Goal: Information Seeking & Learning: Learn about a topic

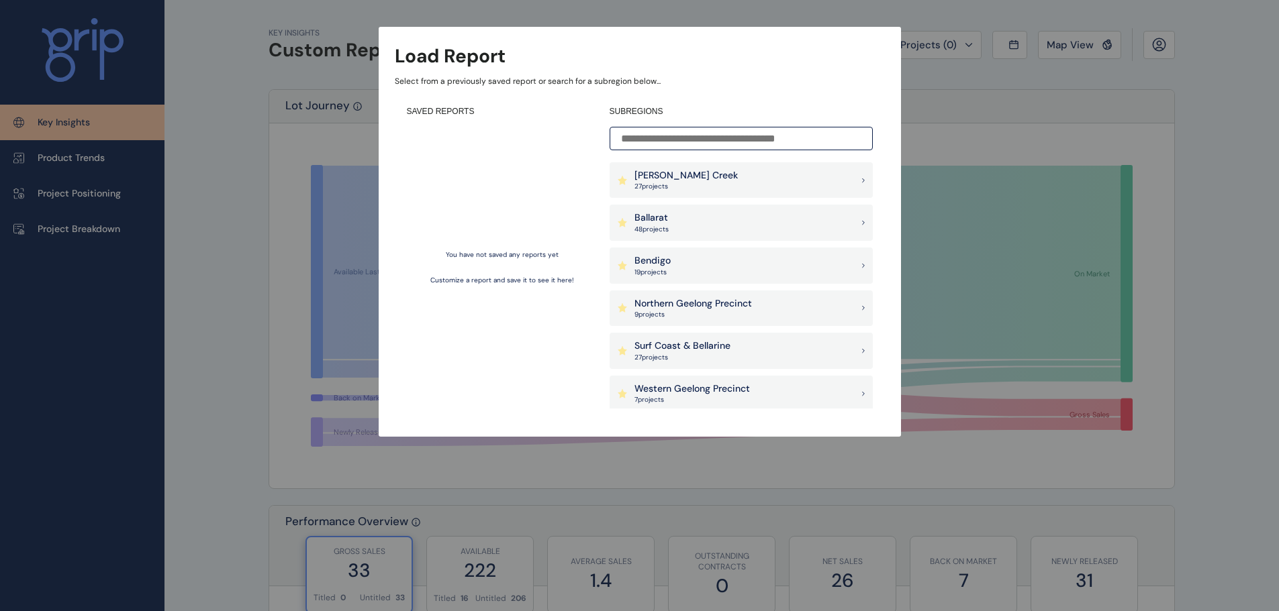
click at [705, 215] on div "Ballarat 48 project s" at bounding box center [740, 223] width 263 height 36
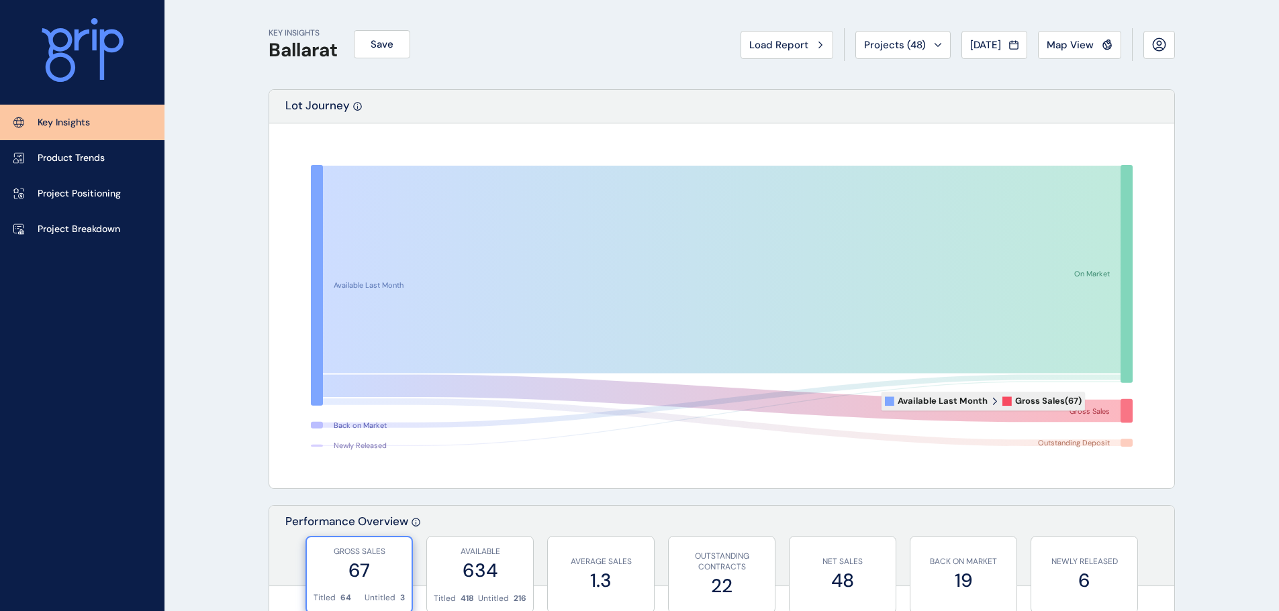
click at [1095, 403] on icon at bounding box center [721, 399] width 797 height 48
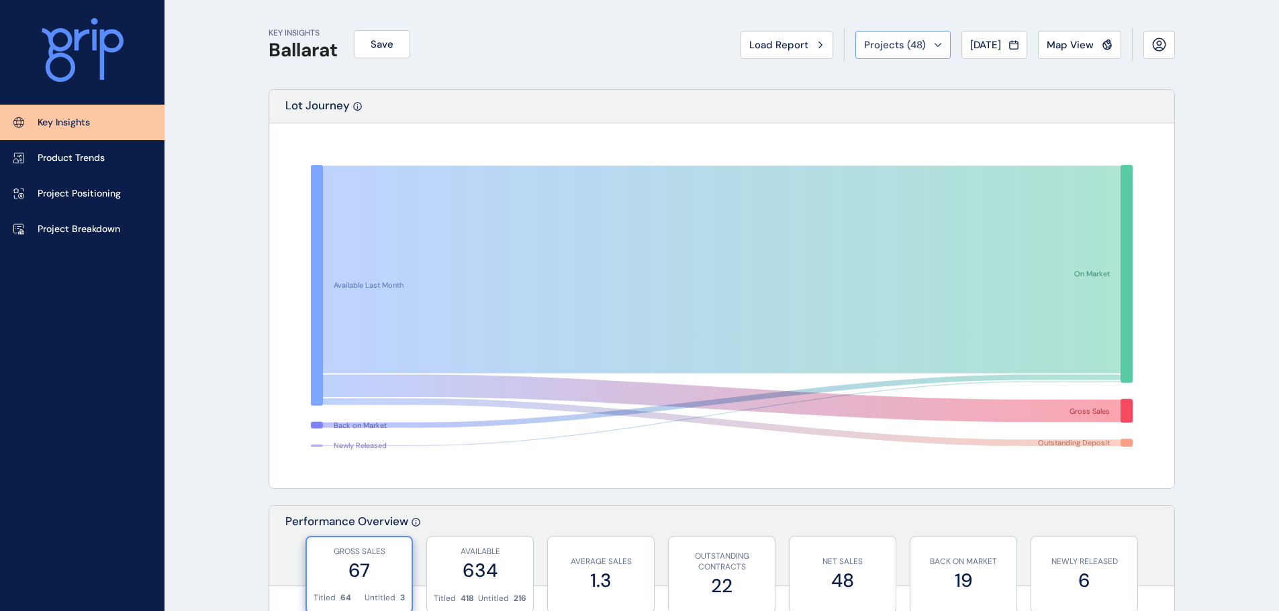
click at [919, 41] on div "Projects ( 48 )" at bounding box center [903, 44] width 78 height 13
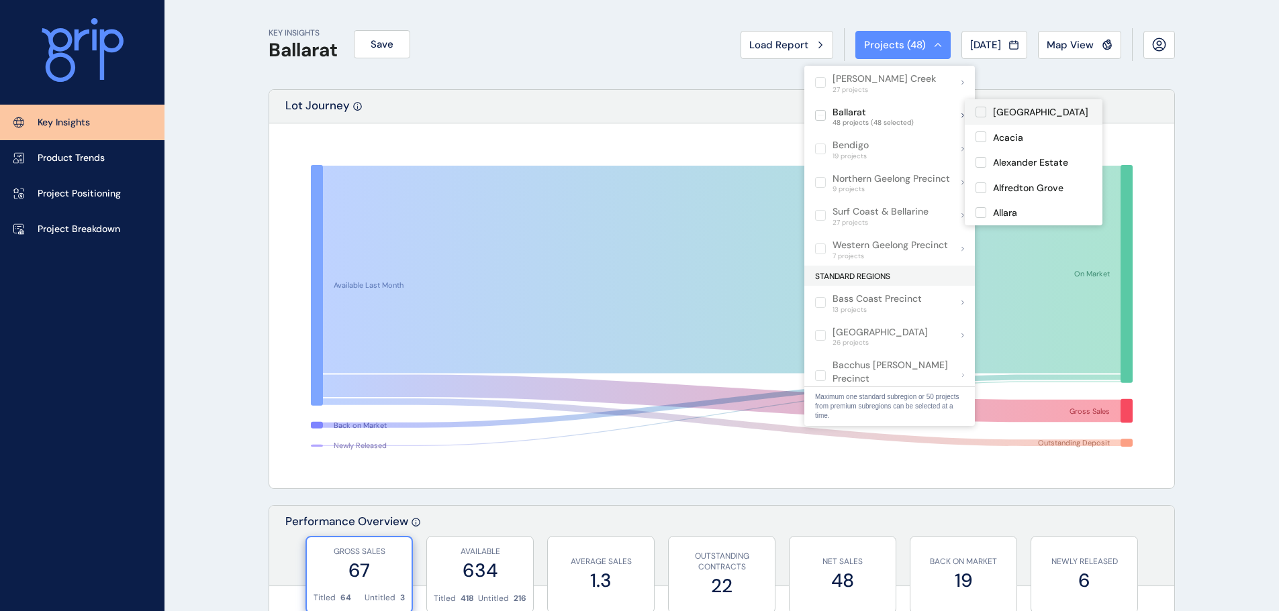
click at [983, 115] on label at bounding box center [980, 112] width 11 height 11
click at [981, 132] on label at bounding box center [980, 137] width 11 height 11
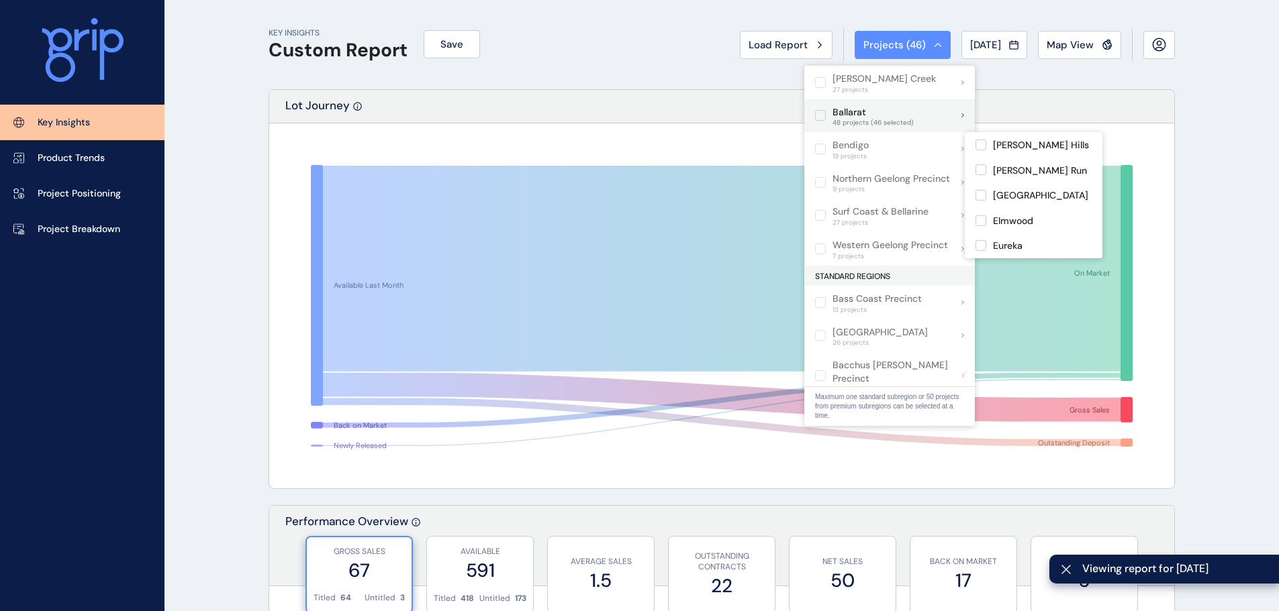
click at [819, 113] on label at bounding box center [820, 115] width 11 height 11
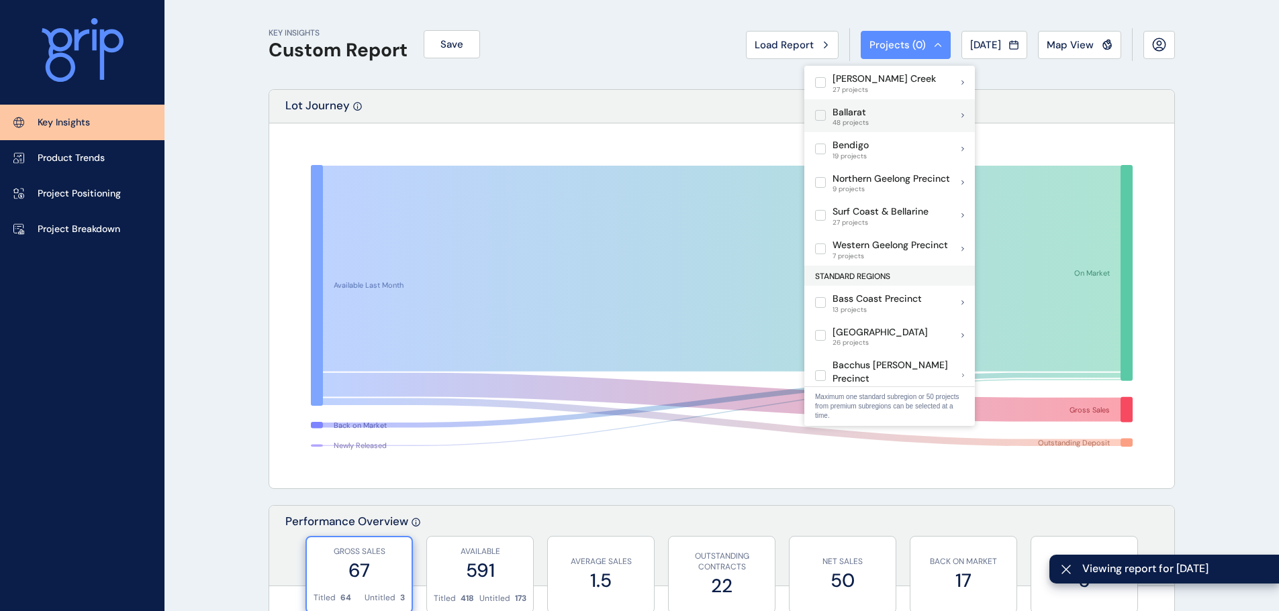
click at [926, 115] on div "Ballarat 48 projects" at bounding box center [889, 116] width 170 height 34
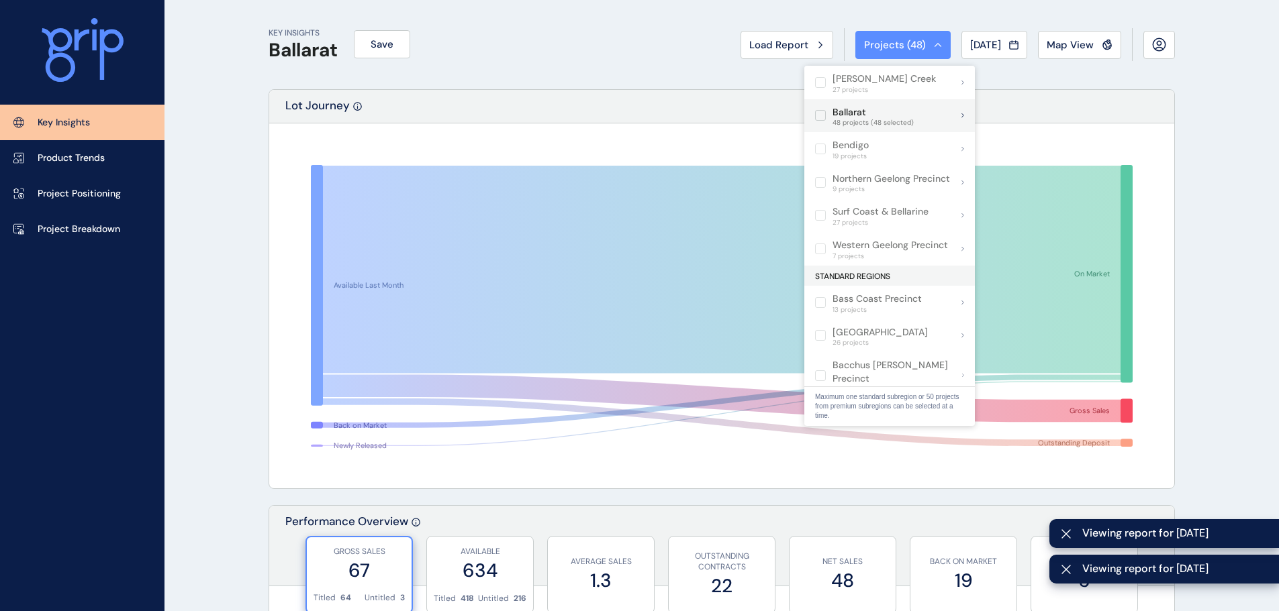
click at [818, 115] on label at bounding box center [820, 115] width 11 height 11
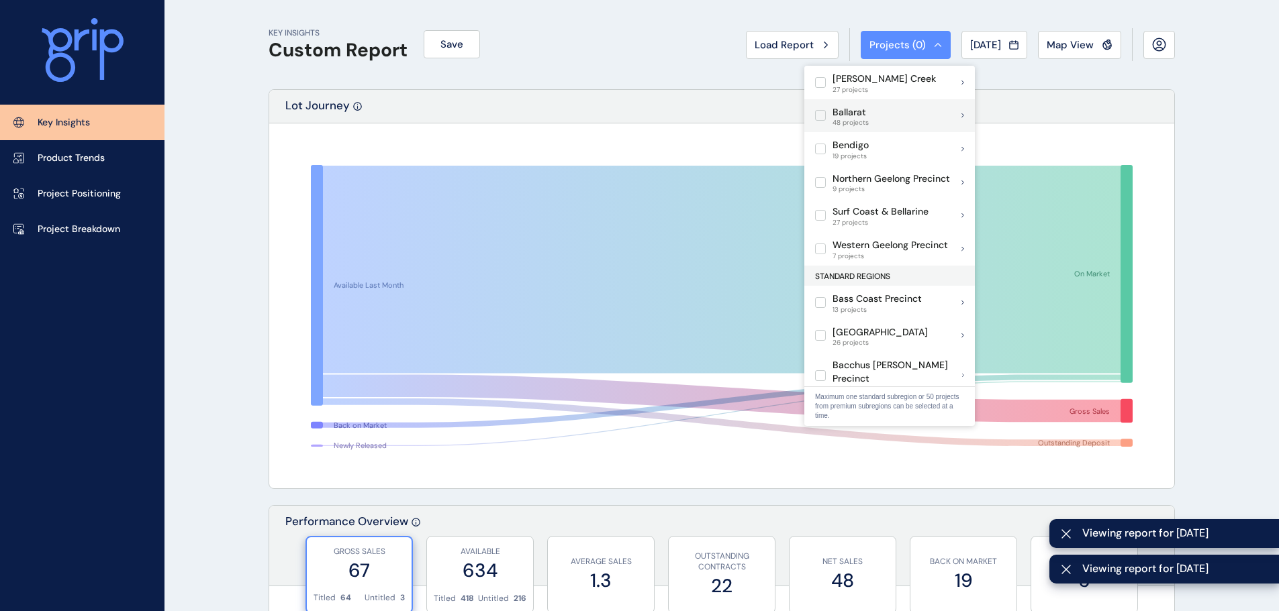
click at [944, 117] on div "Ballarat 48 projects" at bounding box center [889, 116] width 170 height 34
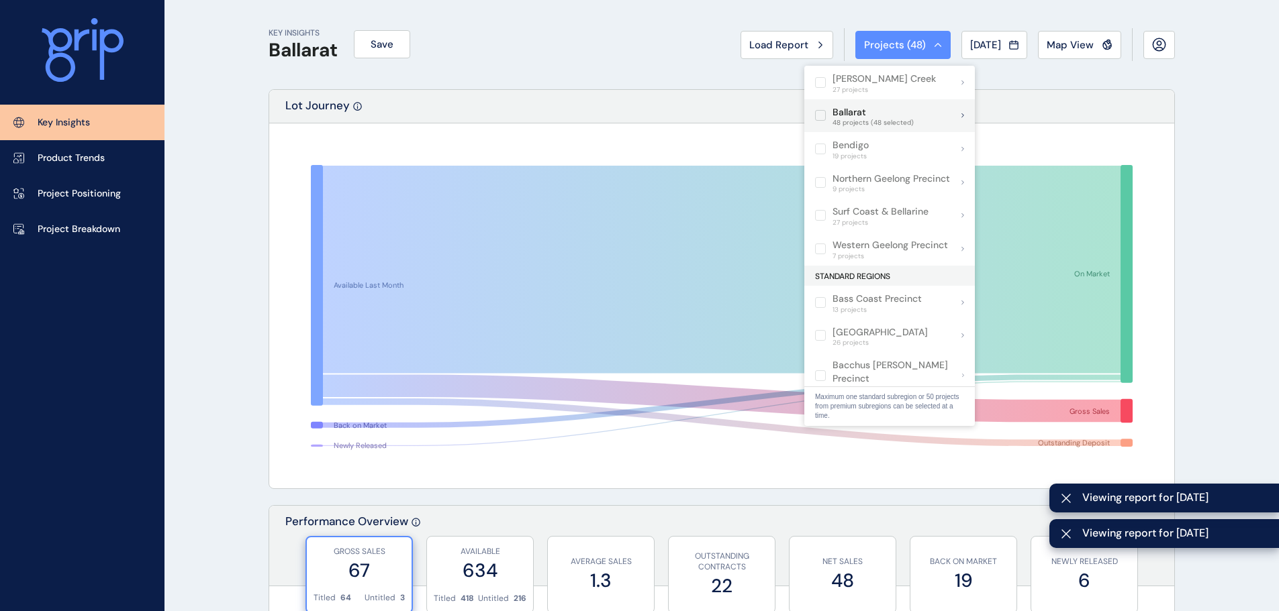
click at [944, 117] on div "Ballarat 48 projects (48 selected)" at bounding box center [889, 116] width 170 height 34
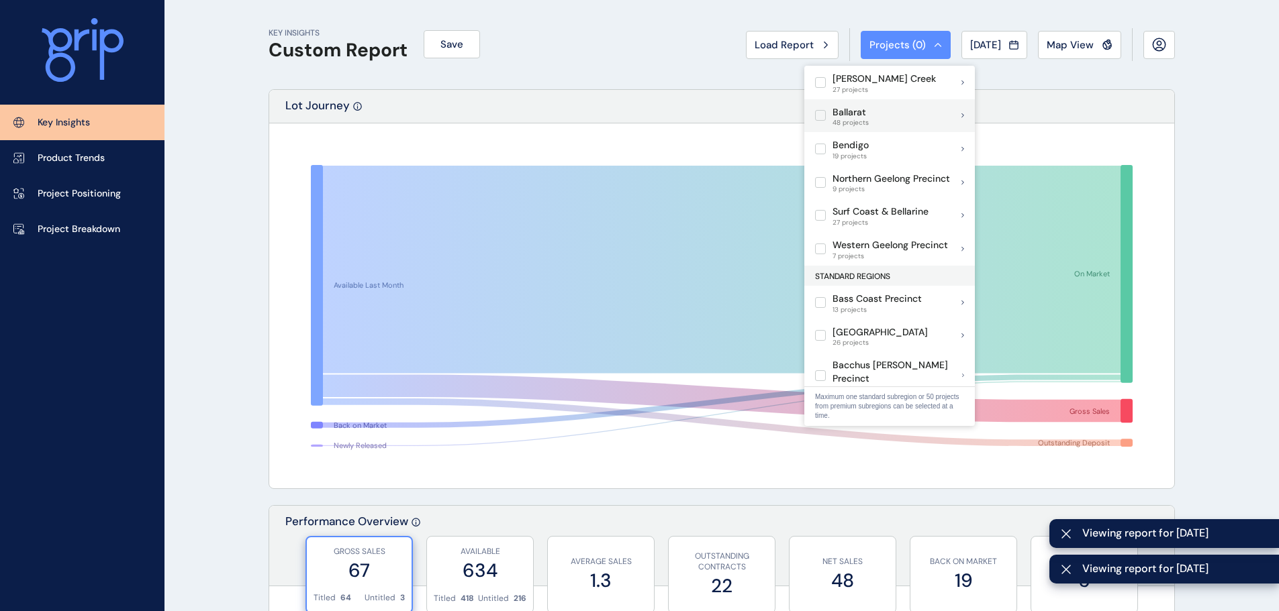
click at [957, 117] on div "Ballarat 48 projects" at bounding box center [889, 116] width 170 height 34
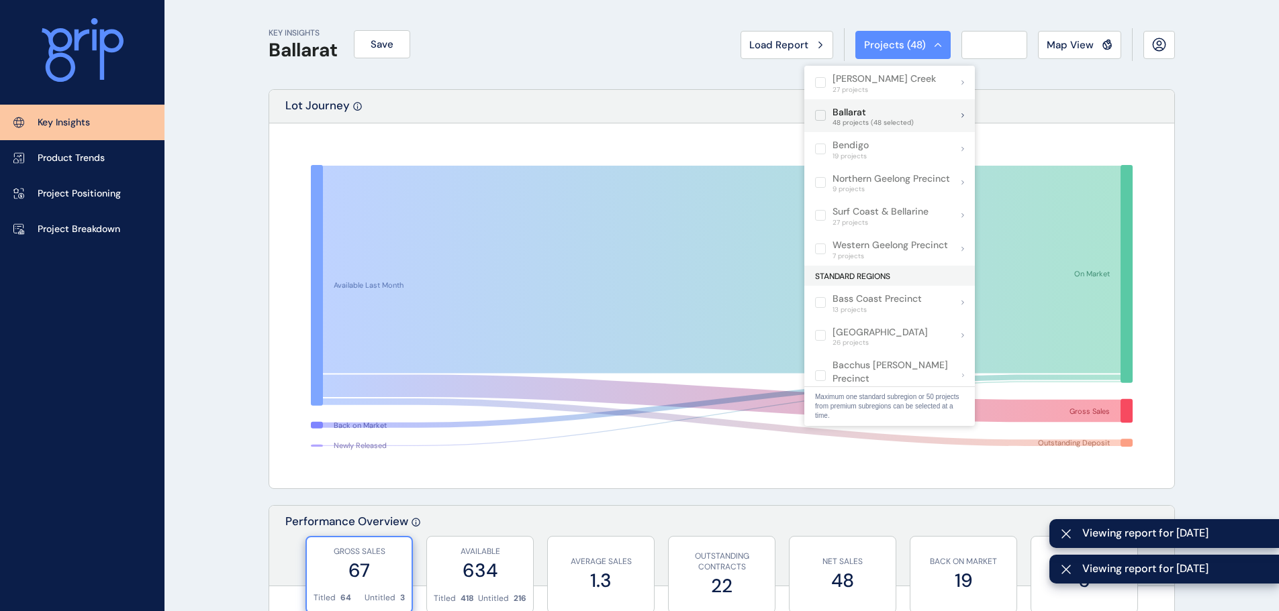
click at [963, 112] on div "Ballarat 48 projects (48 selected)" at bounding box center [889, 116] width 170 height 34
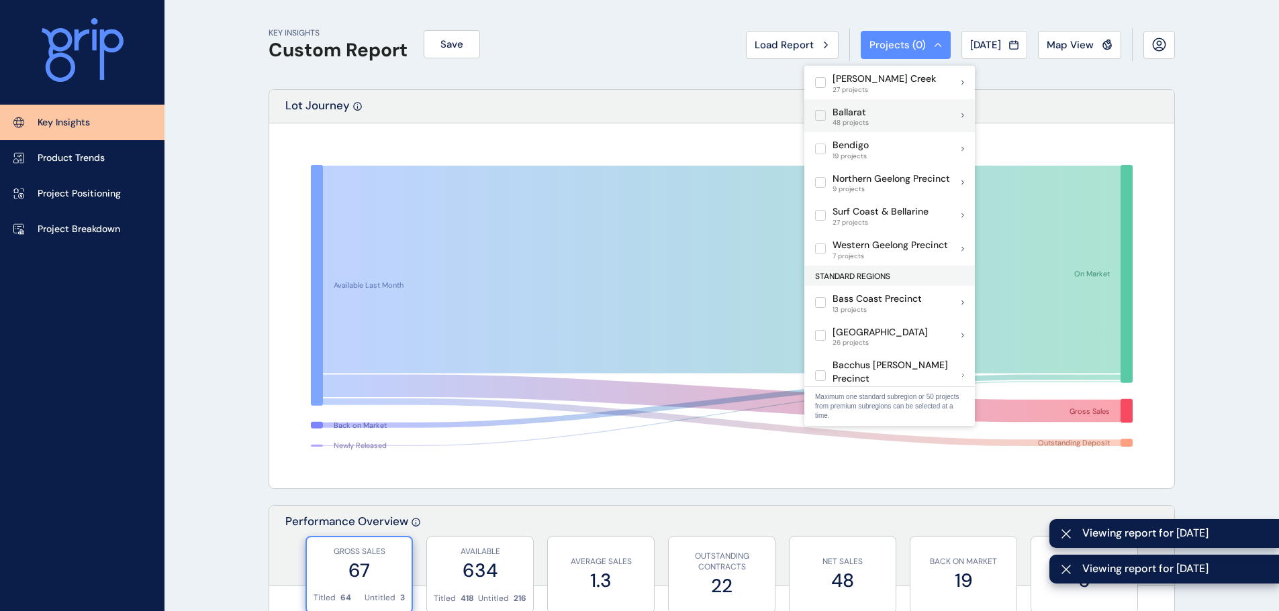
click at [839, 113] on p "Ballarat" at bounding box center [850, 112] width 36 height 13
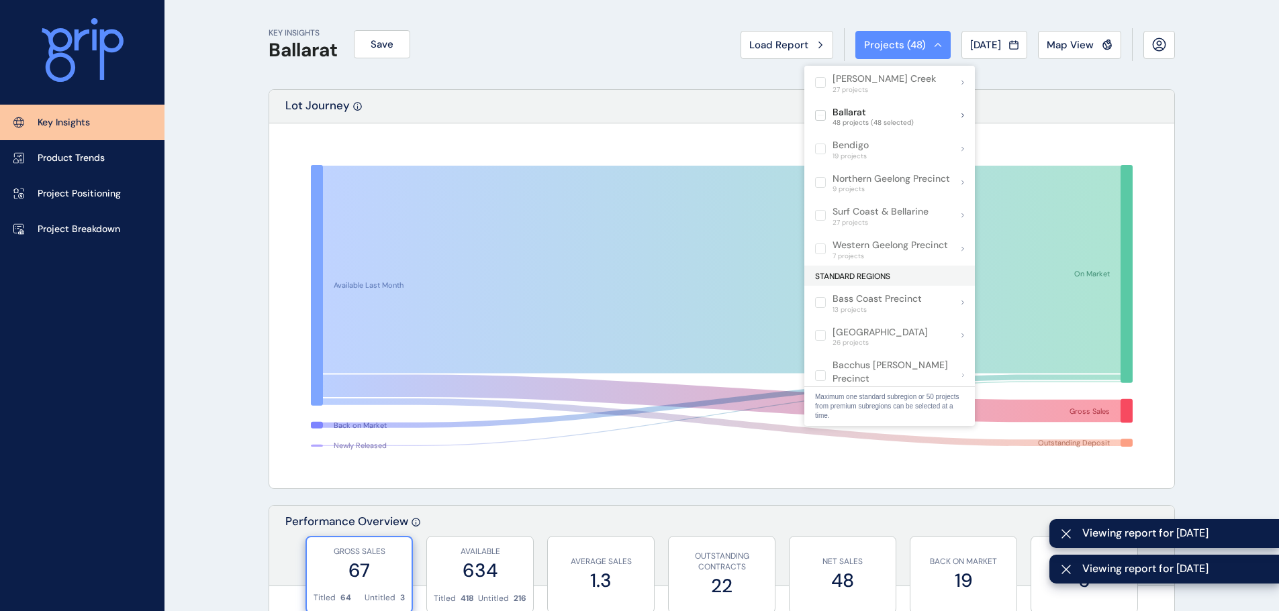
click at [1017, 130] on div "Available Last Month Back on Market Newly Released On Market Gross Sales Outsta…" at bounding box center [721, 305] width 905 height 365
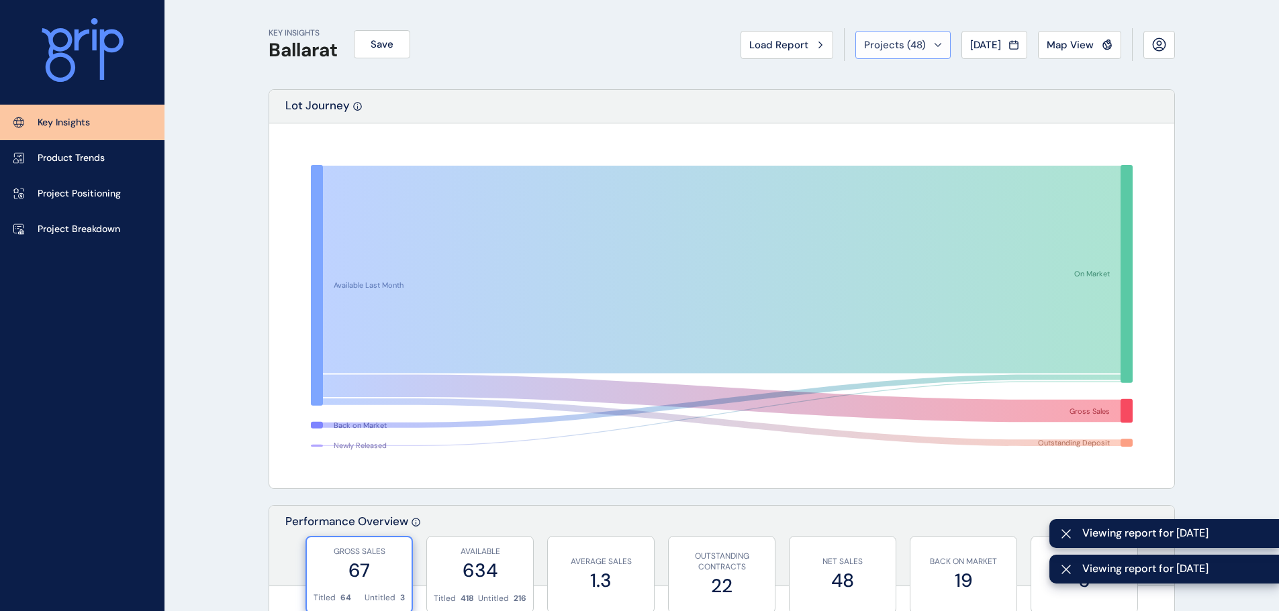
click at [906, 51] on span "Projects ( 48 )" at bounding box center [895, 44] width 62 height 13
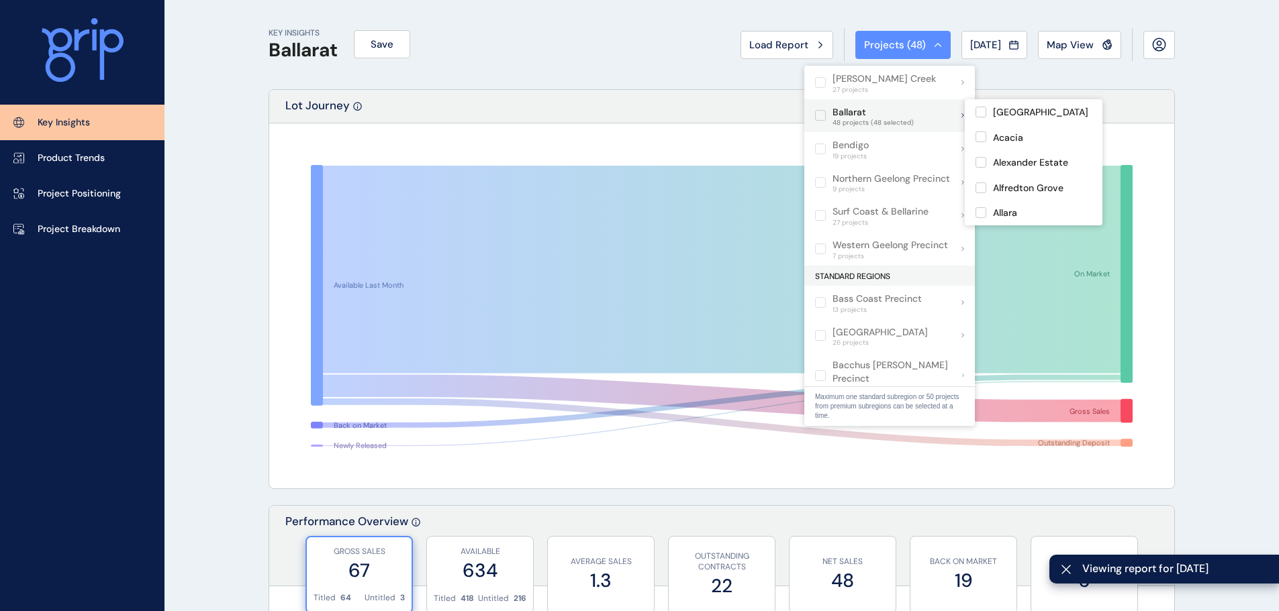
click at [817, 116] on label at bounding box center [820, 115] width 11 height 11
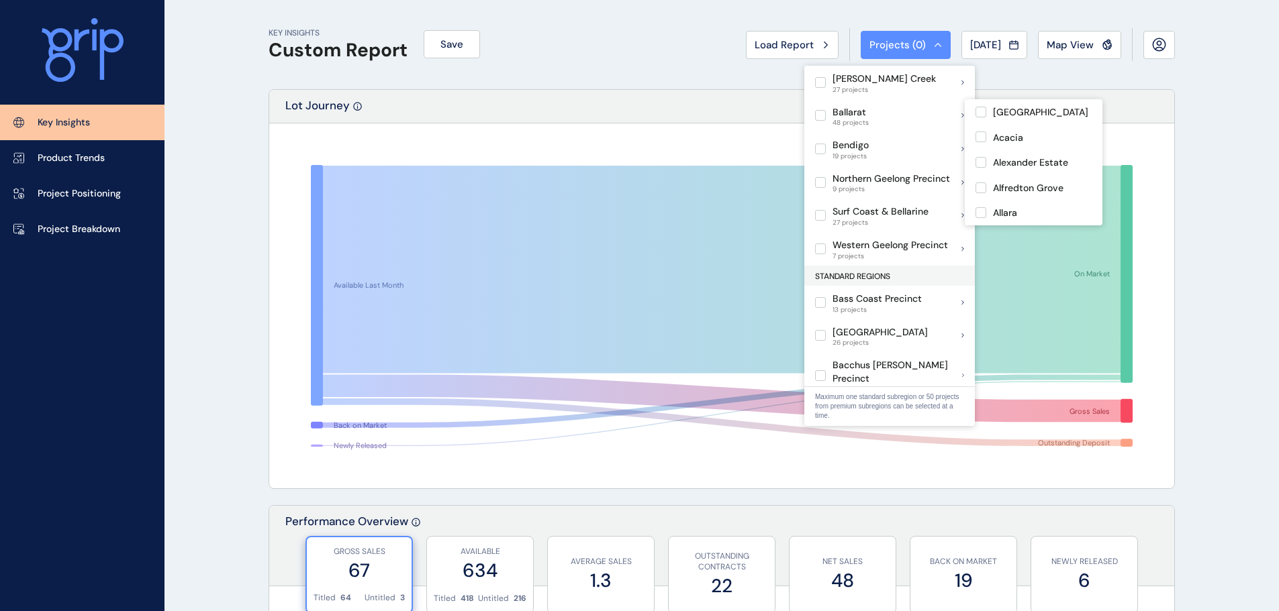
click at [927, 122] on div "Ballarat 48 projects" at bounding box center [889, 116] width 170 height 34
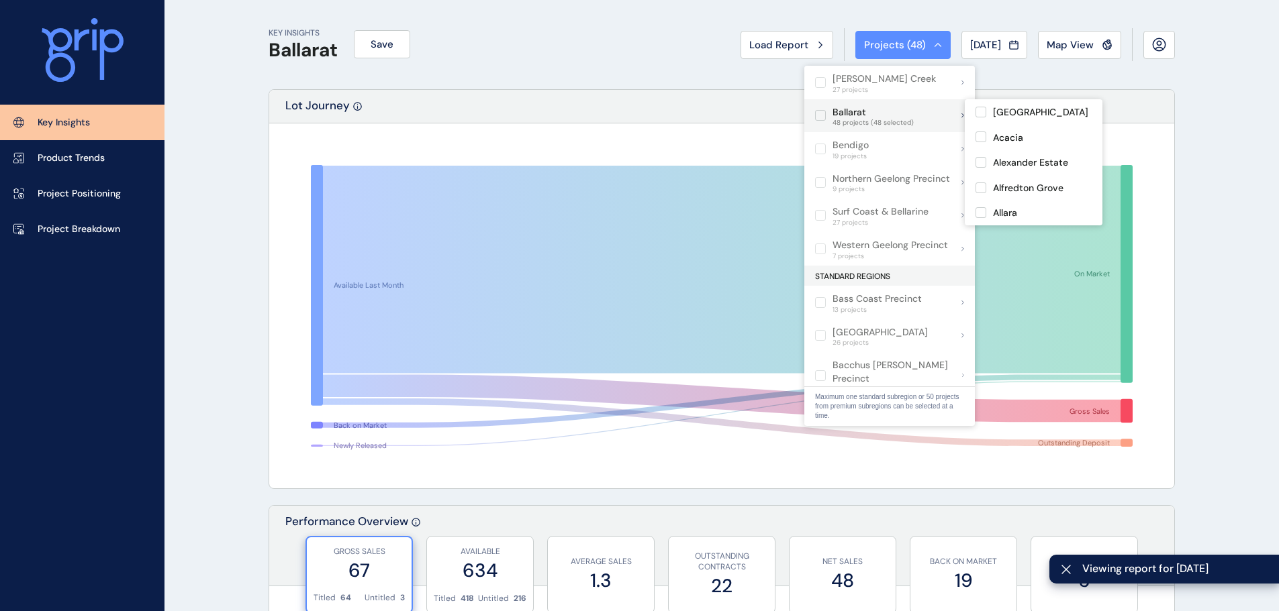
click at [928, 119] on div "Ballarat 48 projects (48 selected)" at bounding box center [889, 116] width 170 height 34
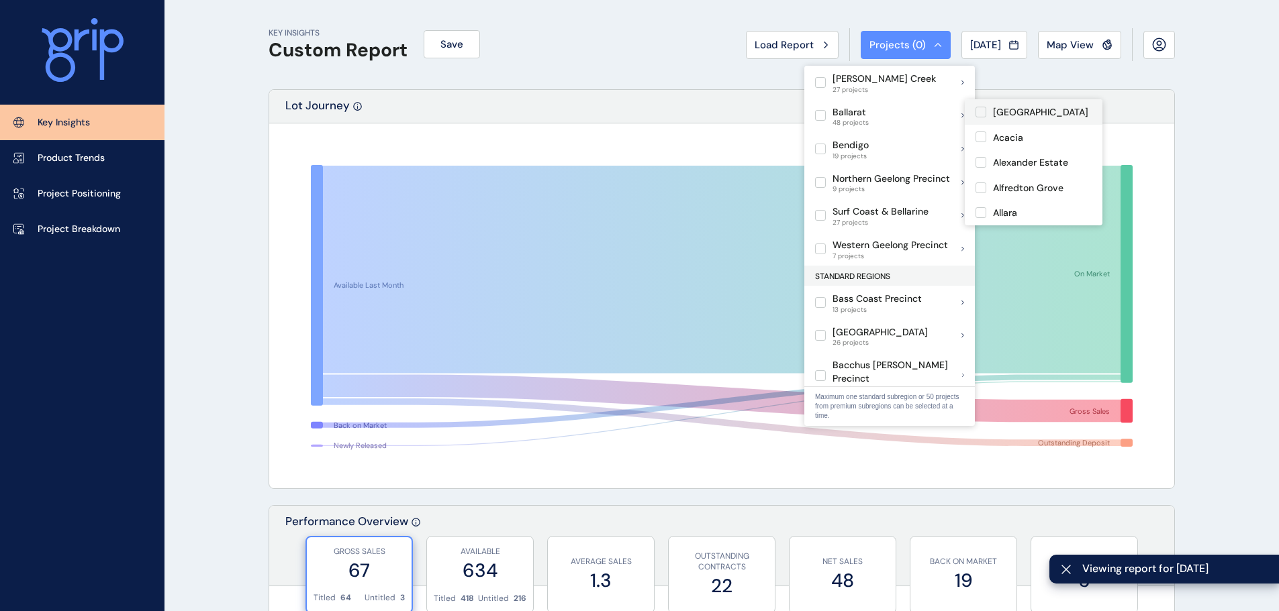
click at [982, 114] on label at bounding box center [980, 112] width 11 height 11
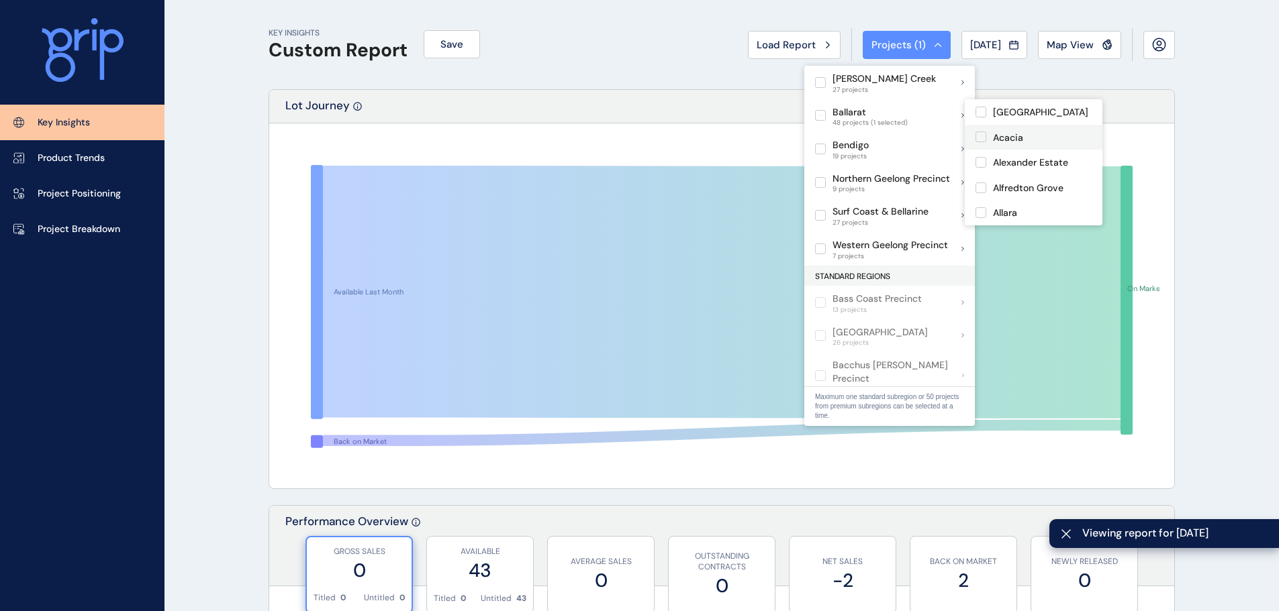
click at [985, 138] on label at bounding box center [980, 137] width 11 height 11
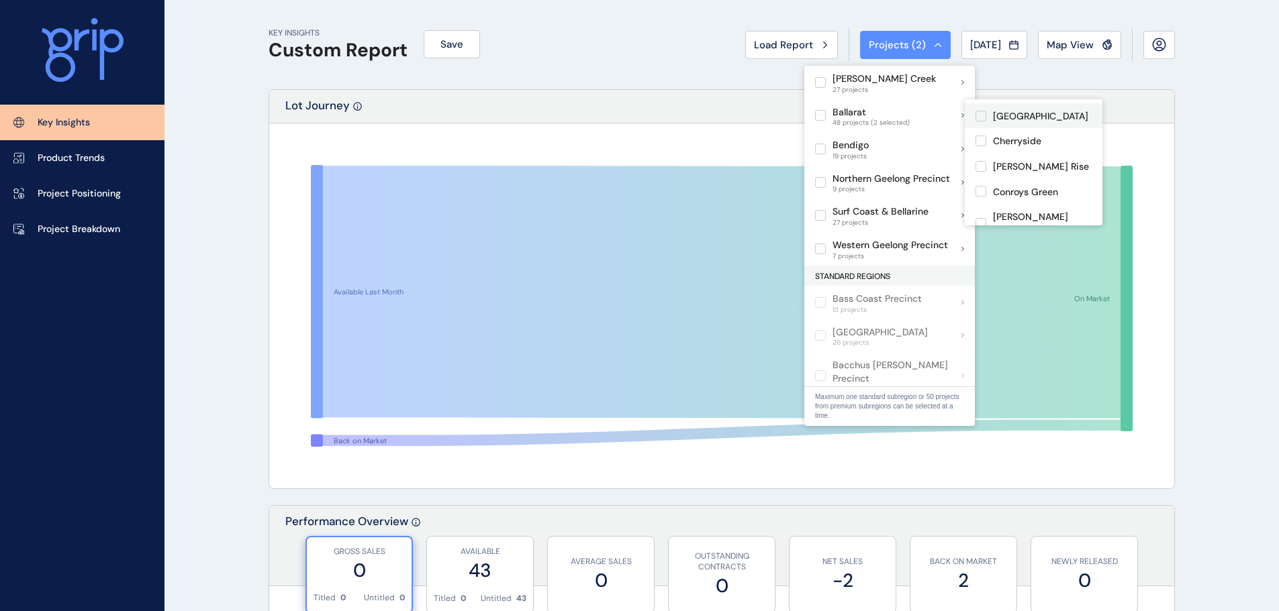
scroll to position [403, 0]
click at [982, 197] on label at bounding box center [980, 202] width 11 height 11
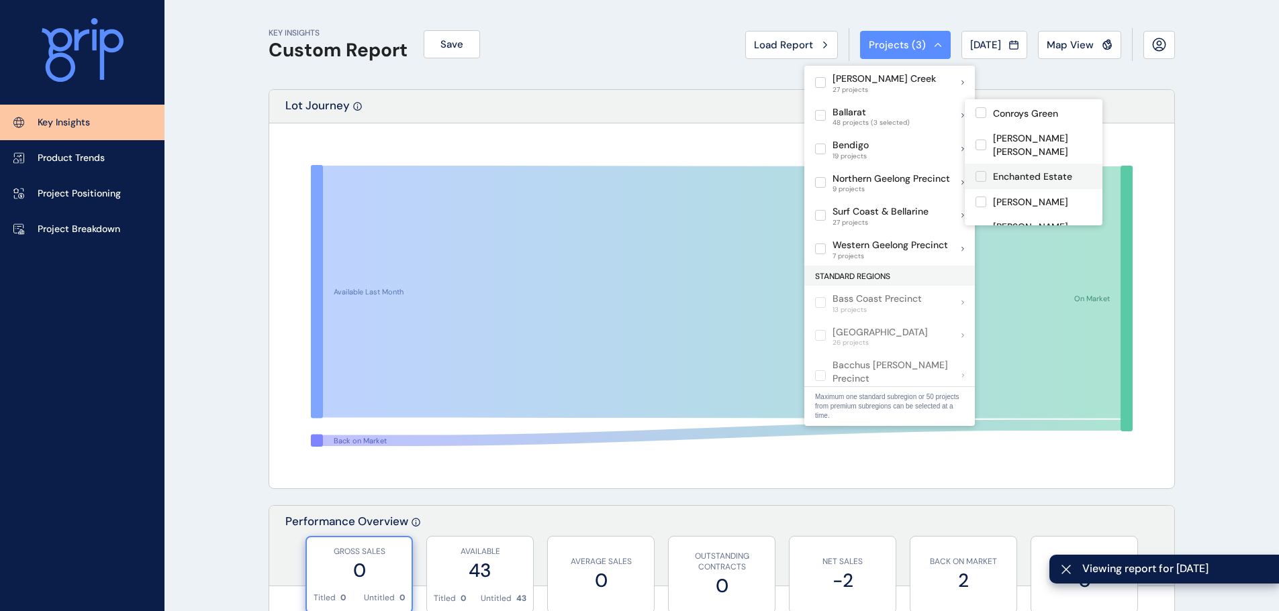
scroll to position [470, 0]
click at [983, 168] on label at bounding box center [980, 173] width 11 height 11
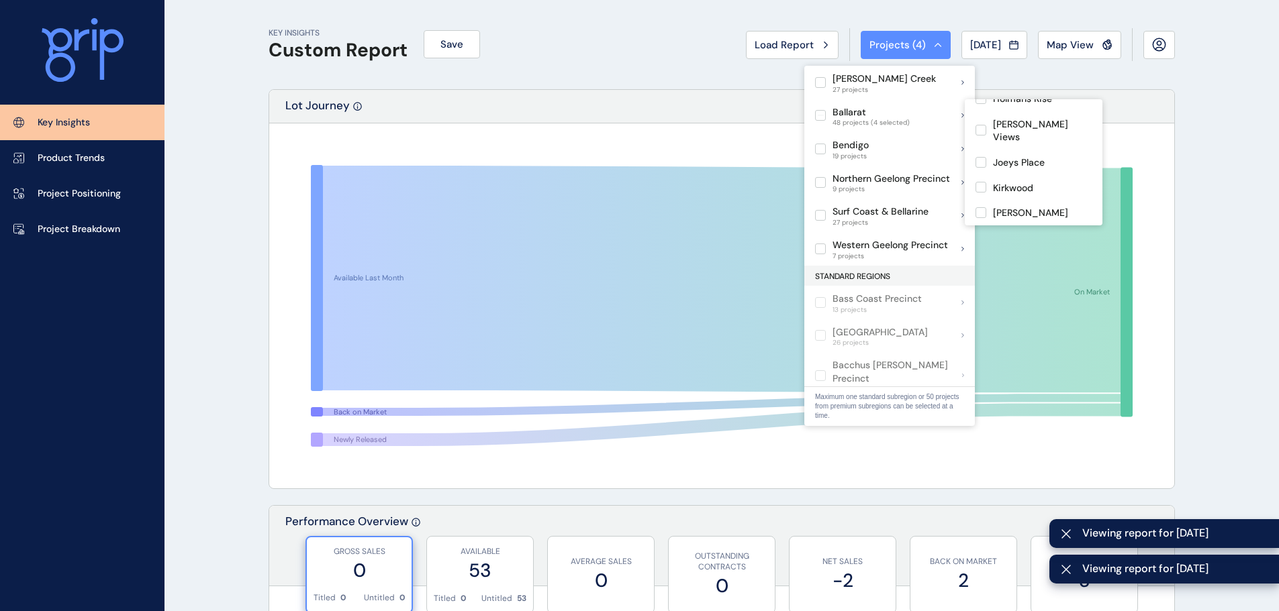
scroll to position [738, 0]
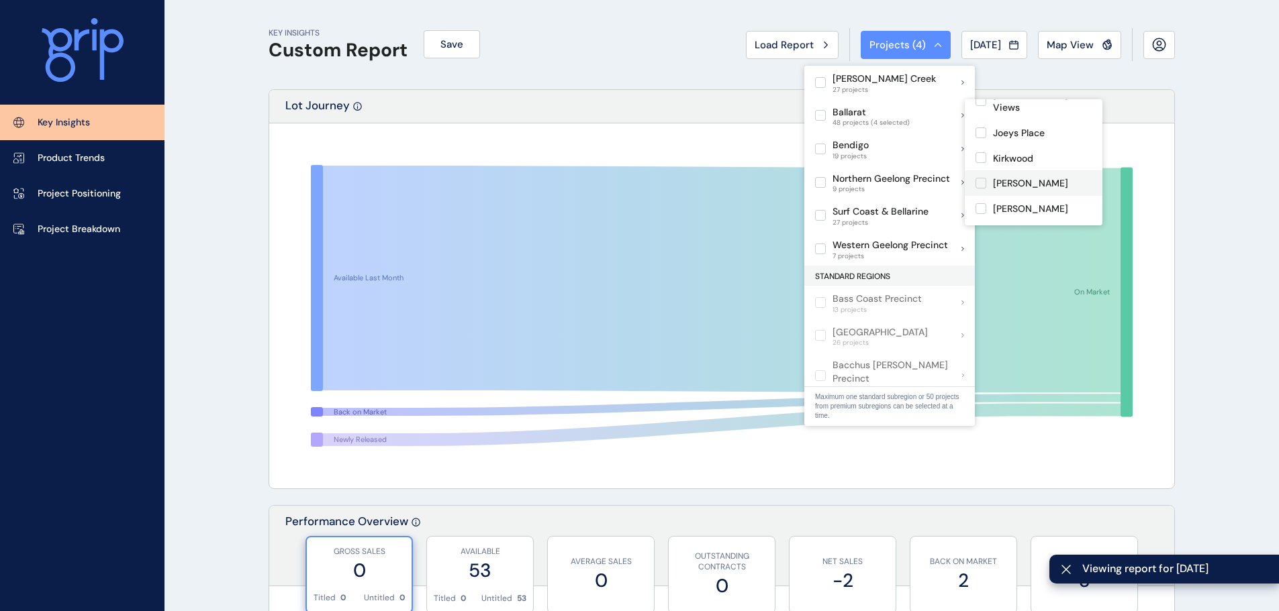
click at [981, 178] on label at bounding box center [980, 183] width 11 height 11
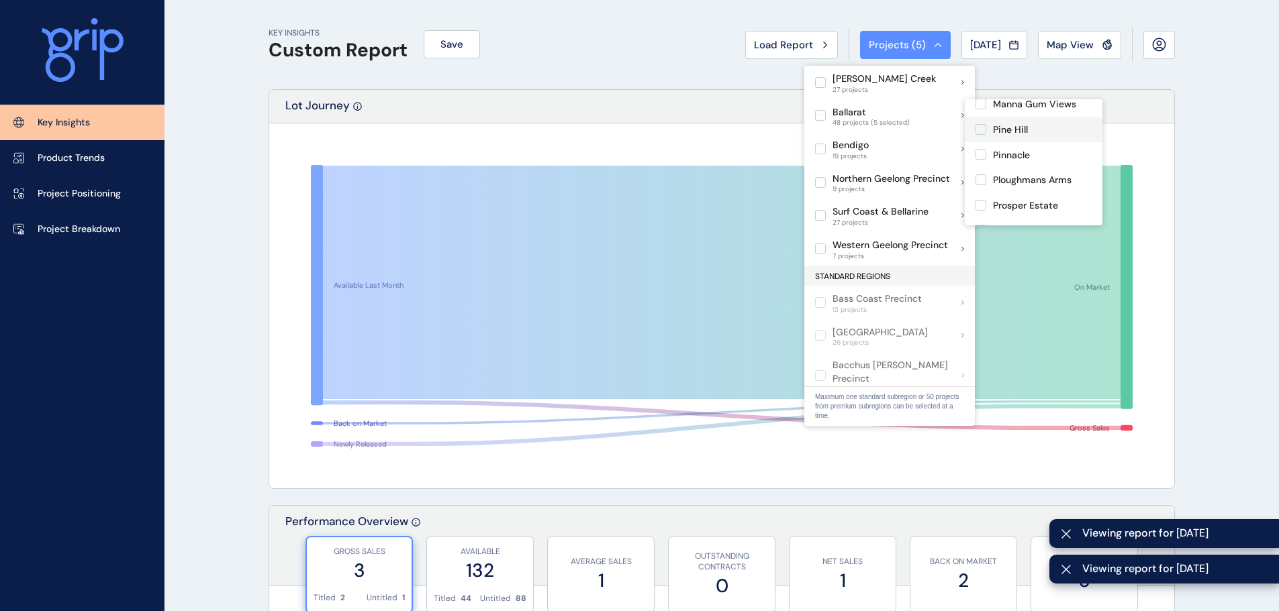
scroll to position [873, 0]
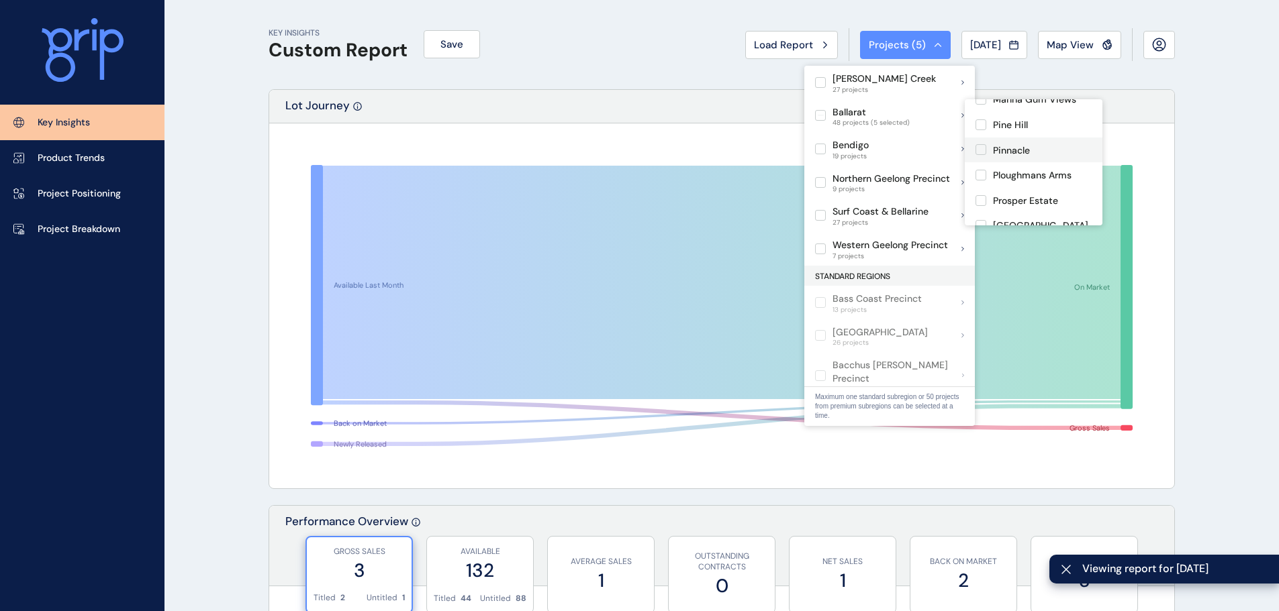
click at [983, 144] on label at bounding box center [980, 149] width 11 height 11
click at [984, 248] on label at bounding box center [980, 253] width 11 height 11
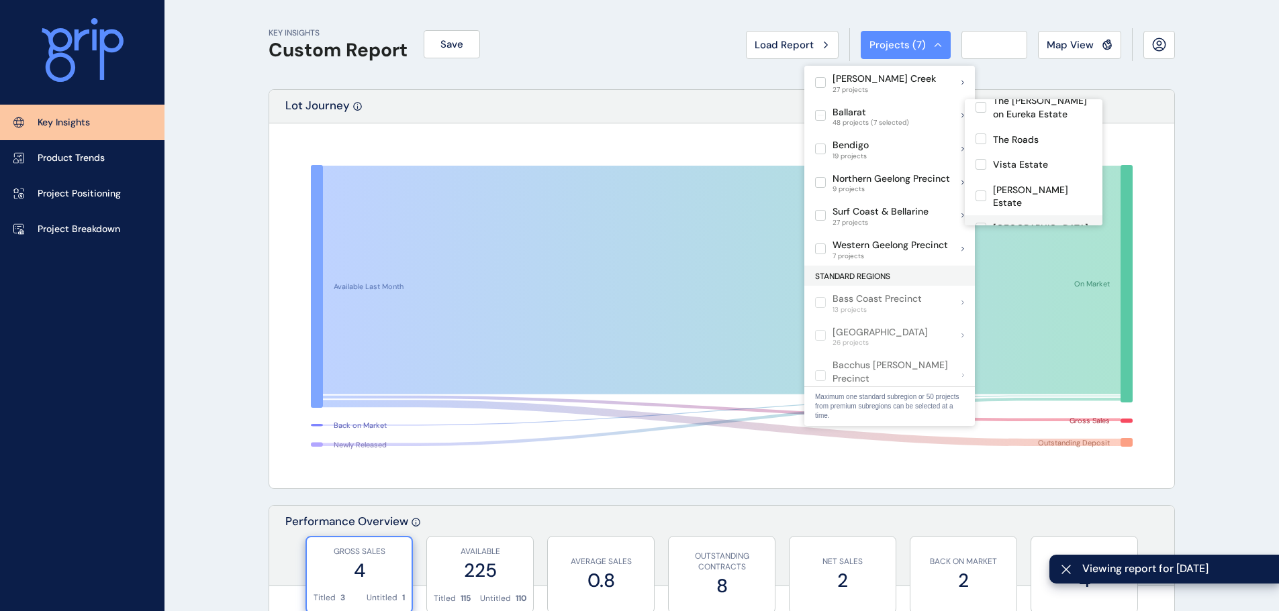
click at [983, 223] on label at bounding box center [980, 228] width 11 height 11
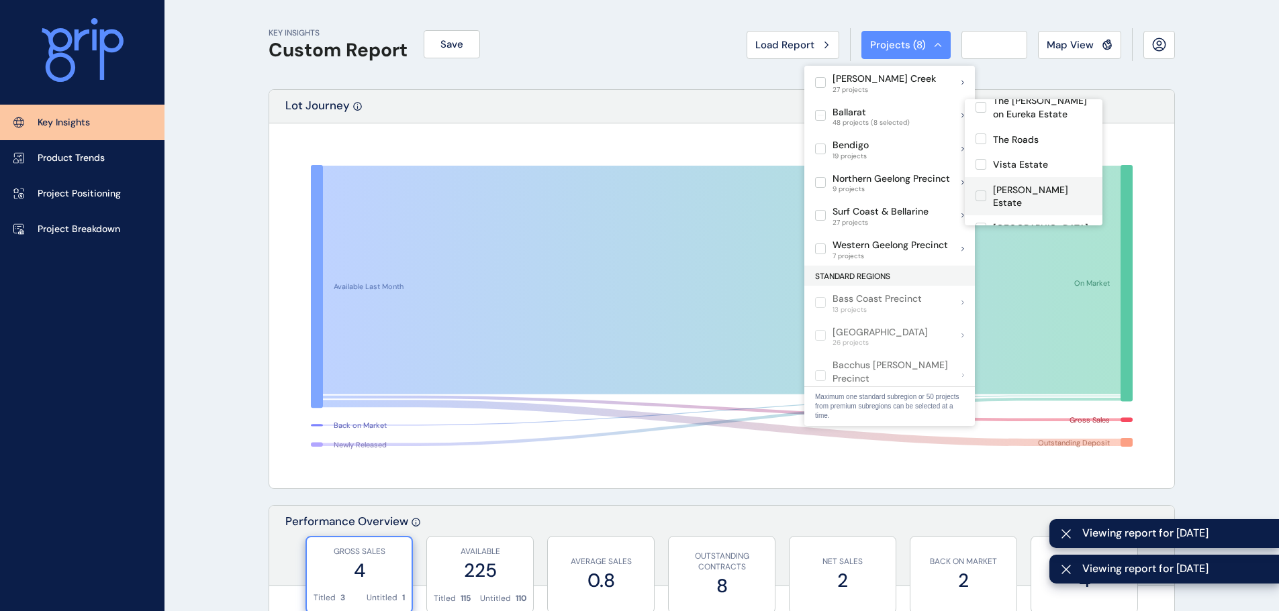
click at [983, 191] on label at bounding box center [980, 196] width 11 height 11
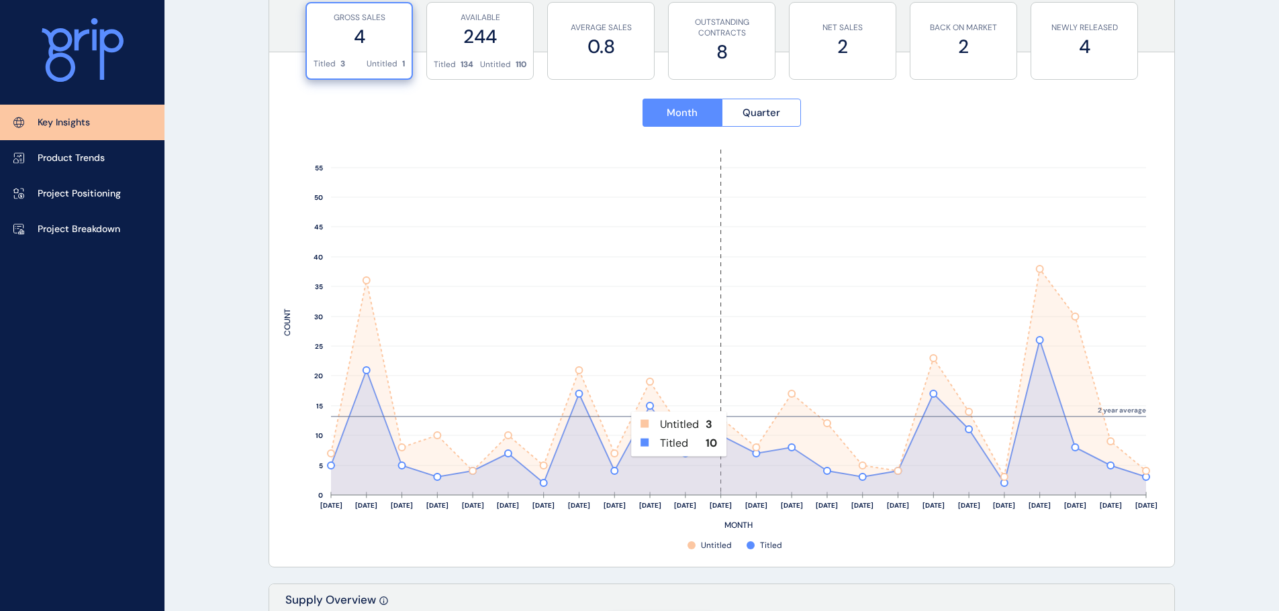
scroll to position [470, 0]
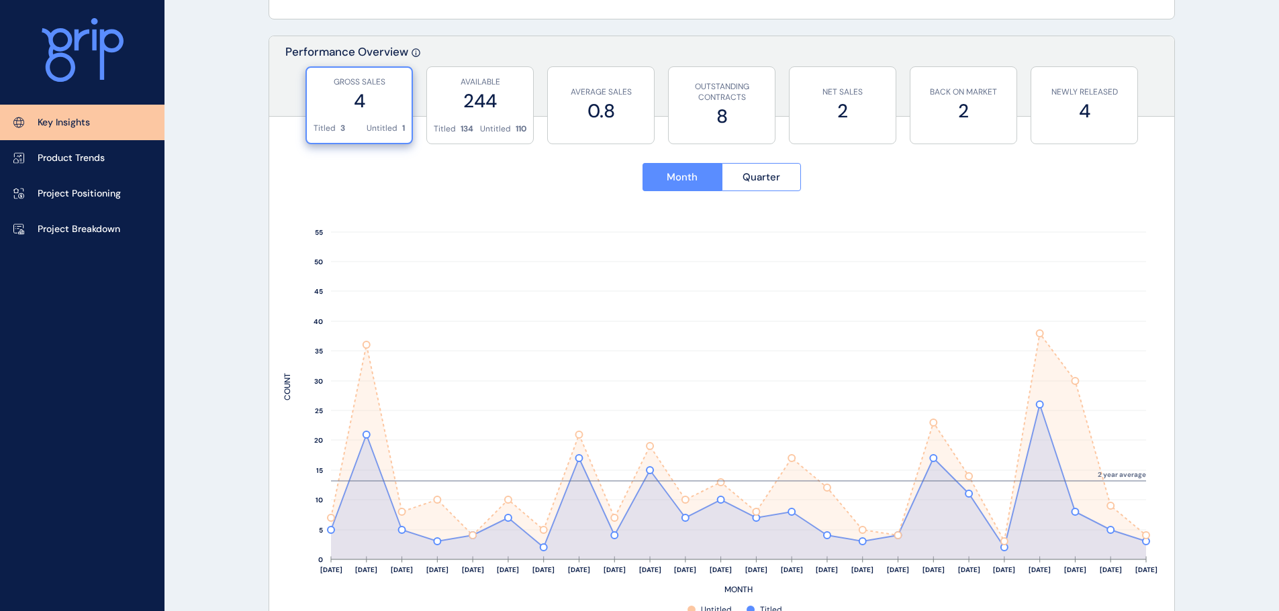
click at [361, 128] on div "Titled 3 Untitled 1" at bounding box center [358, 133] width 91 height 20
click at [446, 112] on label "244" at bounding box center [480, 101] width 93 height 26
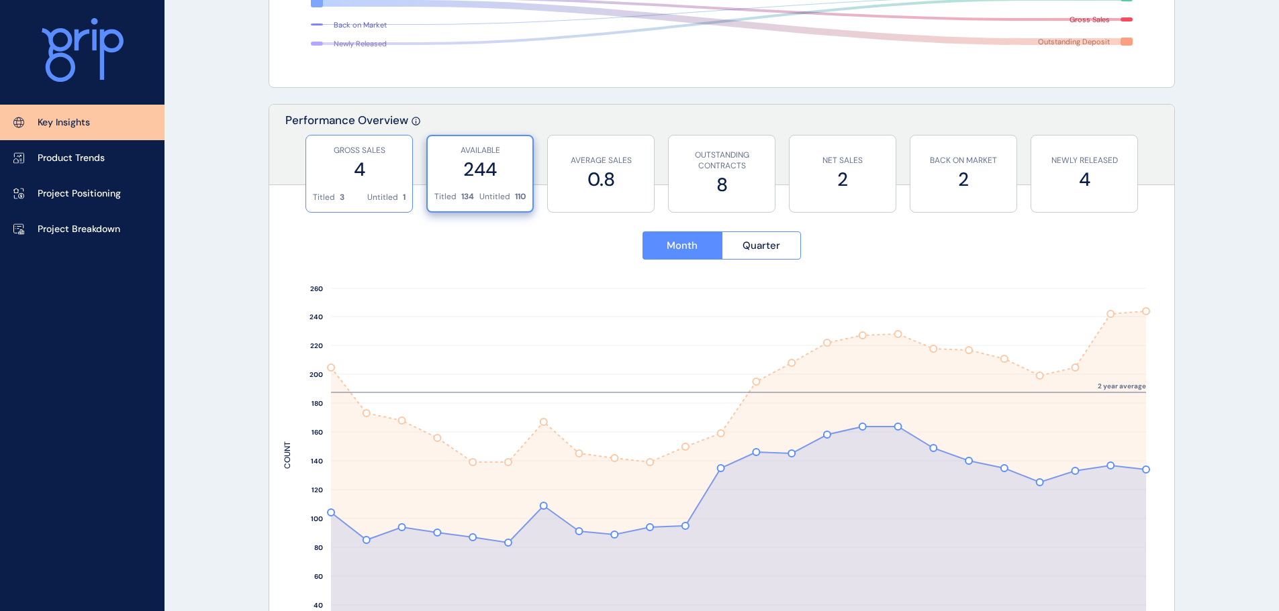
scroll to position [402, 0]
click at [353, 185] on div "GROSS SALES 4" at bounding box center [359, 163] width 93 height 56
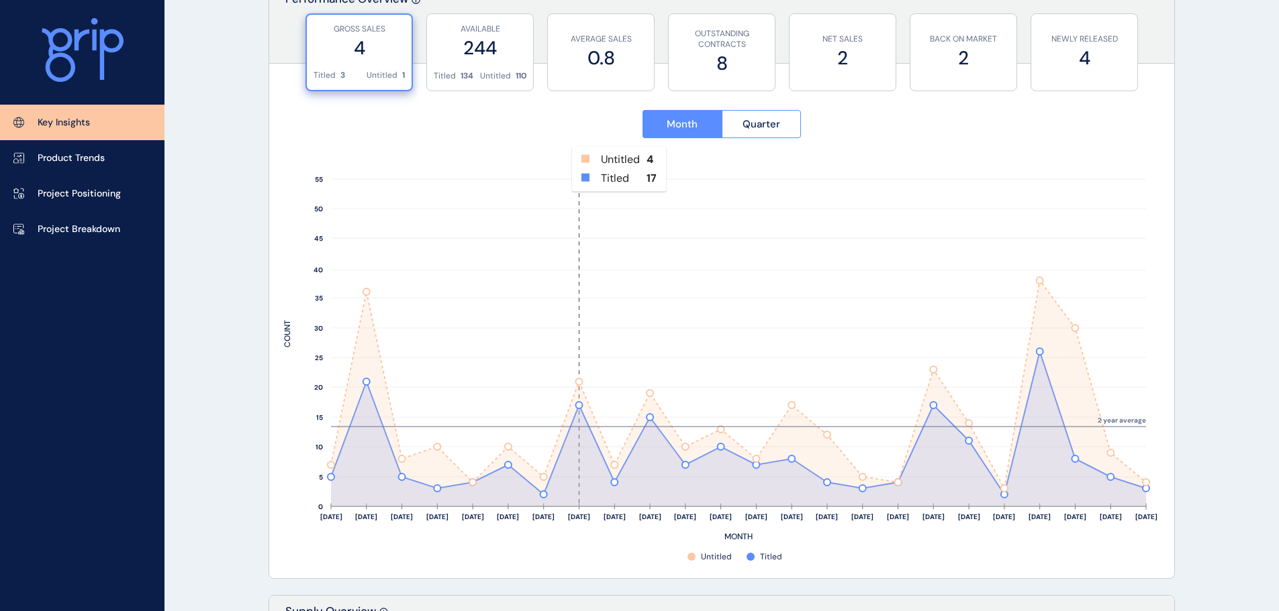
scroll to position [536, 0]
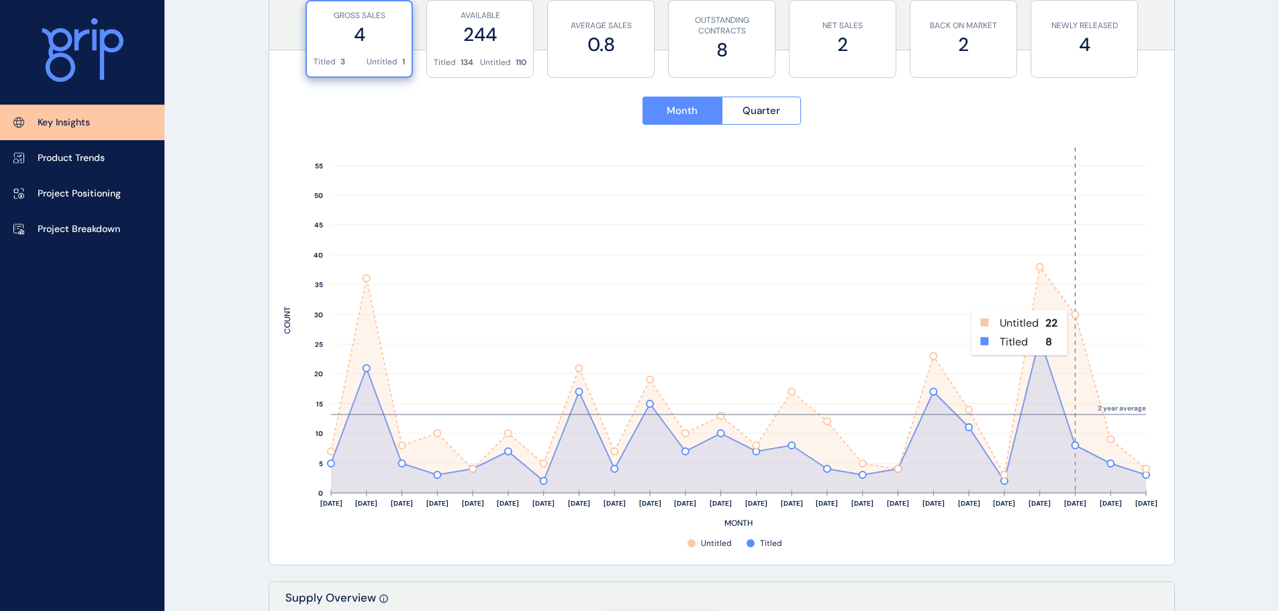
click at [1074, 312] on rect at bounding box center [1075, 321] width 36 height 346
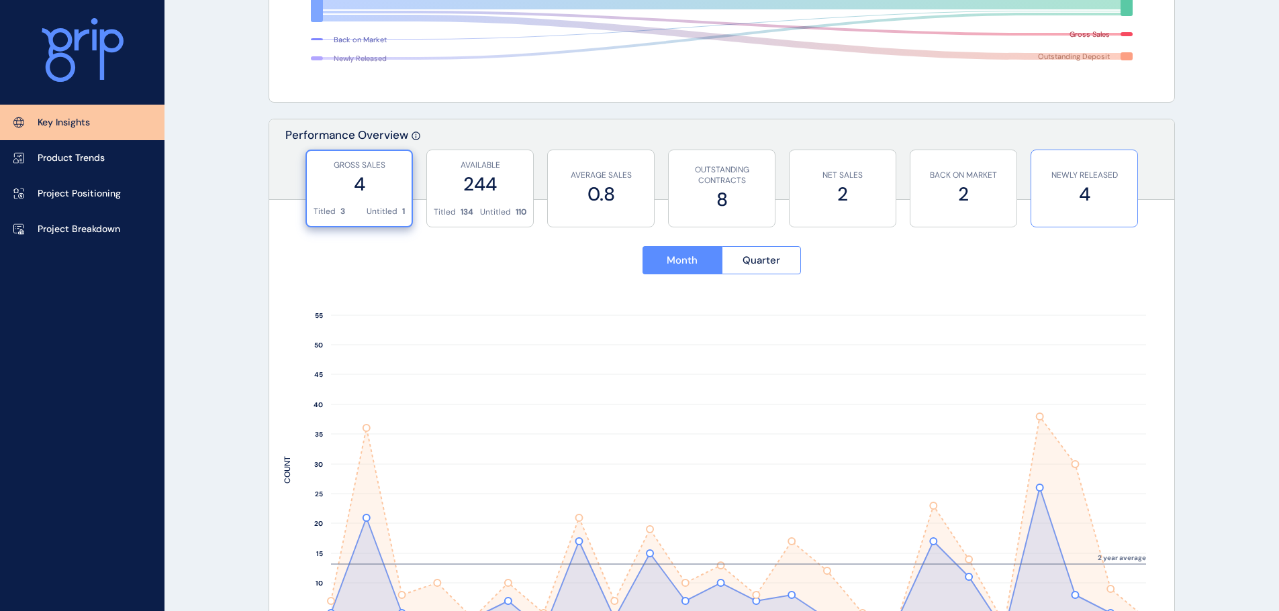
scroll to position [402, 0]
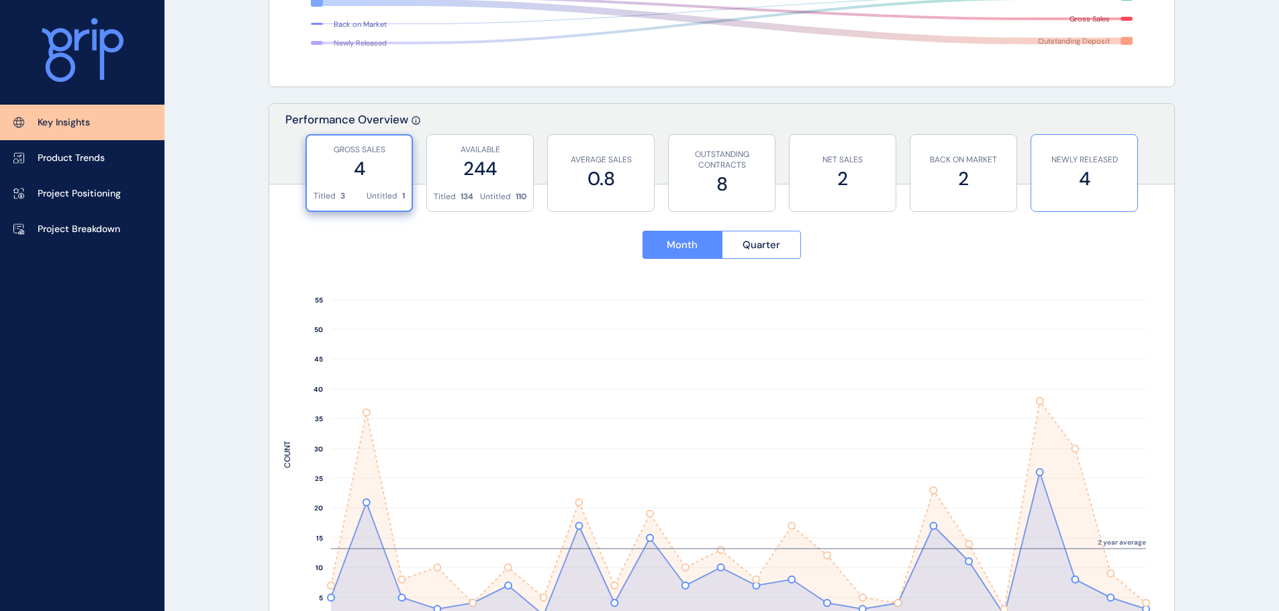
click at [1085, 170] on label "4" at bounding box center [1084, 179] width 93 height 26
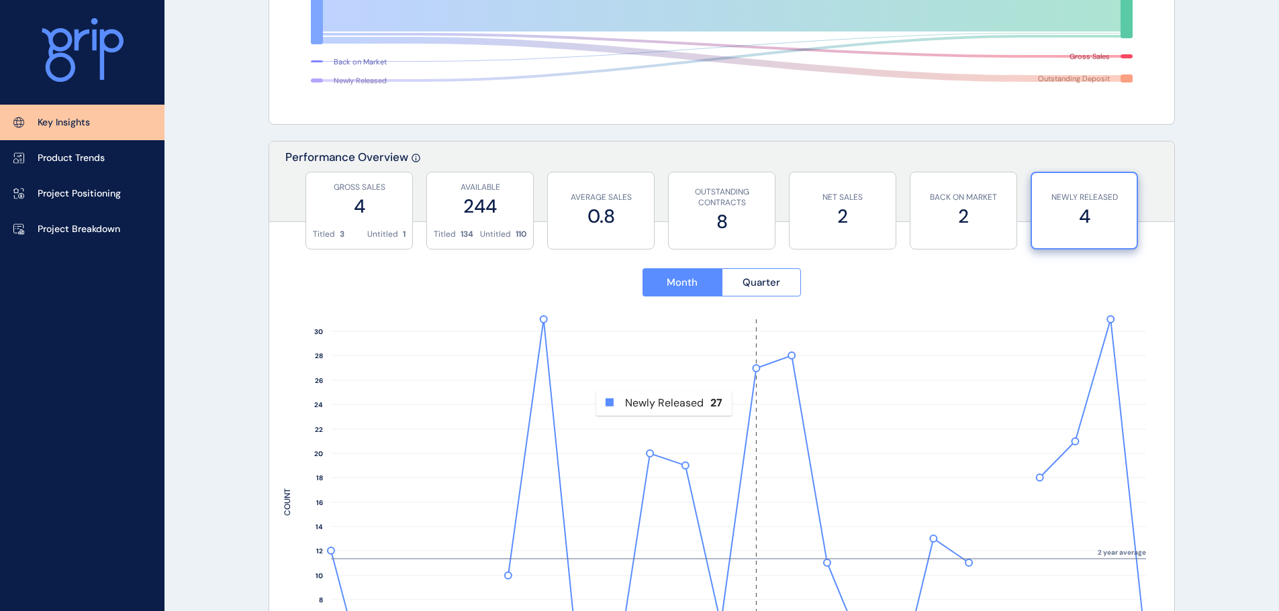
scroll to position [335, 0]
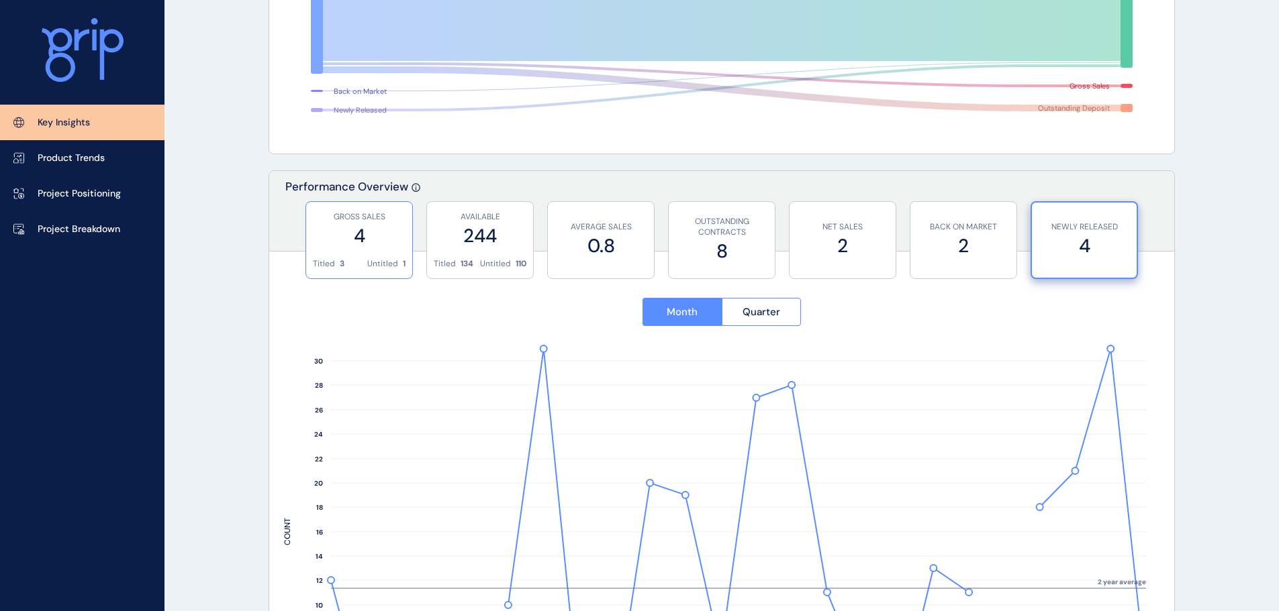
drag, startPoint x: 460, startPoint y: 251, endPoint x: 393, endPoint y: 242, distance: 67.7
click at [460, 250] on div "AVAILABLE 244" at bounding box center [480, 230] width 93 height 56
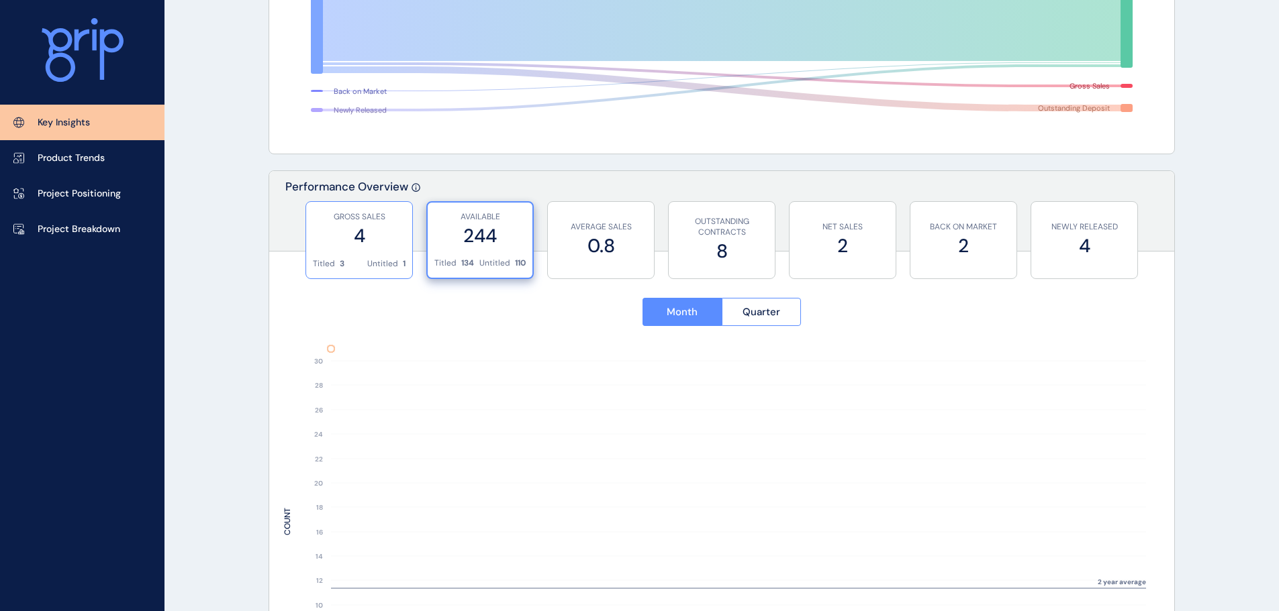
click at [344, 232] on label "4" at bounding box center [359, 236] width 93 height 26
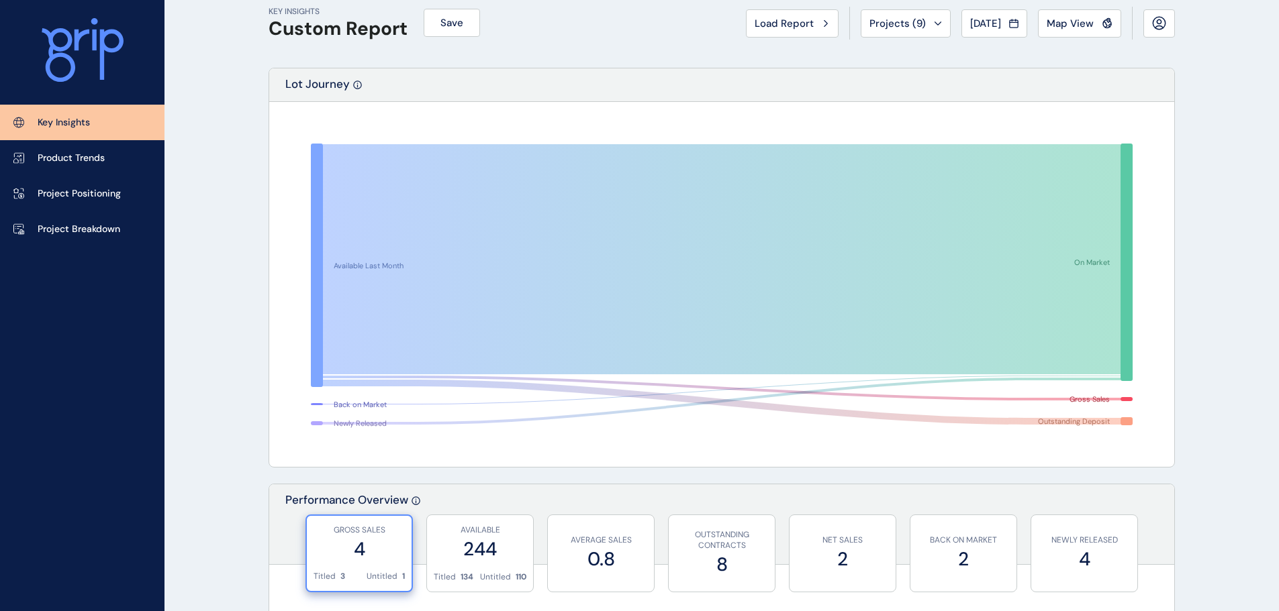
scroll to position [0, 0]
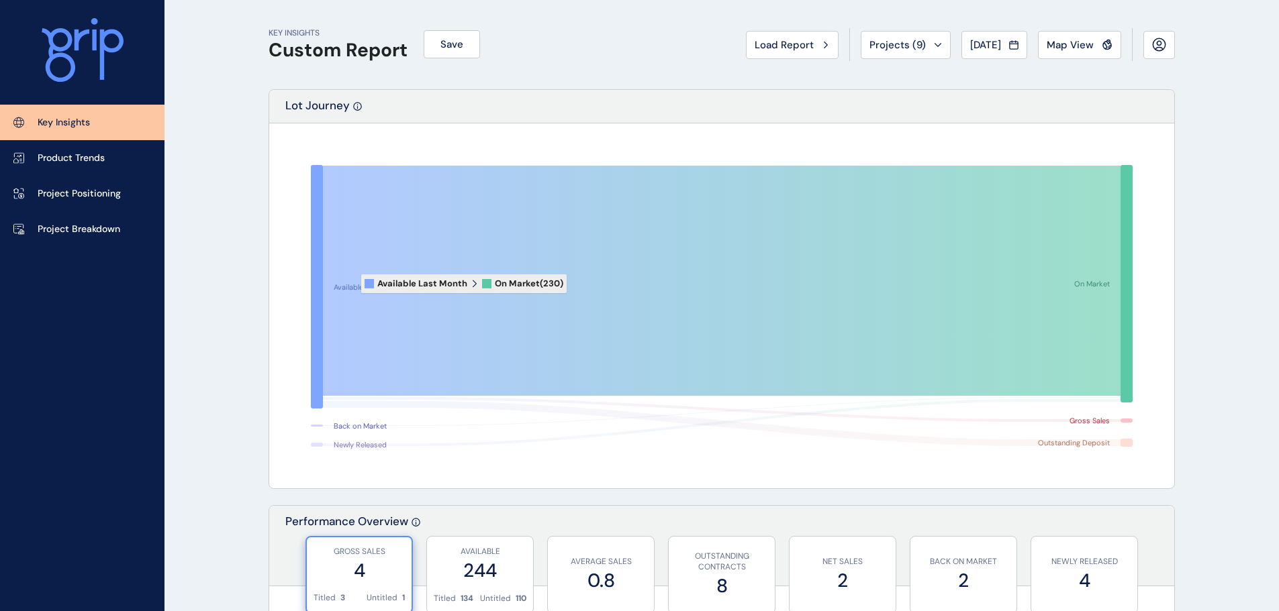
click at [352, 284] on icon at bounding box center [721, 281] width 797 height 230
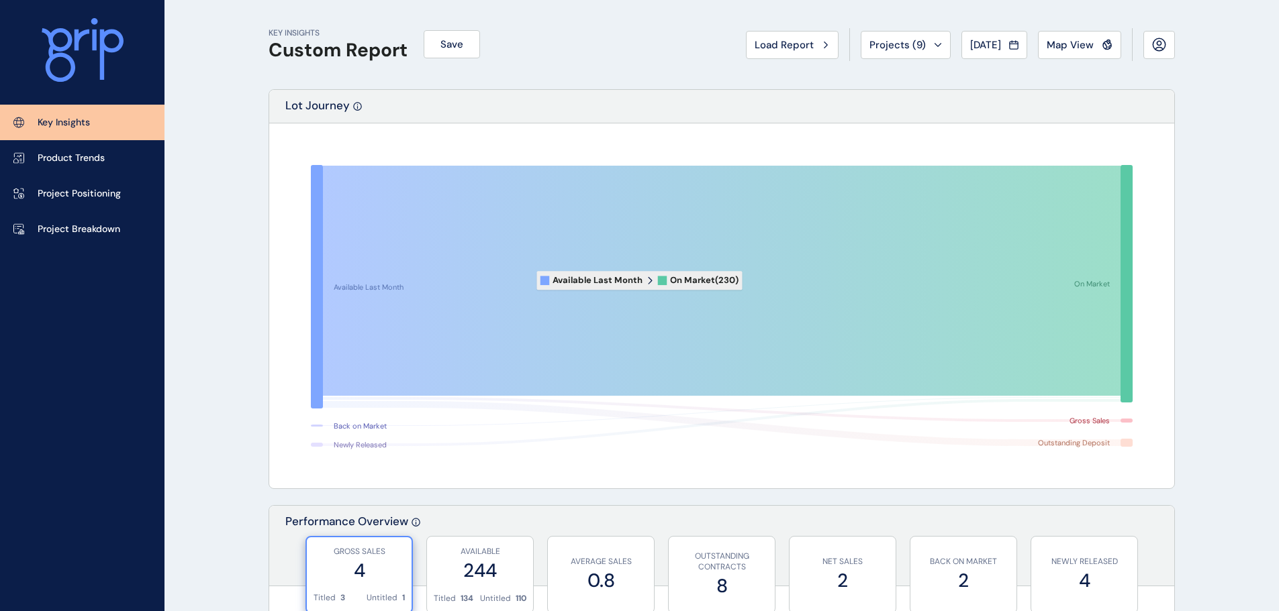
click at [511, 285] on icon at bounding box center [721, 281] width 797 height 230
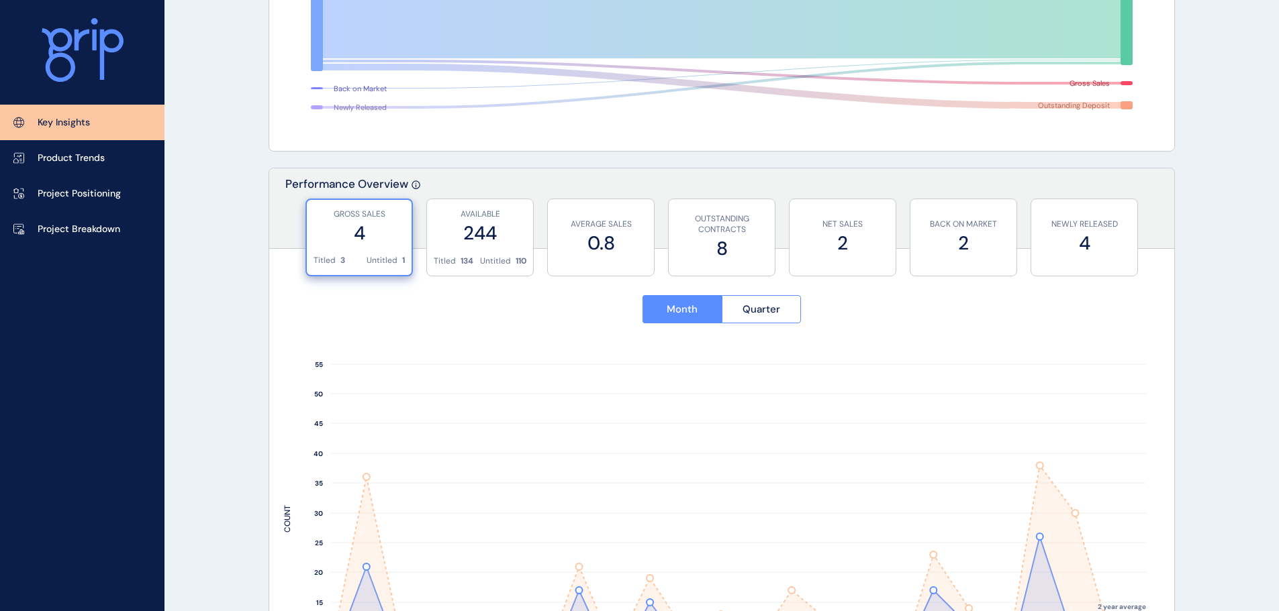
scroll to position [336, 0]
click at [504, 227] on label "244" at bounding box center [480, 235] width 93 height 26
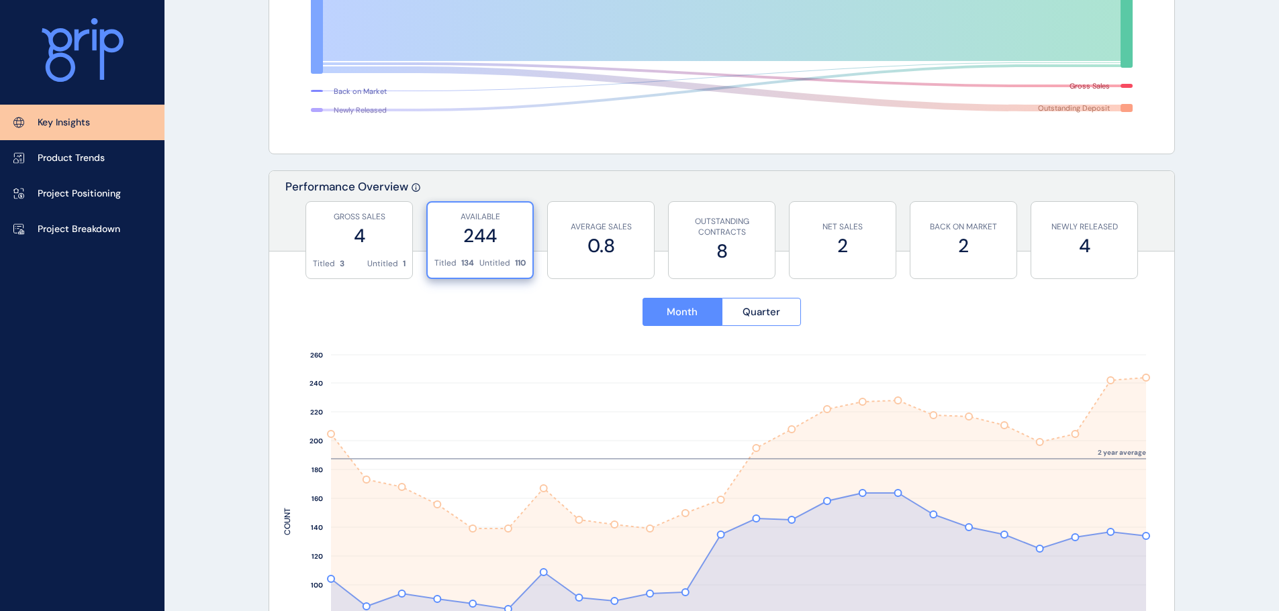
scroll to position [0, 0]
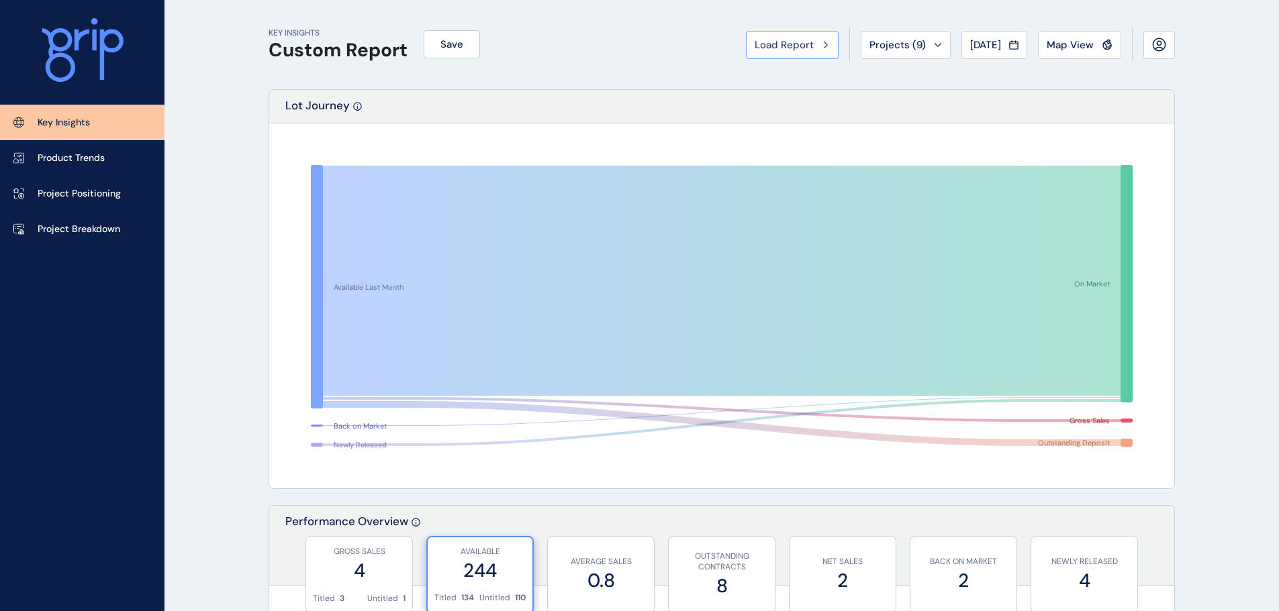
click at [801, 52] on button "Load Report" at bounding box center [792, 45] width 93 height 28
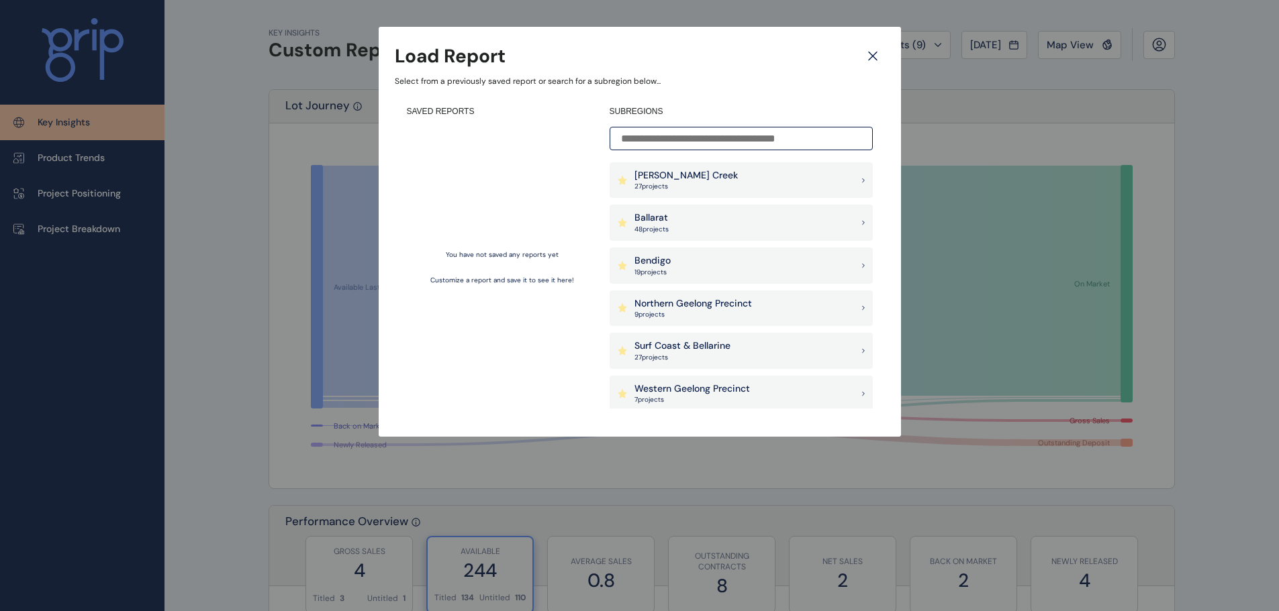
click at [866, 61] on icon at bounding box center [872, 55] width 24 height 23
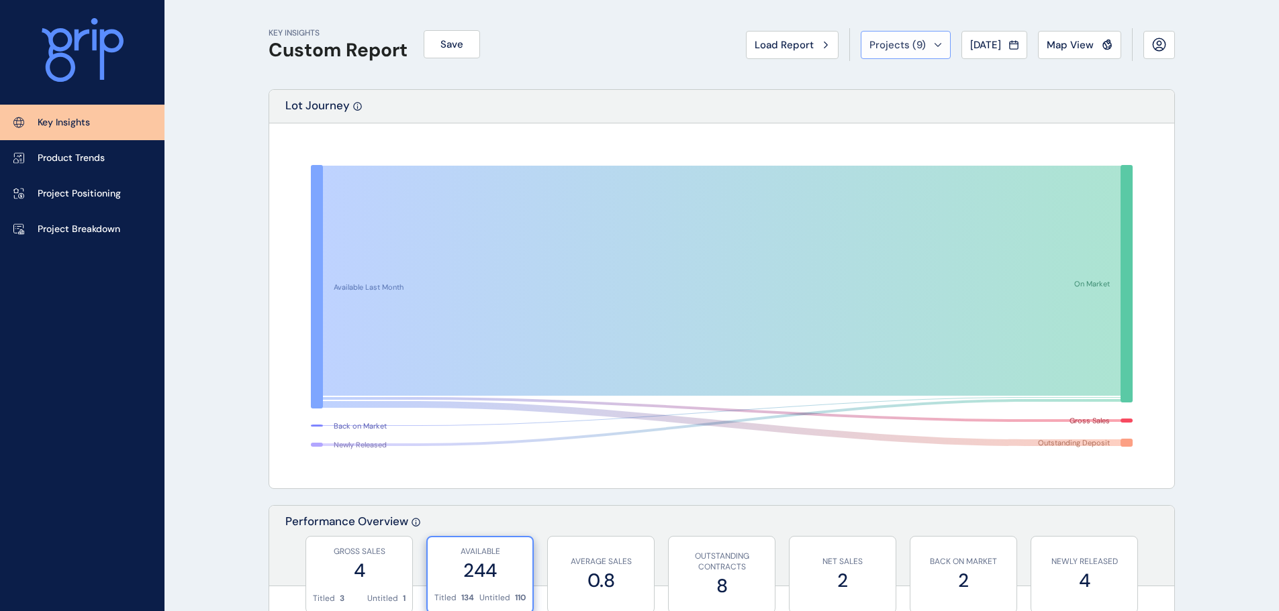
click at [880, 43] on span "Projects ( 9 )" at bounding box center [897, 44] width 56 height 13
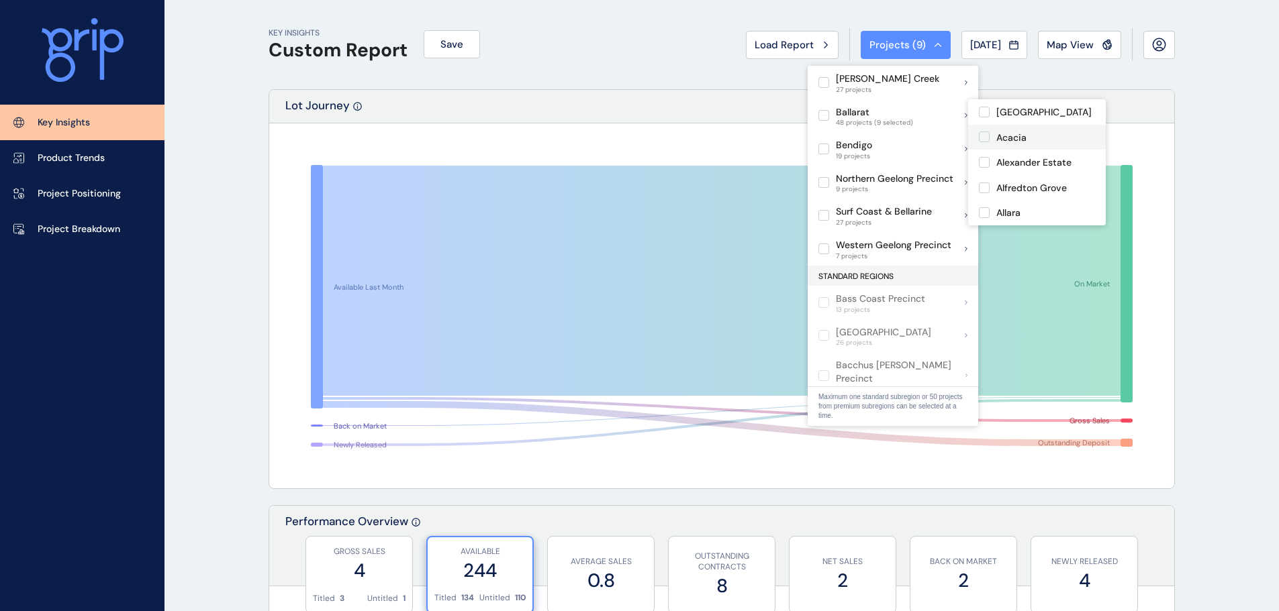
click at [983, 138] on label at bounding box center [984, 137] width 11 height 11
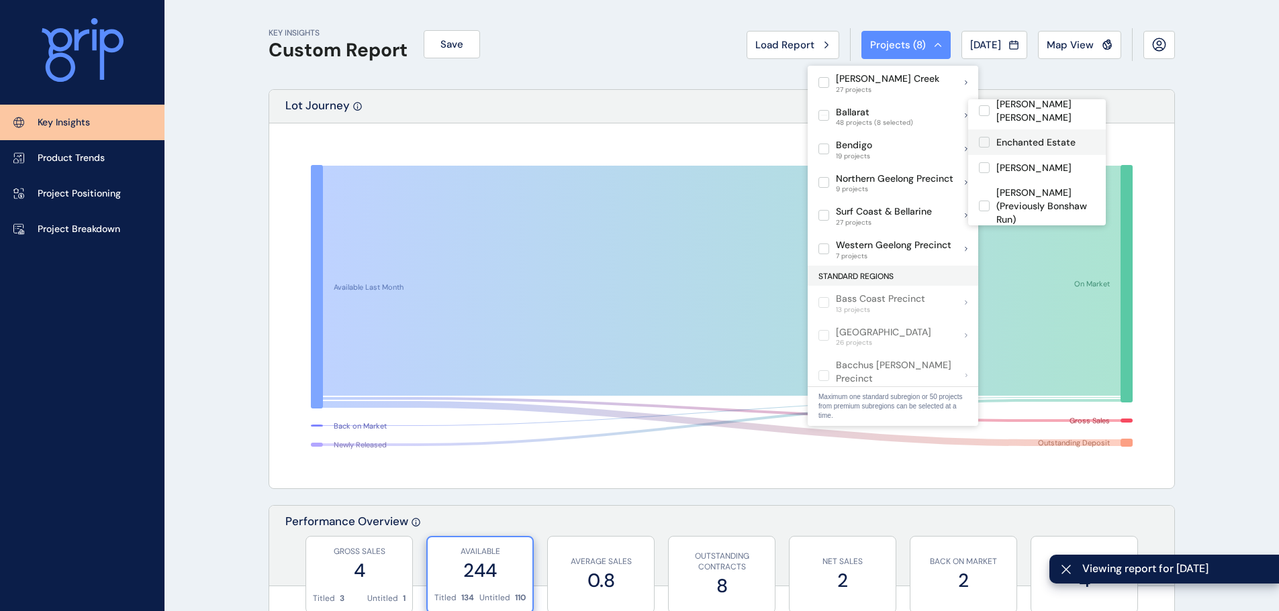
scroll to position [470, 0]
drag, startPoint x: 983, startPoint y: 122, endPoint x: 983, endPoint y: 152, distance: 29.5
click at [983, 130] on label at bounding box center [984, 135] width 11 height 11
click at [983, 168] on label at bounding box center [984, 173] width 11 height 11
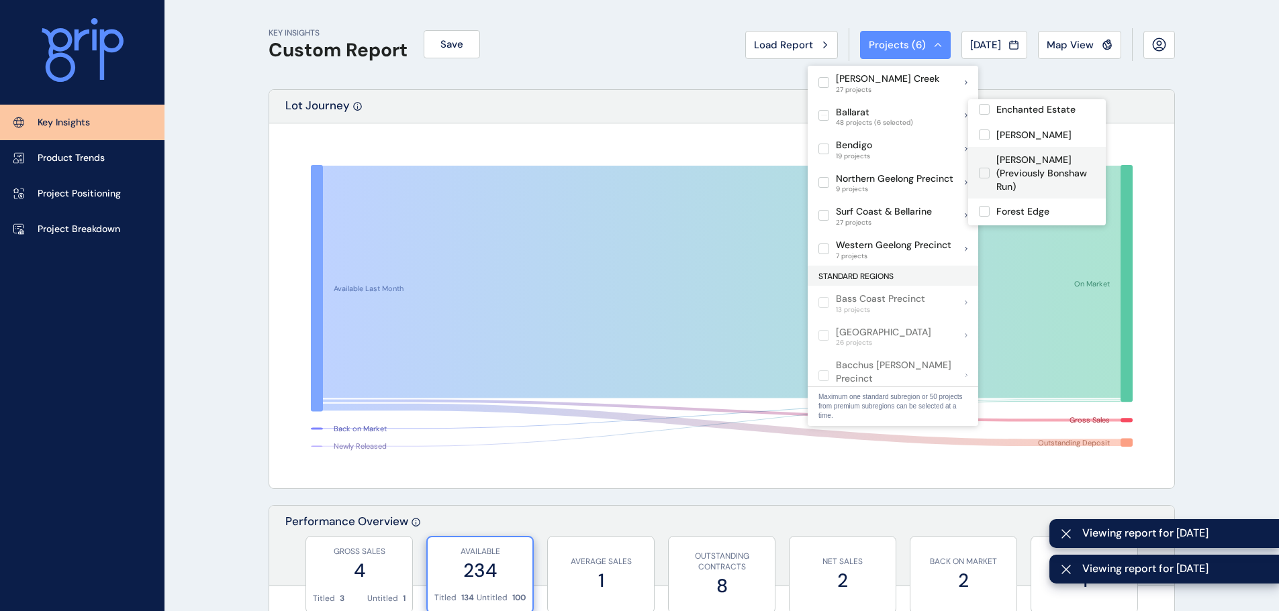
scroll to position [805, 0]
click at [989, 211] on label at bounding box center [984, 216] width 11 height 11
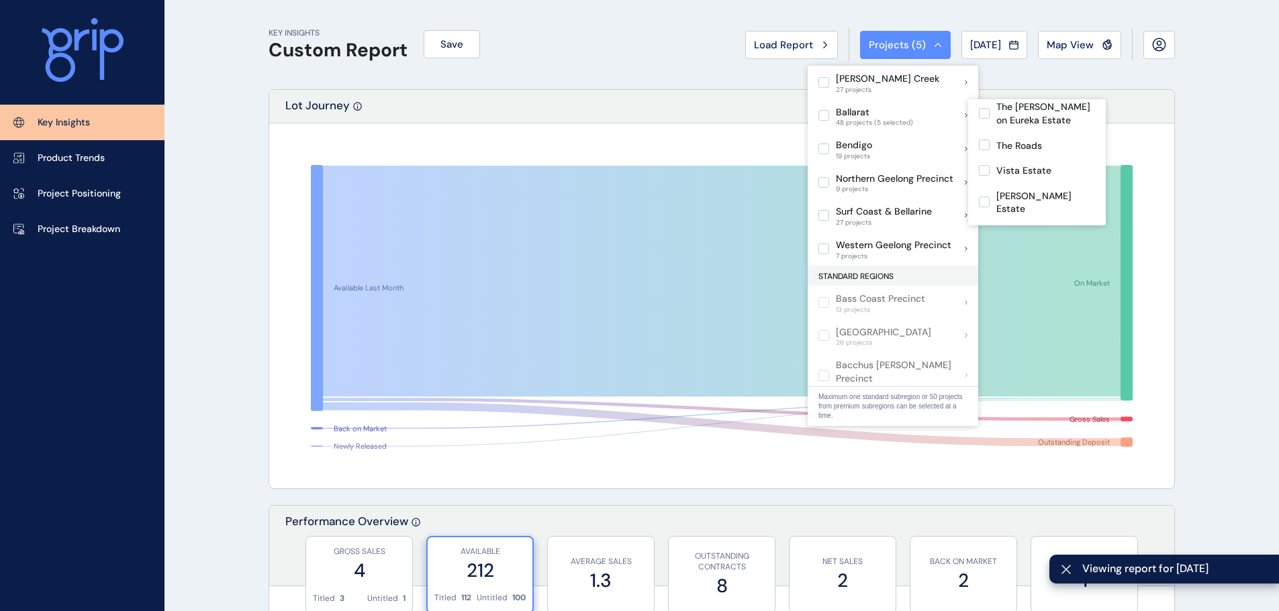
scroll to position [1111, 0]
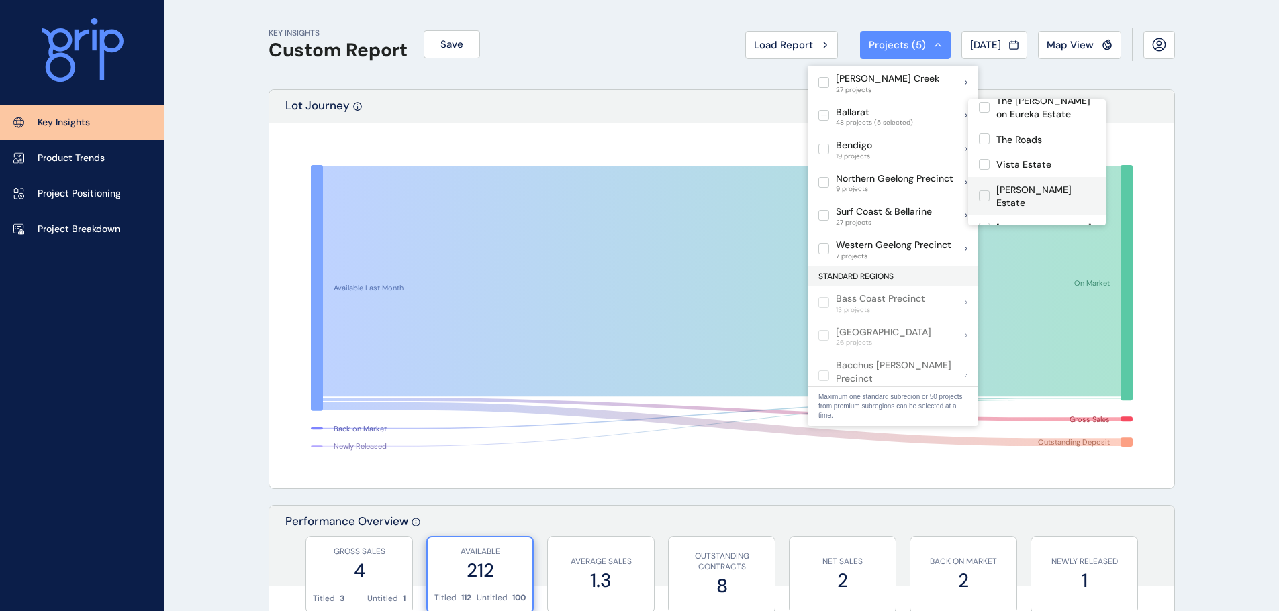
click at [986, 191] on label at bounding box center [984, 196] width 11 height 11
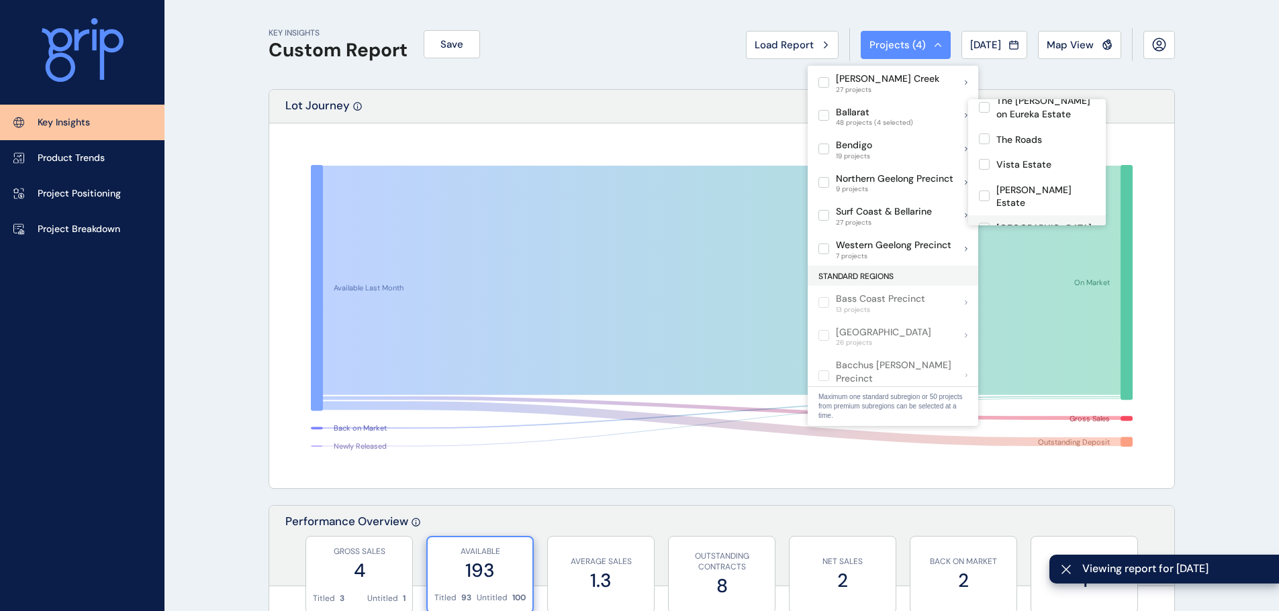
click at [985, 223] on label at bounding box center [984, 228] width 11 height 11
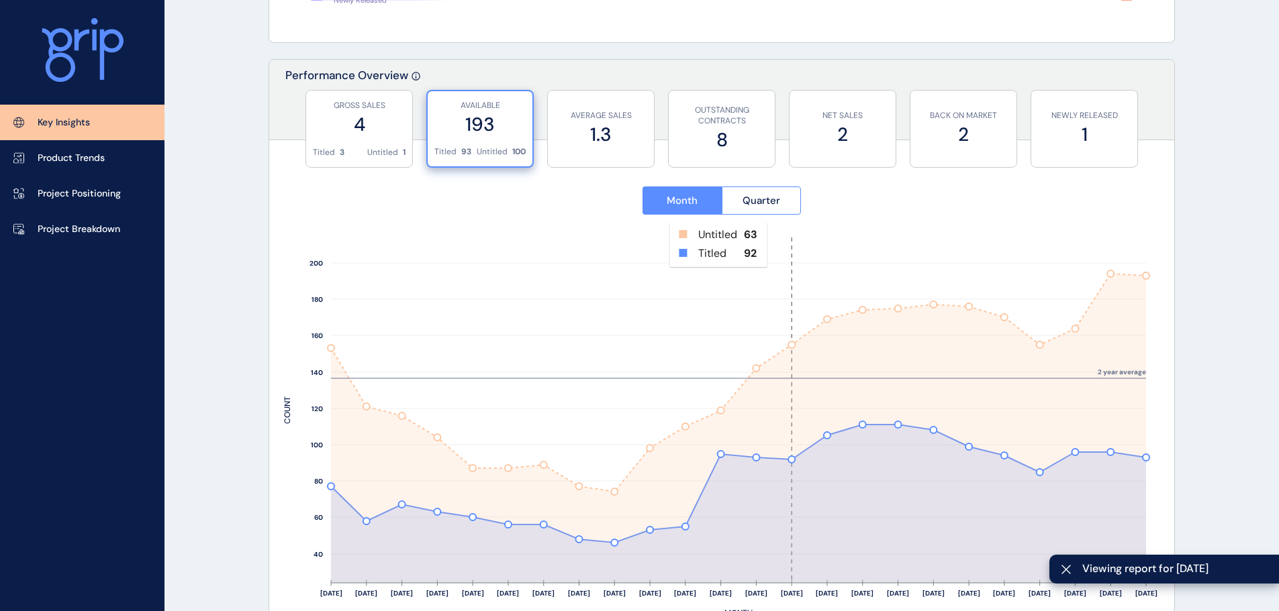
scroll to position [470, 0]
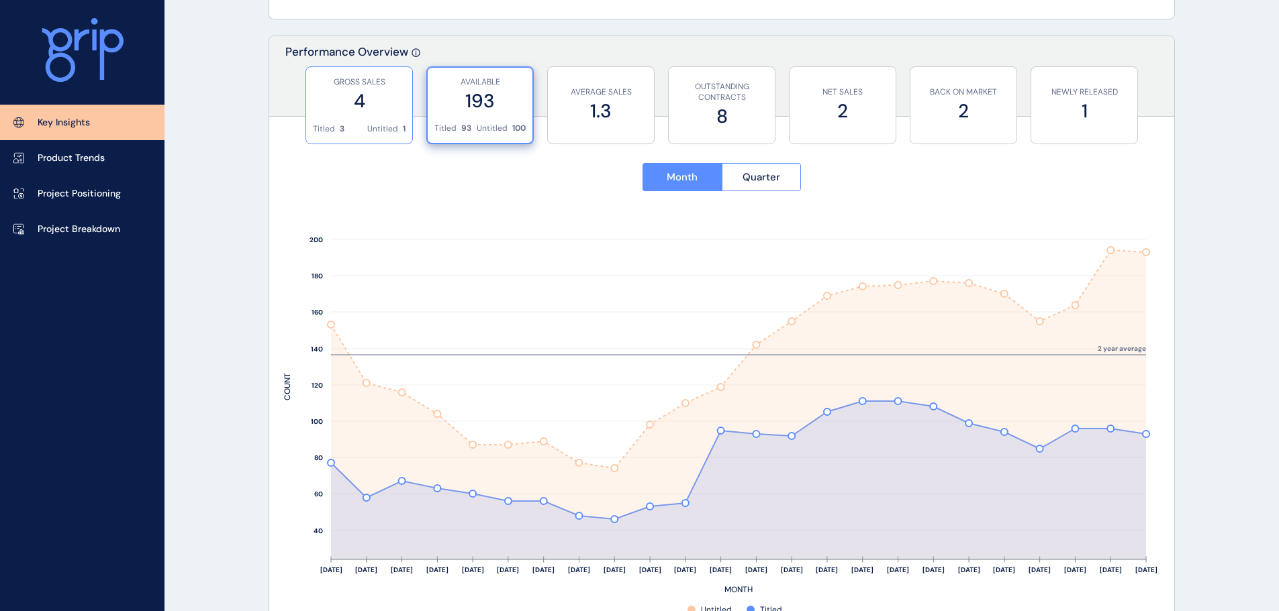
click at [373, 120] on div "GROSS SALES 4" at bounding box center [359, 95] width 93 height 56
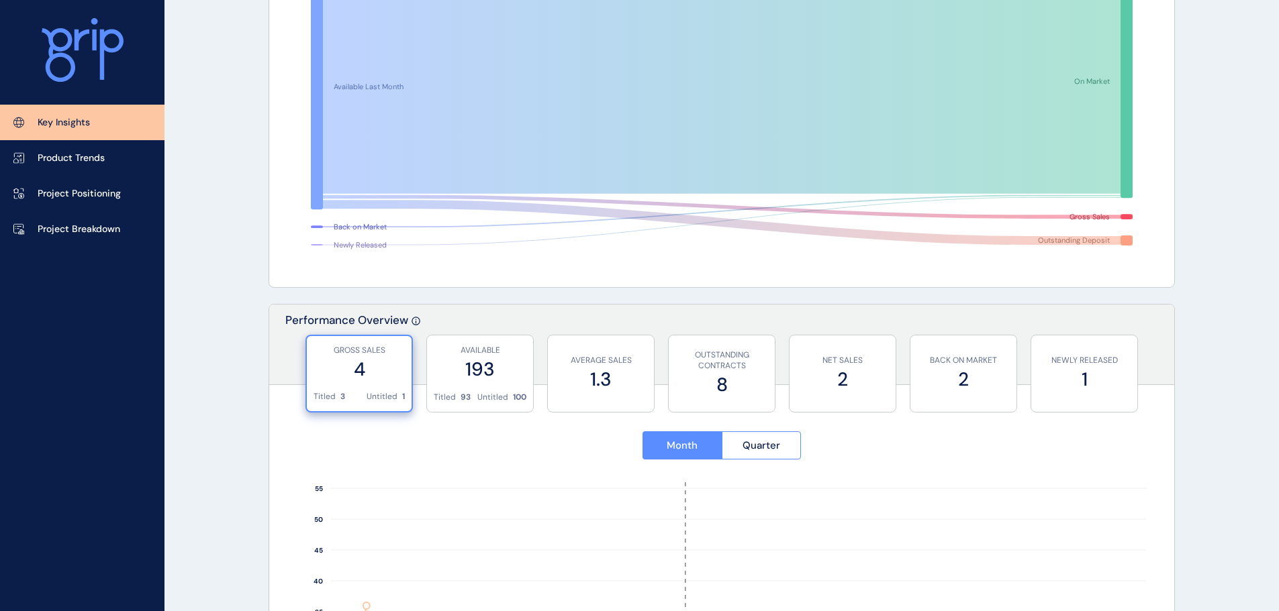
scroll to position [0, 0]
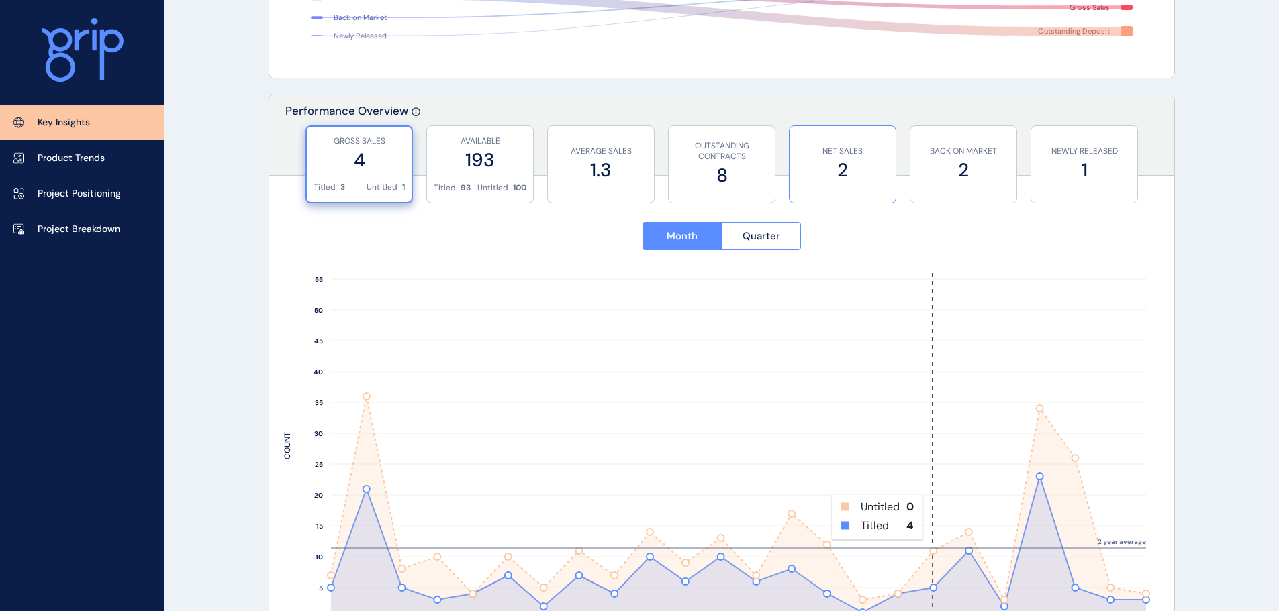
scroll to position [268, 0]
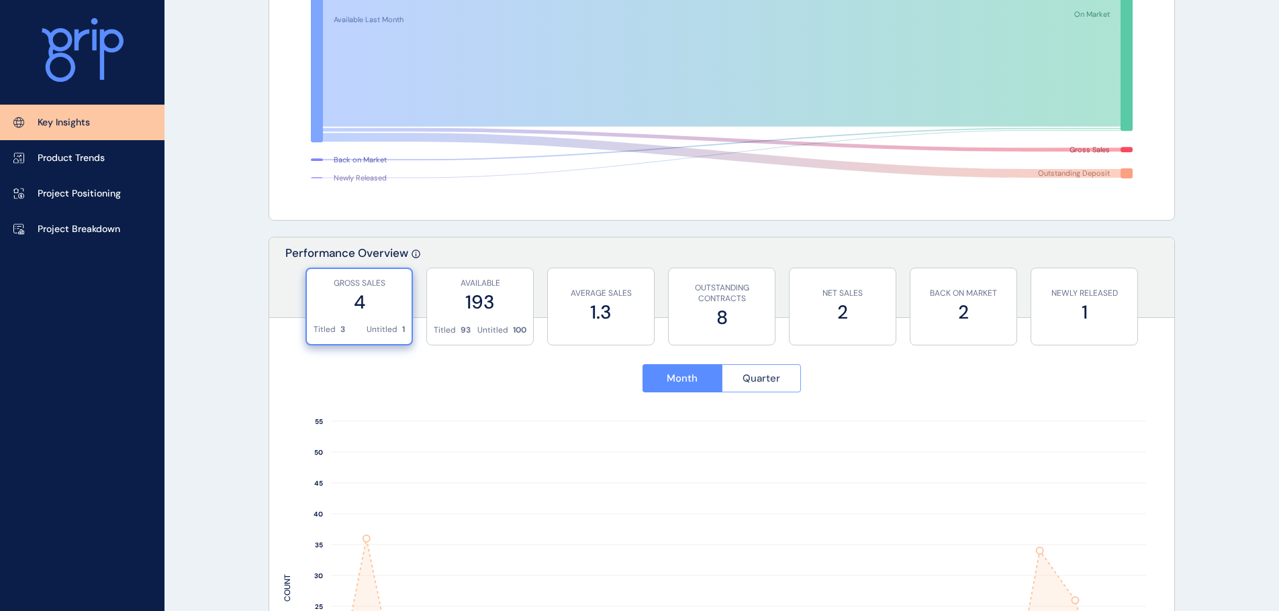
click at [751, 366] on button "Quarter" at bounding box center [762, 378] width 80 height 28
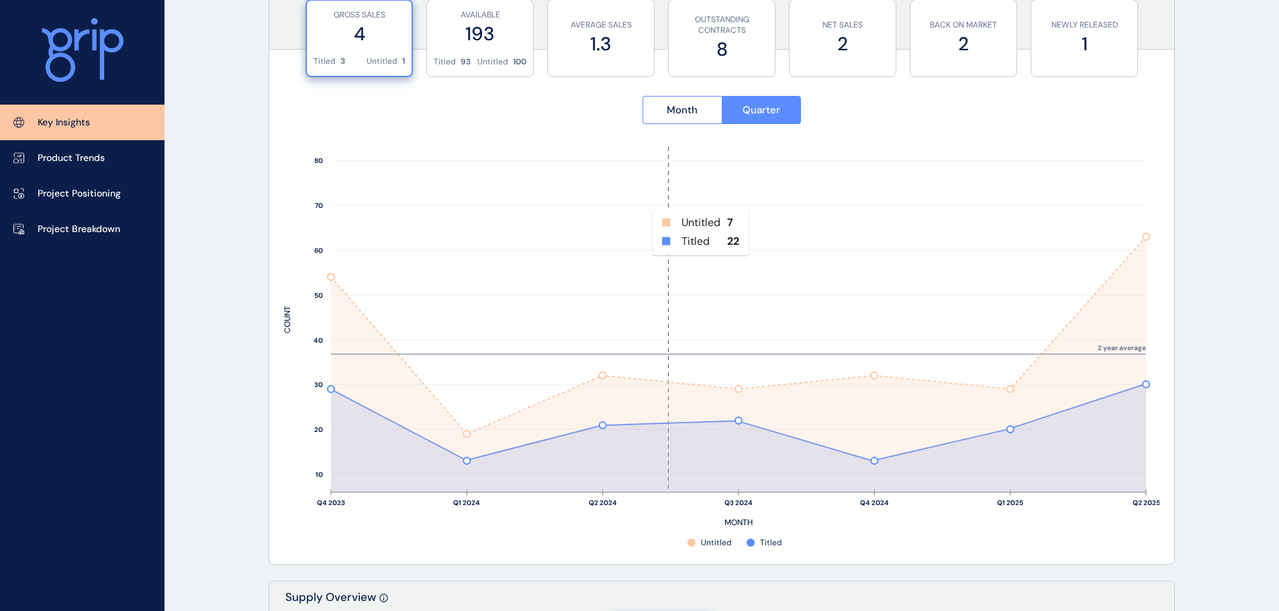
scroll to position [0, 0]
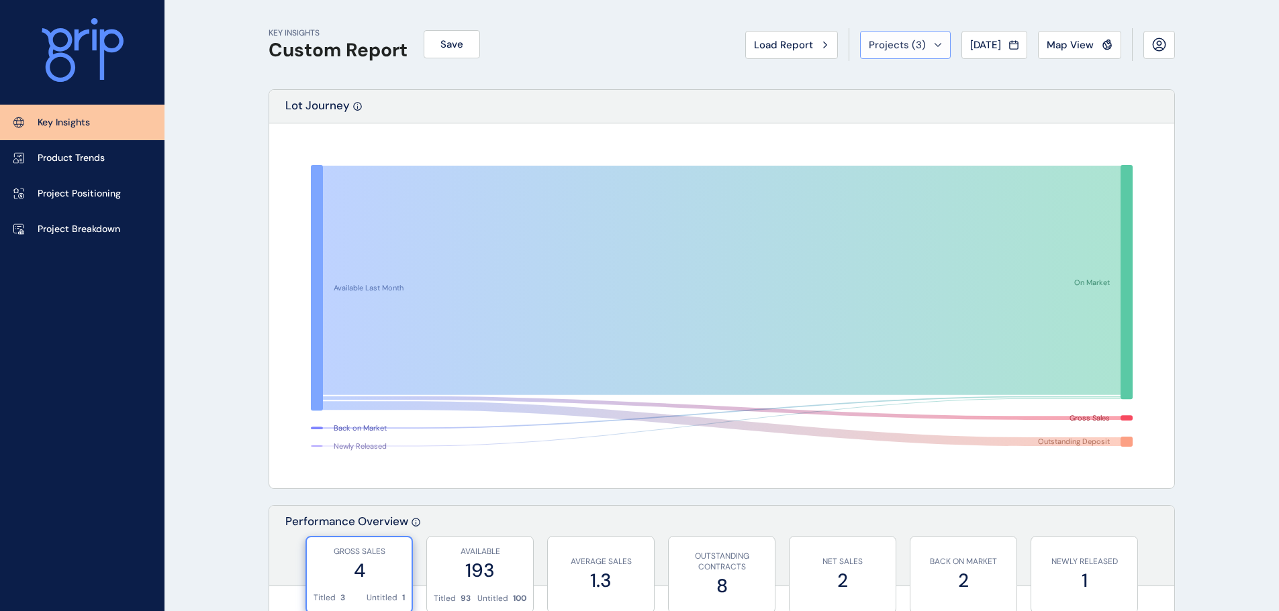
click at [902, 54] on button "Projects ( 3 )" at bounding box center [905, 45] width 91 height 28
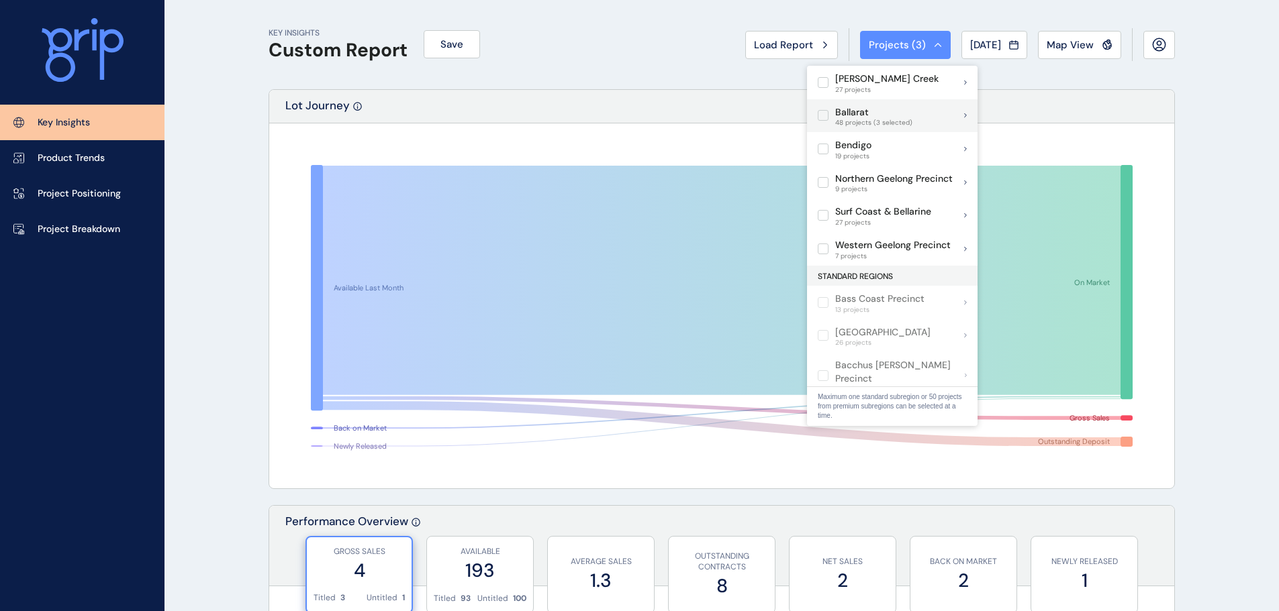
click at [823, 119] on label at bounding box center [822, 115] width 11 height 11
click at [824, 114] on label at bounding box center [822, 115] width 11 height 11
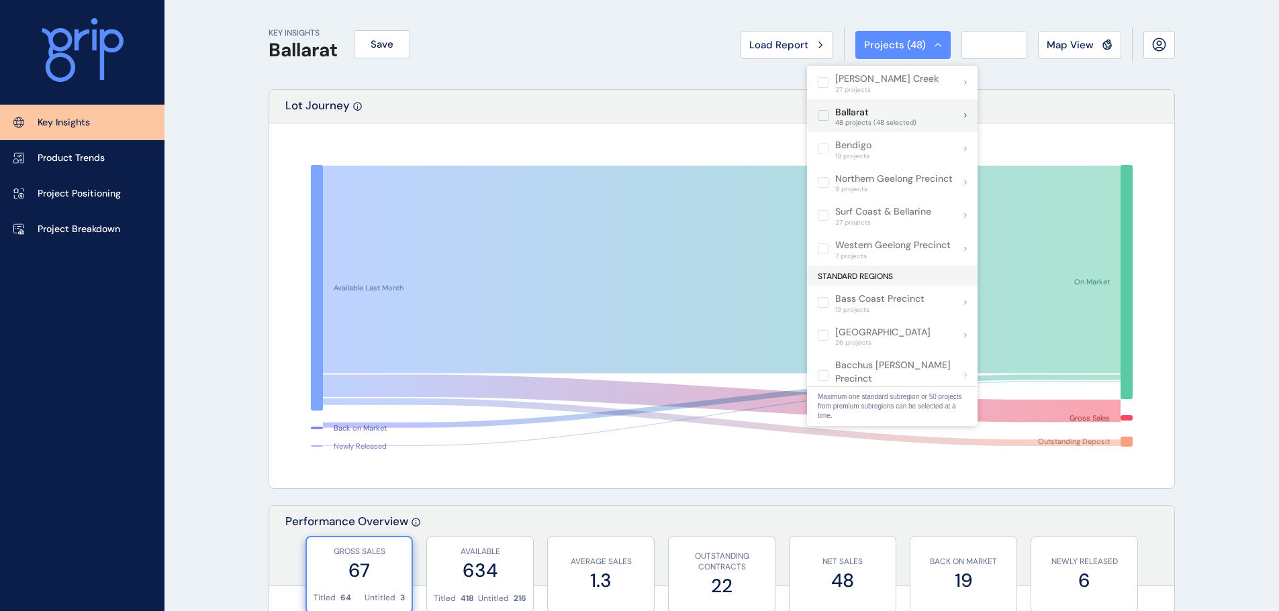
click at [824, 114] on label at bounding box center [822, 115] width 11 height 11
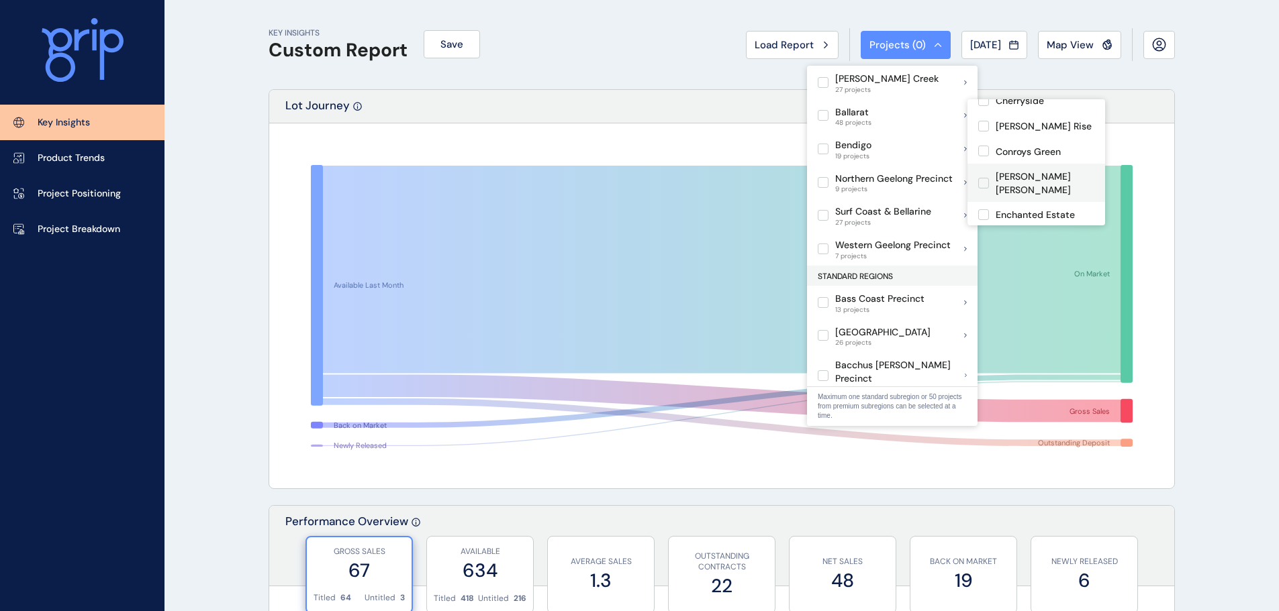
scroll to position [336, 0]
click at [983, 134] on label at bounding box center [983, 129] width 11 height 11
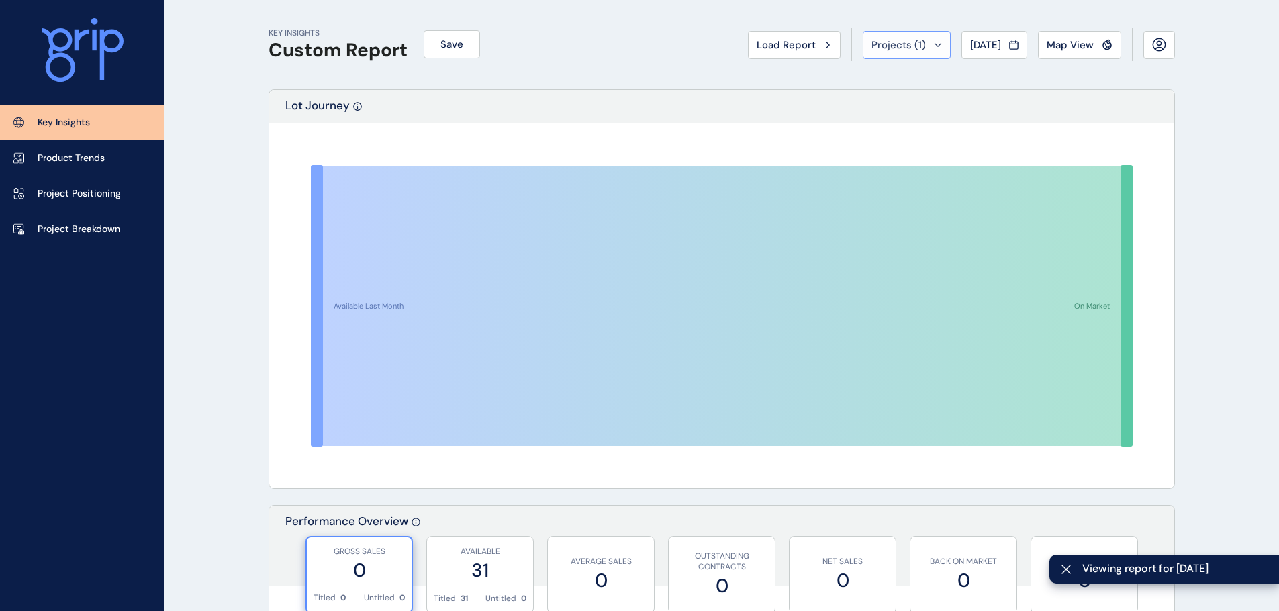
click at [876, 48] on span "Projects ( 1 )" at bounding box center [898, 44] width 54 height 13
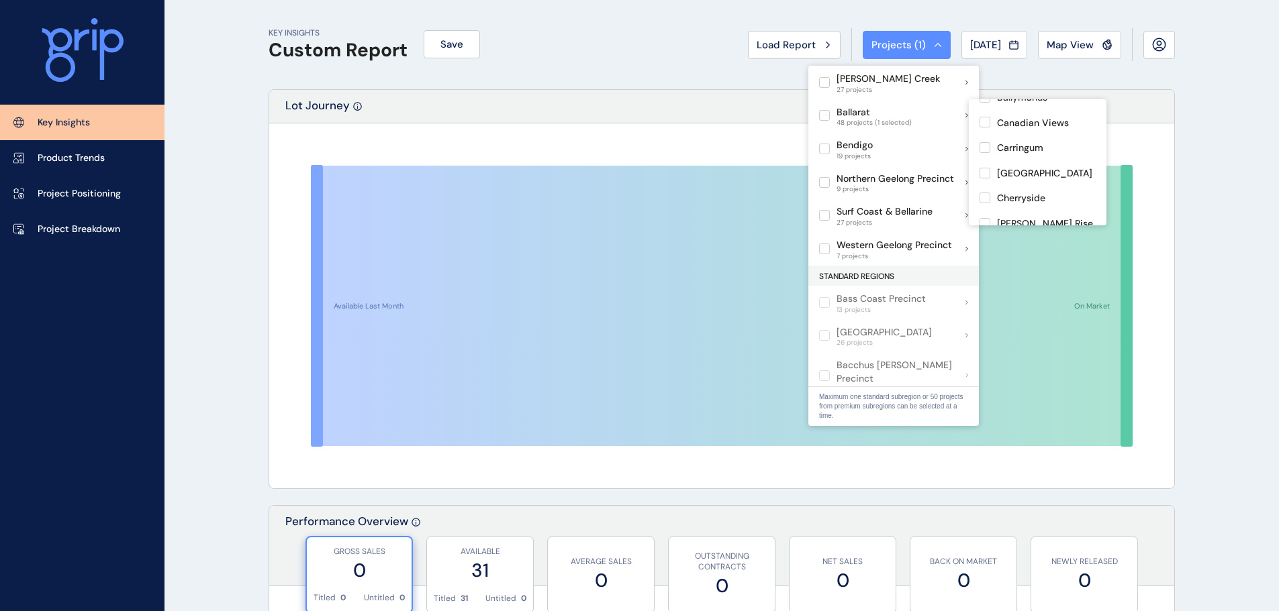
scroll to position [268, 0]
click at [984, 193] on label at bounding box center [984, 196] width 11 height 11
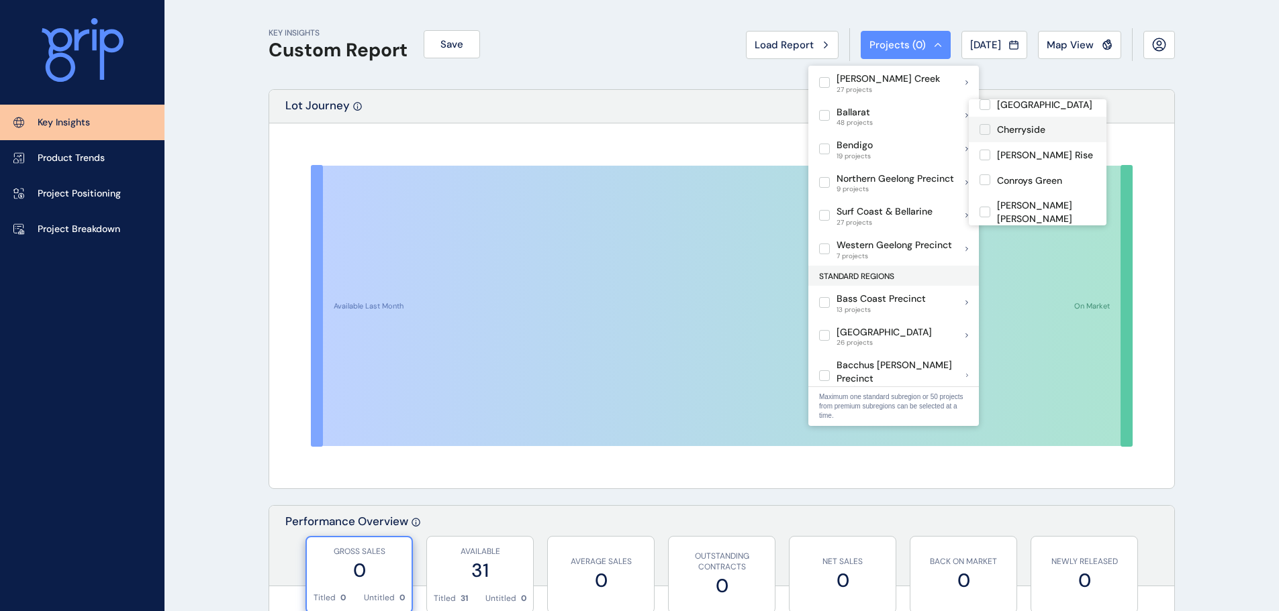
click at [980, 129] on label at bounding box center [984, 129] width 11 height 11
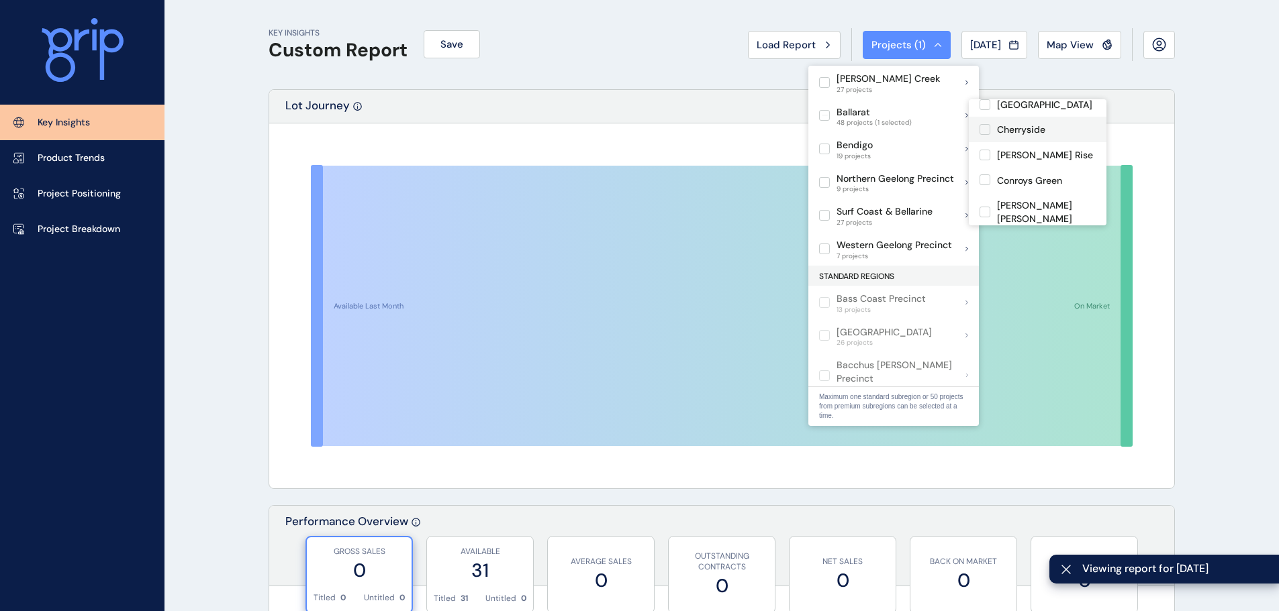
click at [983, 128] on label at bounding box center [984, 129] width 11 height 11
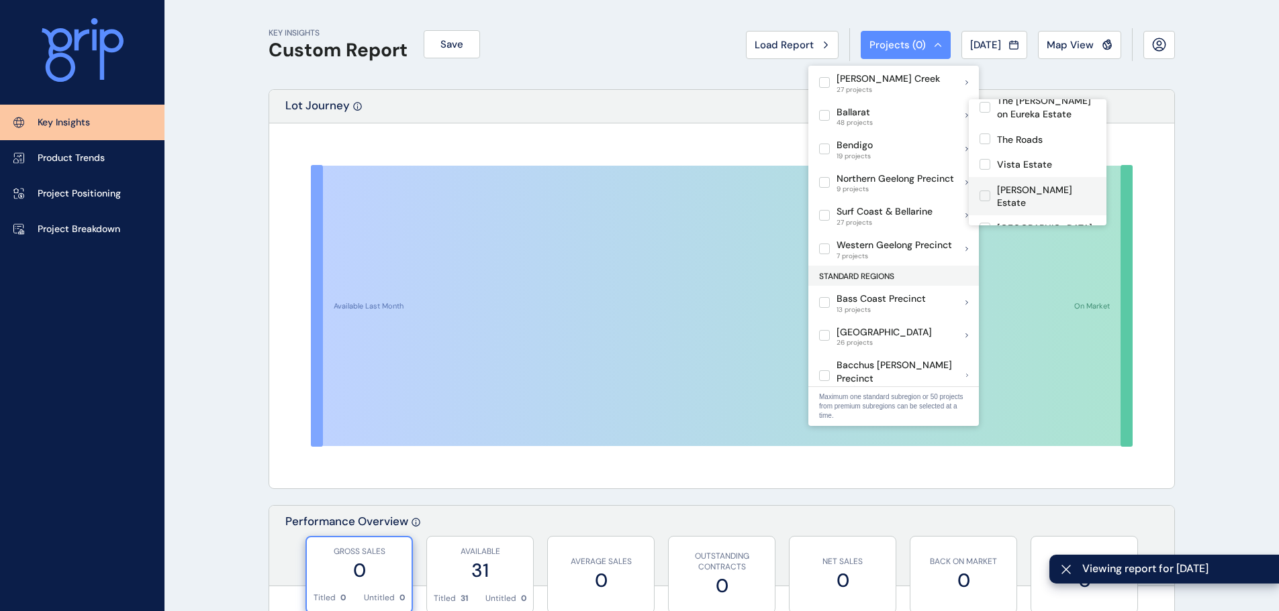
click at [986, 191] on label at bounding box center [984, 196] width 11 height 11
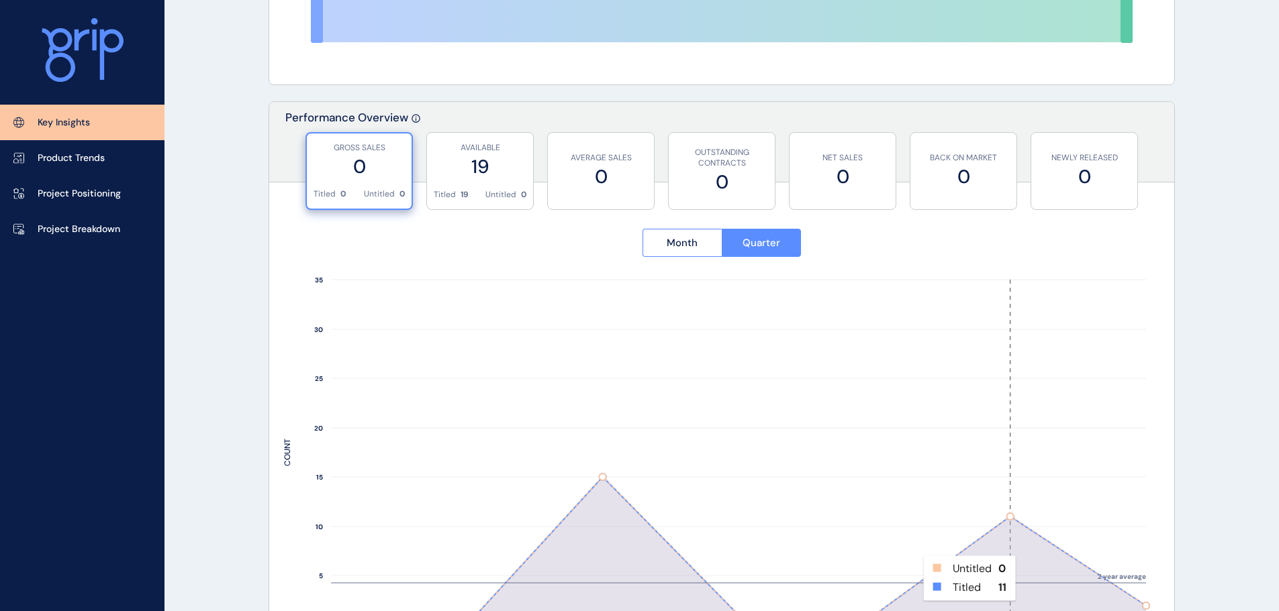
scroll to position [403, 0]
click at [688, 250] on span "Month" at bounding box center [681, 244] width 31 height 13
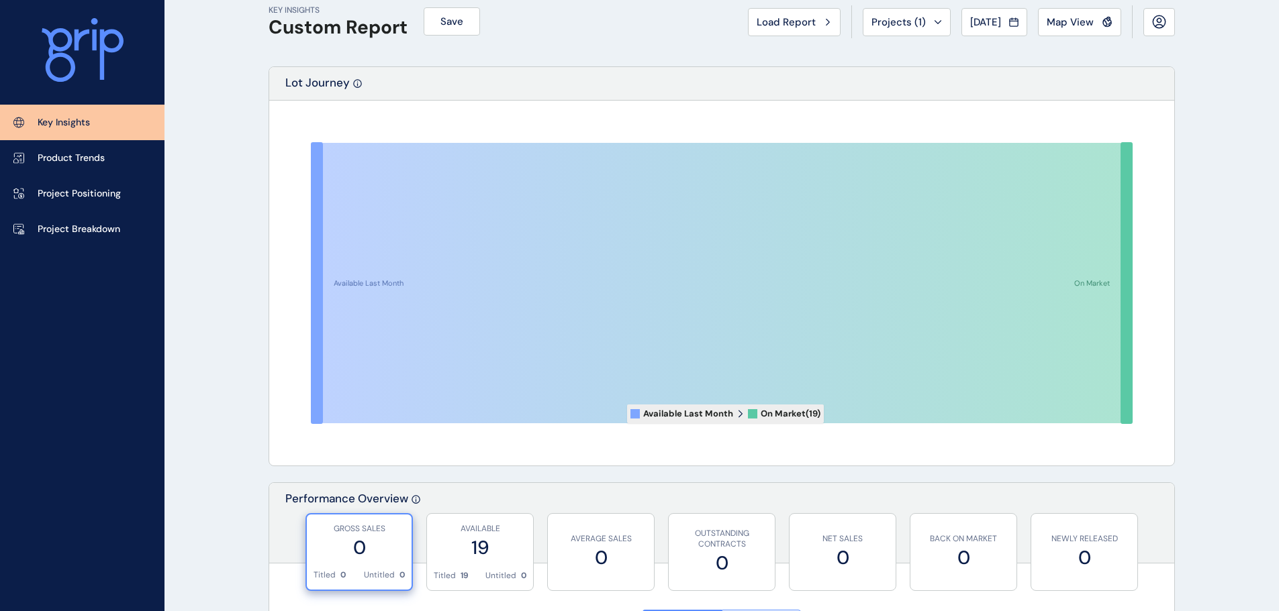
scroll to position [0, 0]
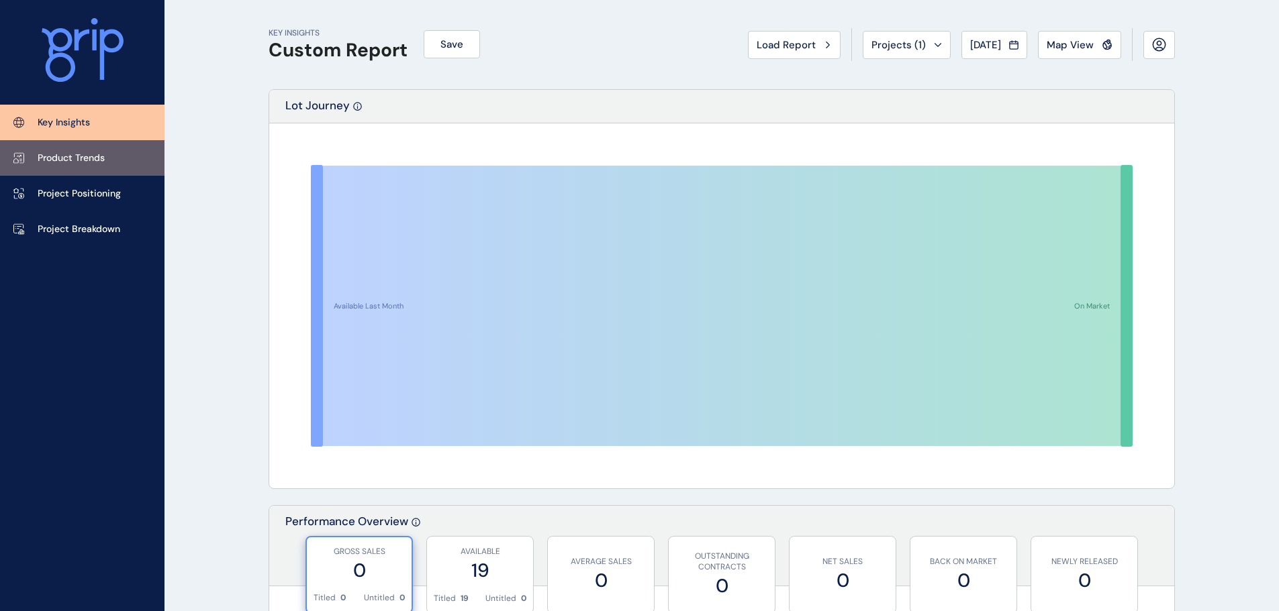
click at [48, 152] on p "Product Trends" at bounding box center [71, 158] width 67 height 13
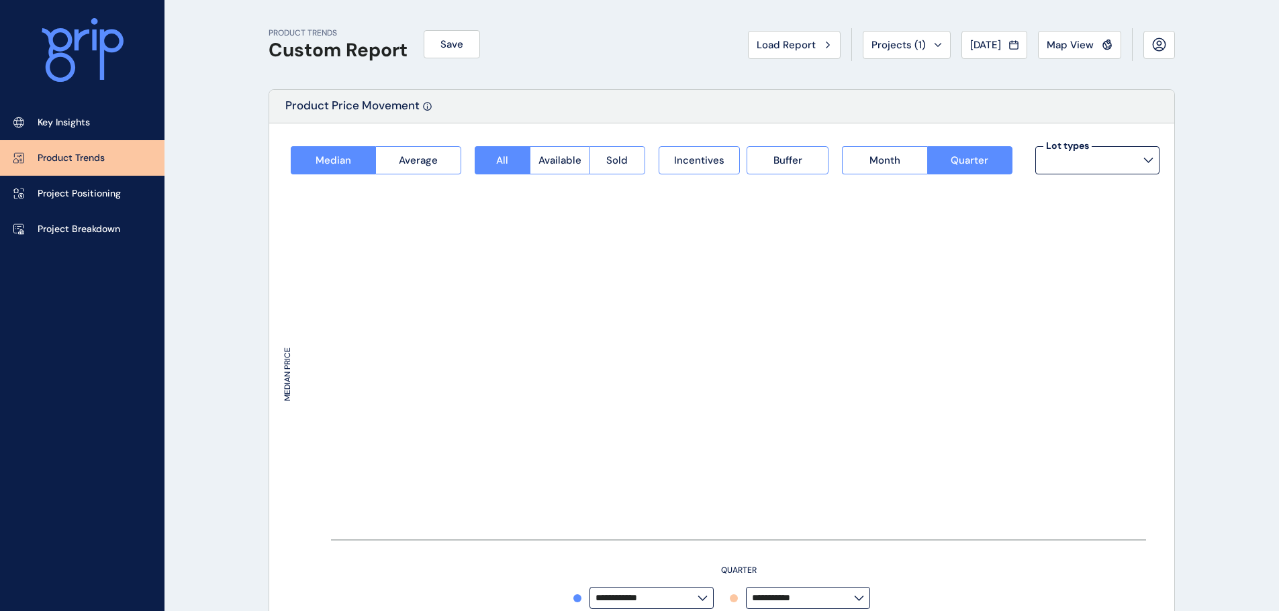
type input "*********"
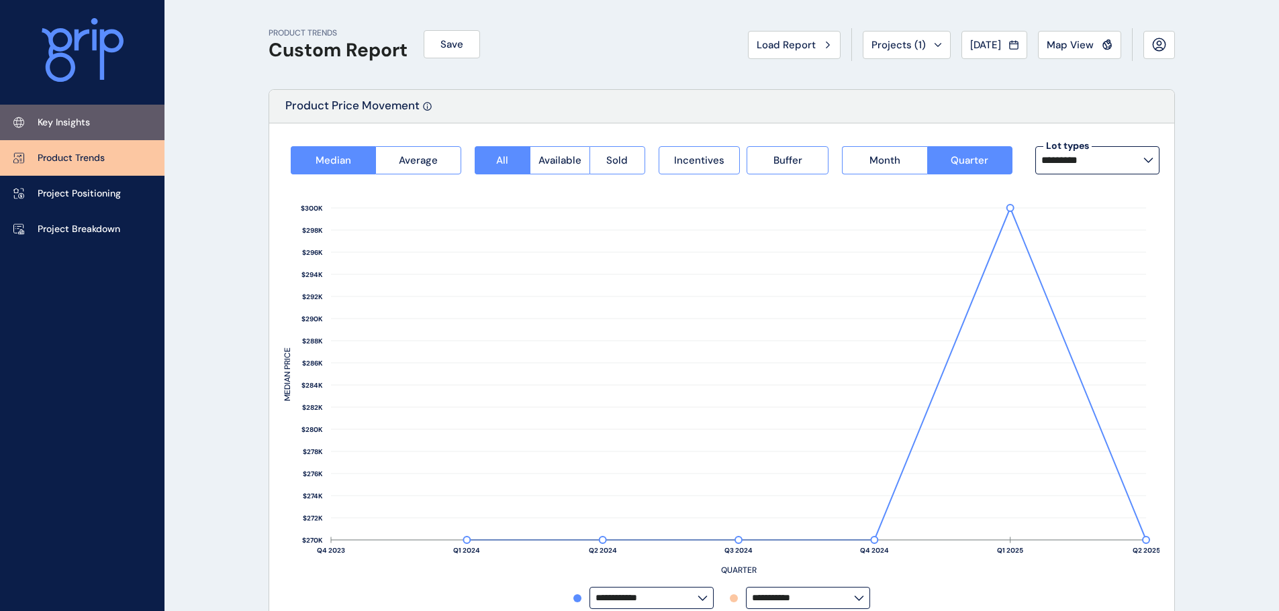
click at [50, 121] on p "Key Insights" at bounding box center [64, 122] width 52 height 13
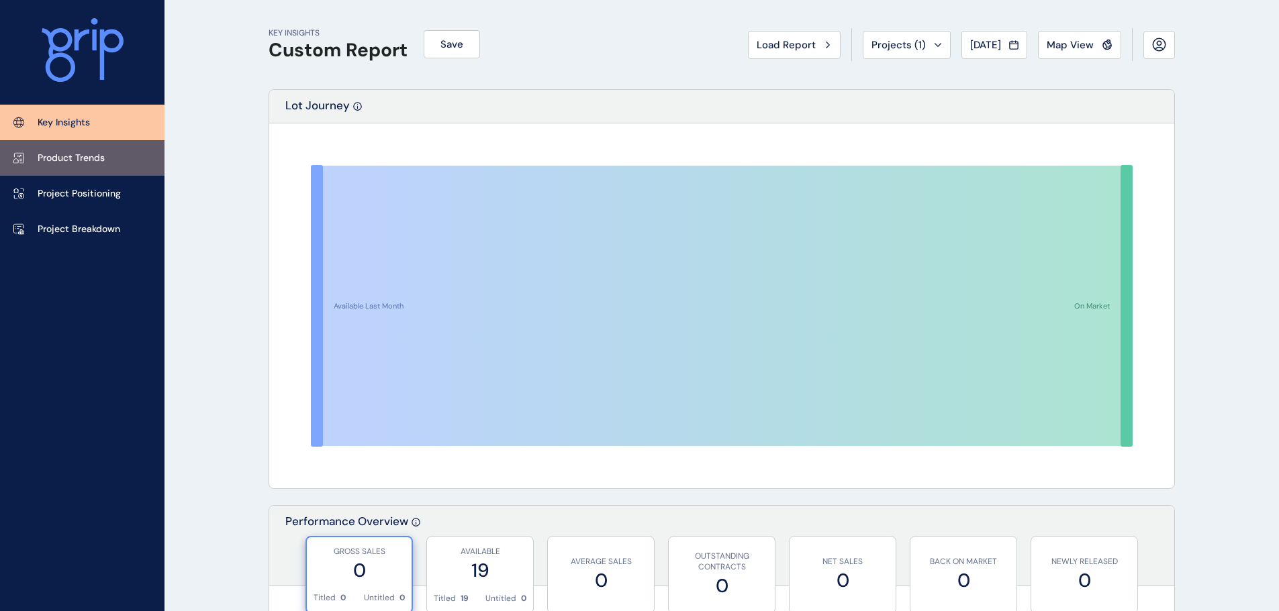
click at [54, 152] on p "Product Trends" at bounding box center [71, 158] width 67 height 13
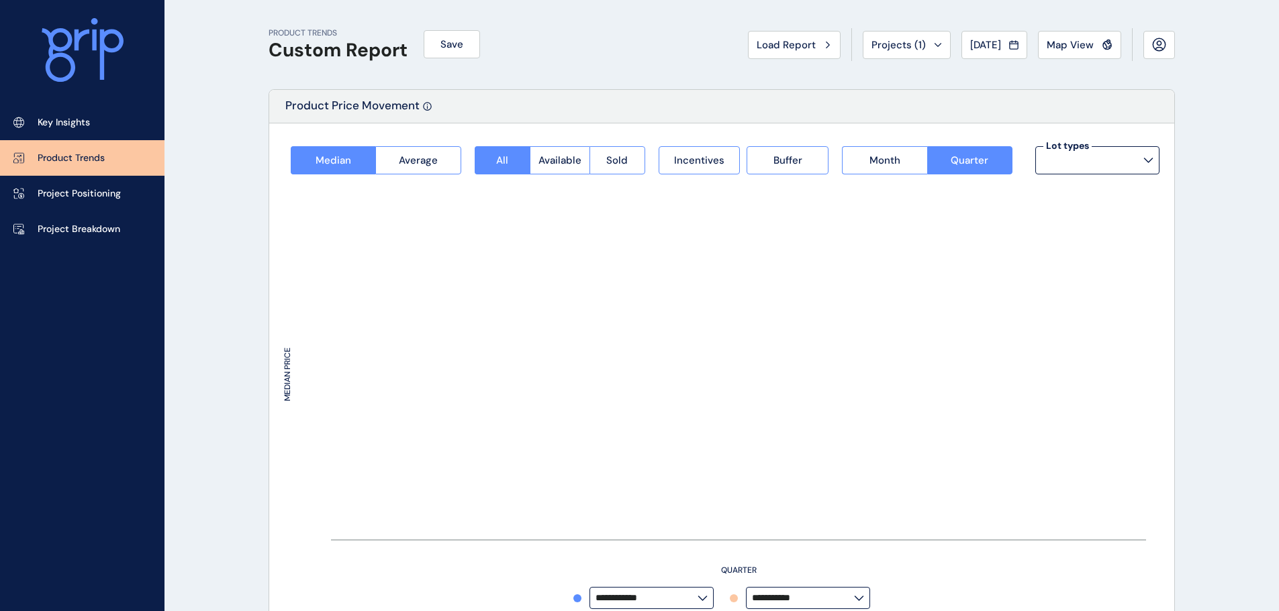
type input "*********"
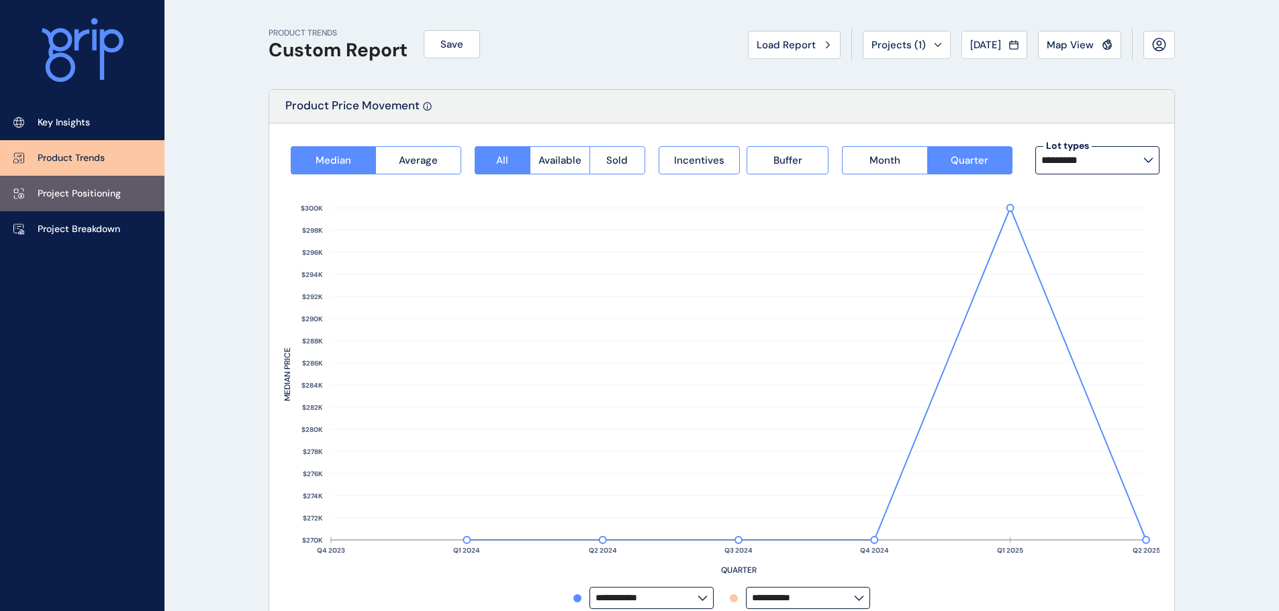
click at [59, 185] on link "Project Positioning" at bounding box center [82, 194] width 164 height 36
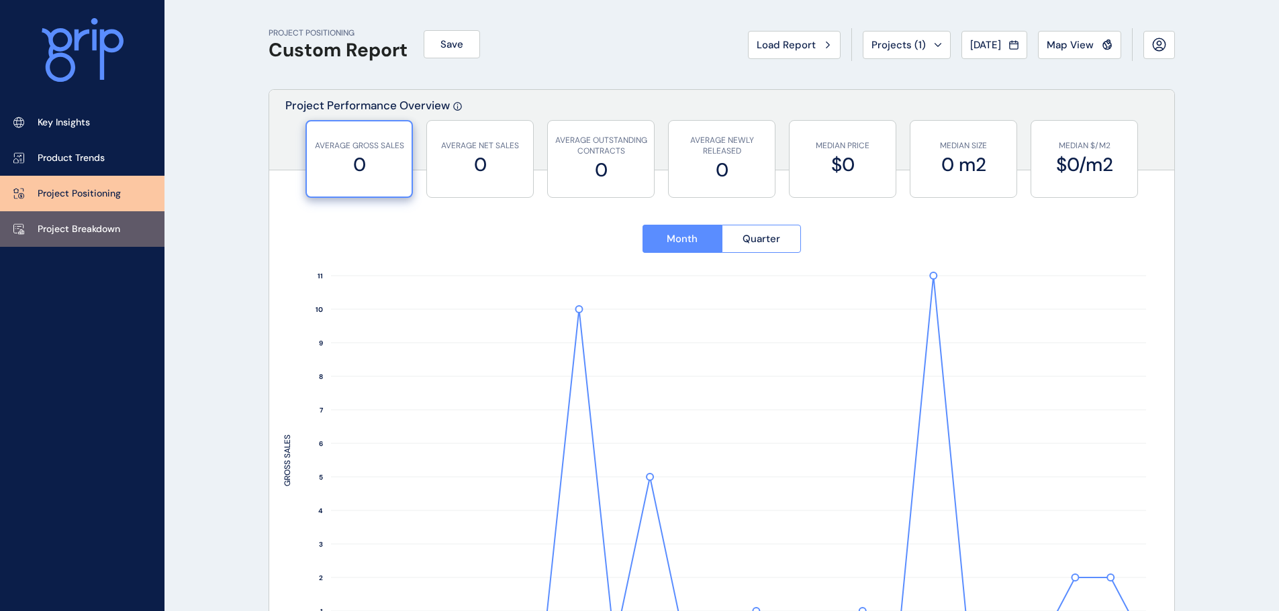
click at [60, 216] on link "Project Breakdown" at bounding box center [82, 229] width 164 height 36
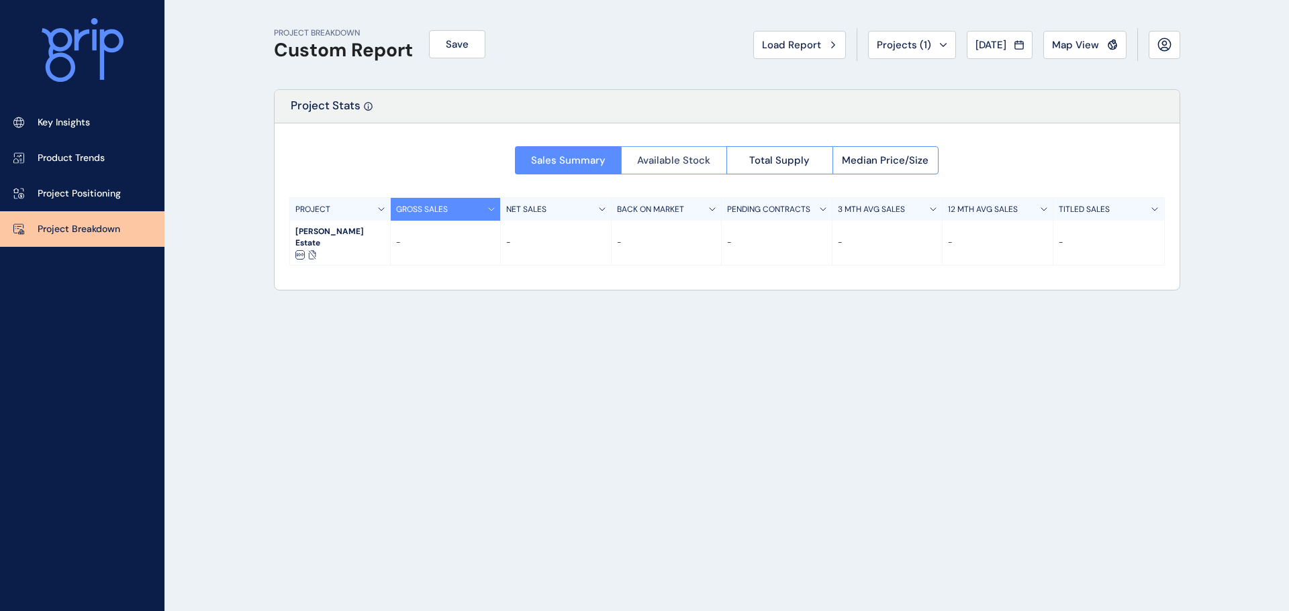
click at [654, 165] on span "Available Stock" at bounding box center [673, 160] width 73 height 13
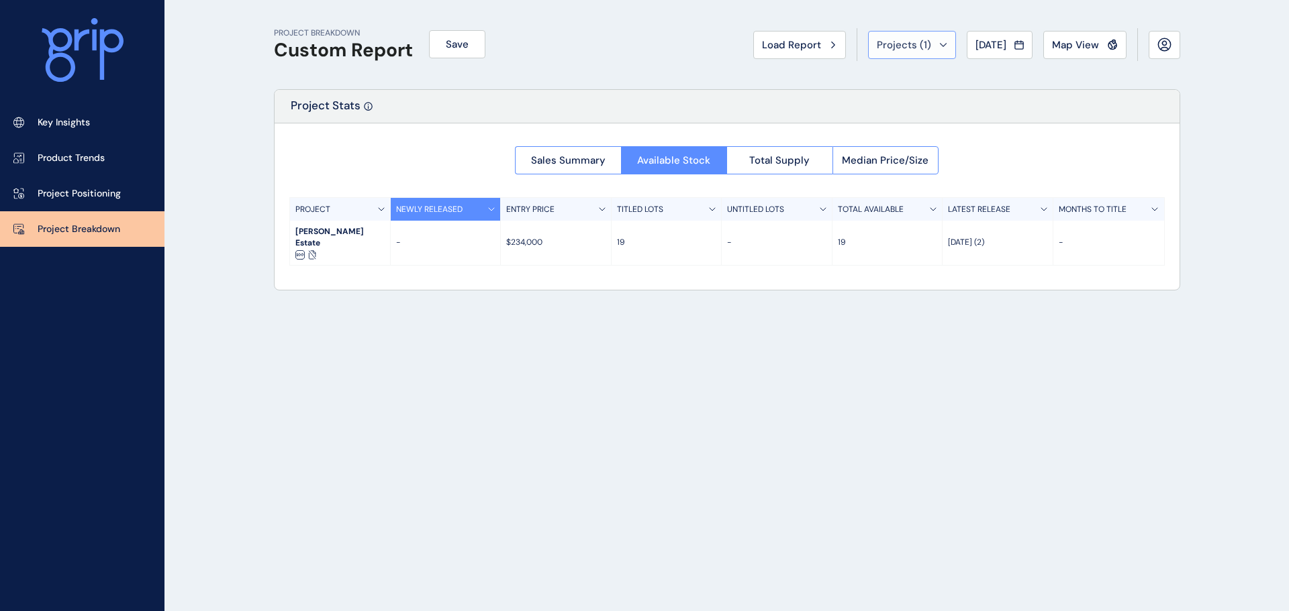
click at [911, 41] on span "Projects ( 1 )" at bounding box center [904, 44] width 54 height 13
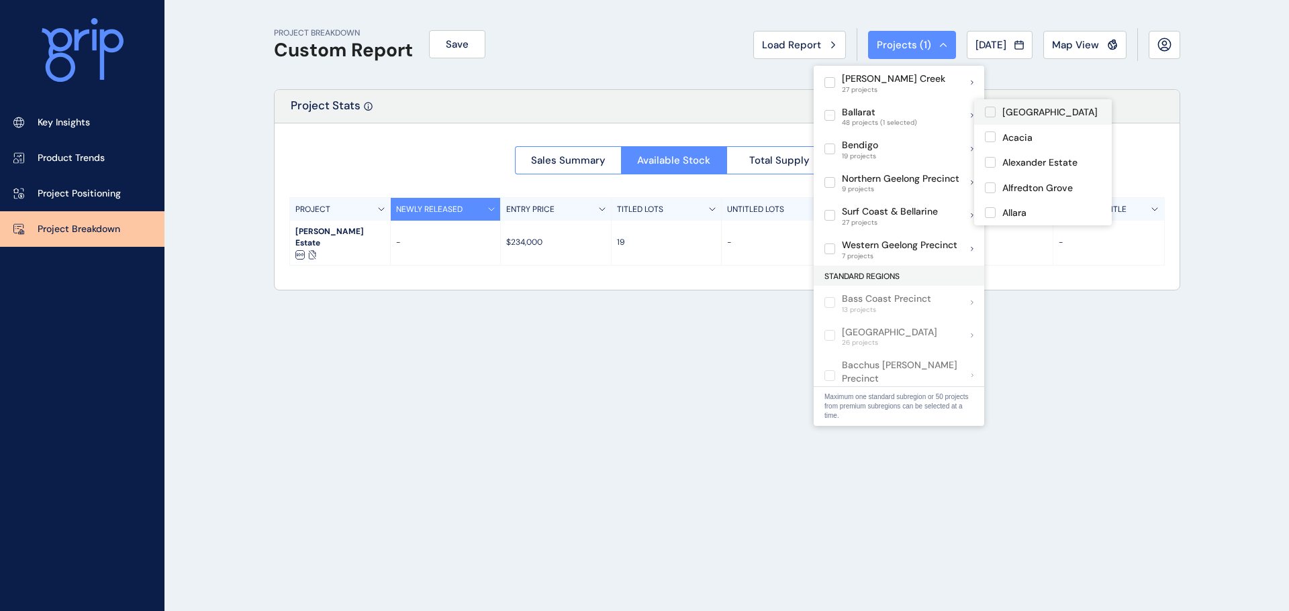
click at [994, 107] on label at bounding box center [990, 112] width 11 height 11
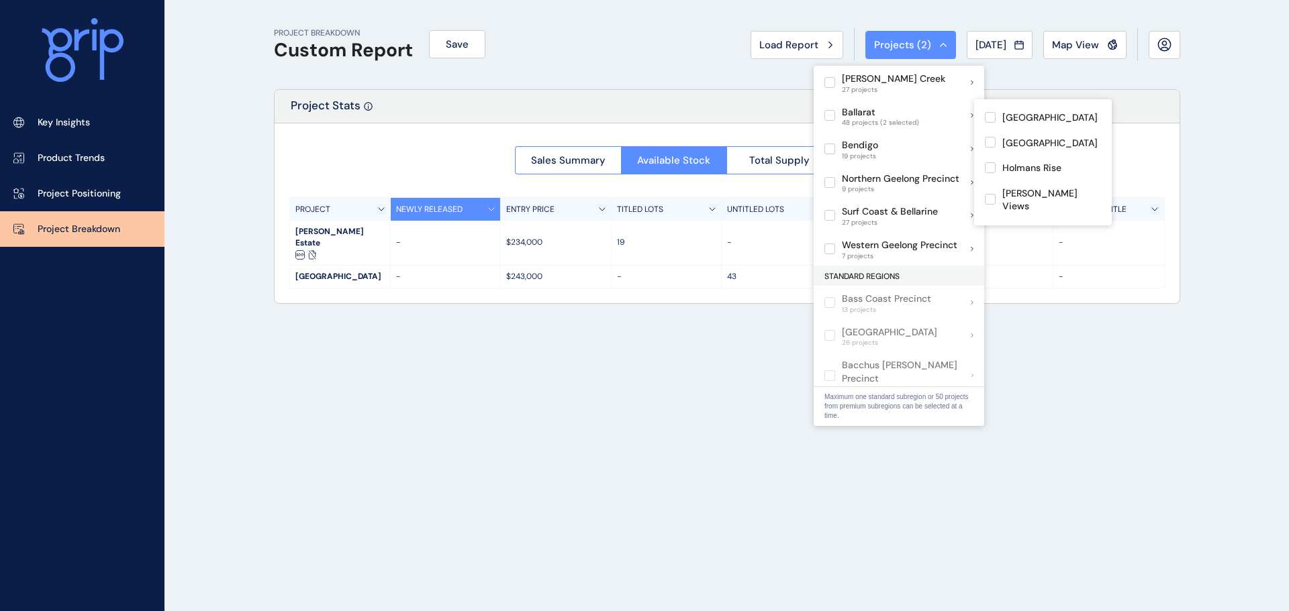
scroll to position [671, 0]
click at [986, 245] on label at bounding box center [990, 250] width 11 height 11
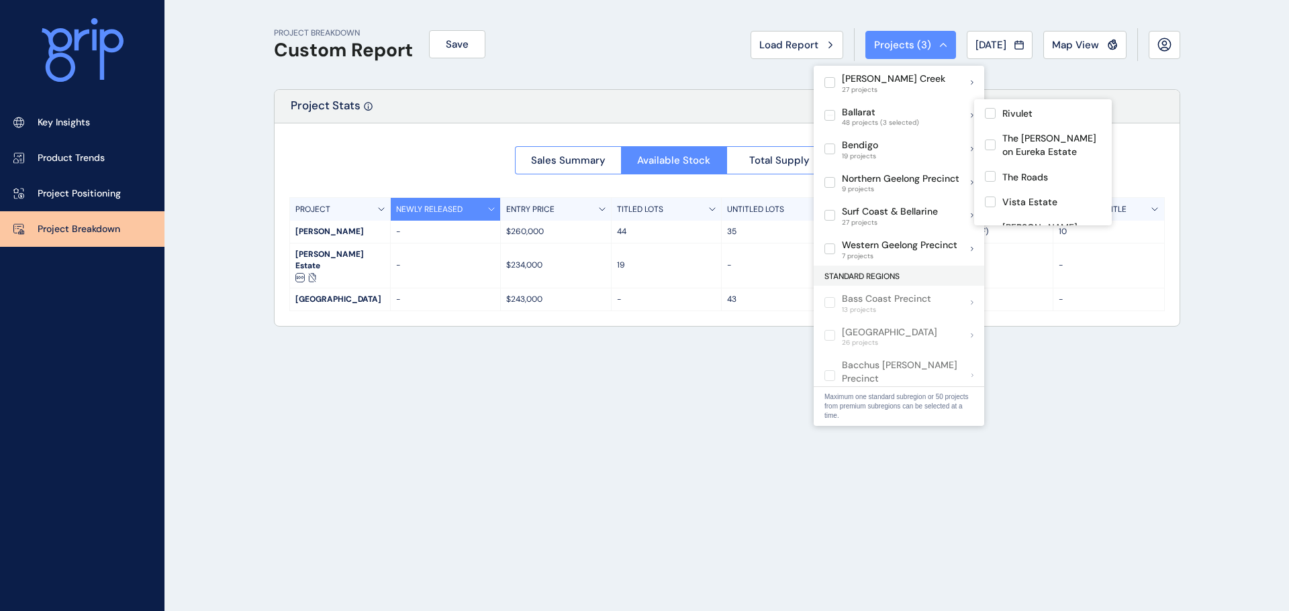
scroll to position [1111, 0]
click at [990, 248] on label at bounding box center [990, 253] width 11 height 11
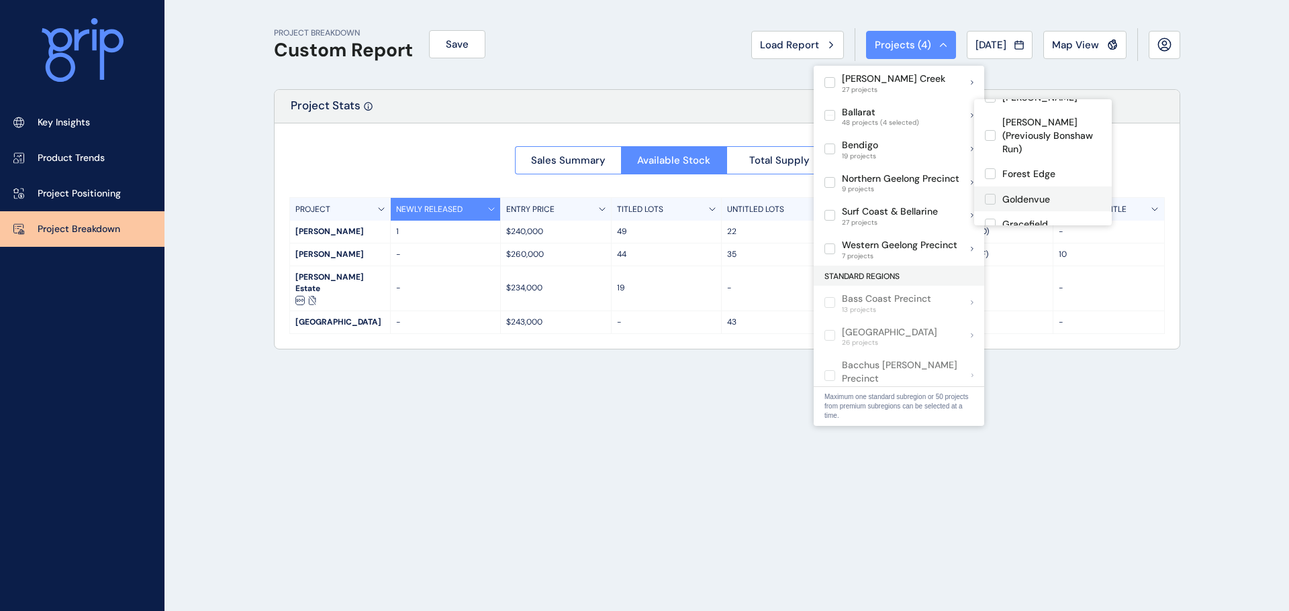
scroll to position [440, 0]
click at [1103, 391] on div "PROJECT BREAKDOWN Custom Report Save Load Report Projects ( 4 ) [DATE] 2025 < >…" at bounding box center [727, 305] width 940 height 611
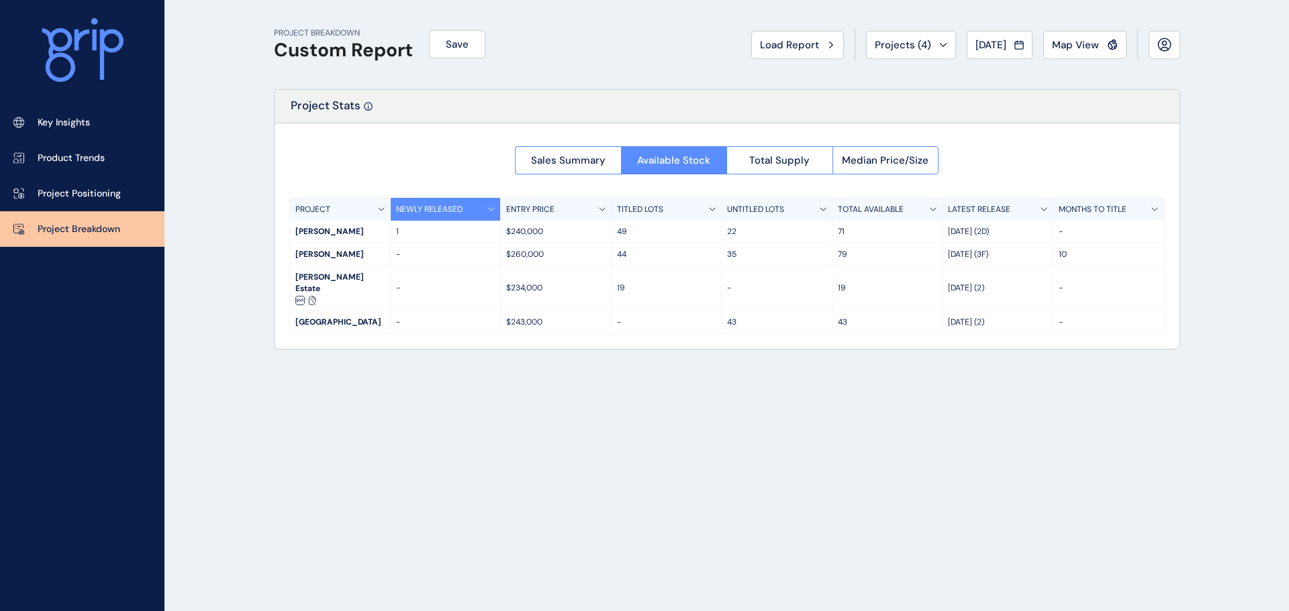
click at [270, 236] on div "PROJECT BREAKDOWN Custom Report Save Load Report Projects ( 4 ) [DATE] 2025 < >…" at bounding box center [727, 305] width 940 height 611
click at [320, 225] on div "[PERSON_NAME]" at bounding box center [340, 232] width 100 height 22
click at [753, 161] on span "Total Supply" at bounding box center [779, 160] width 60 height 13
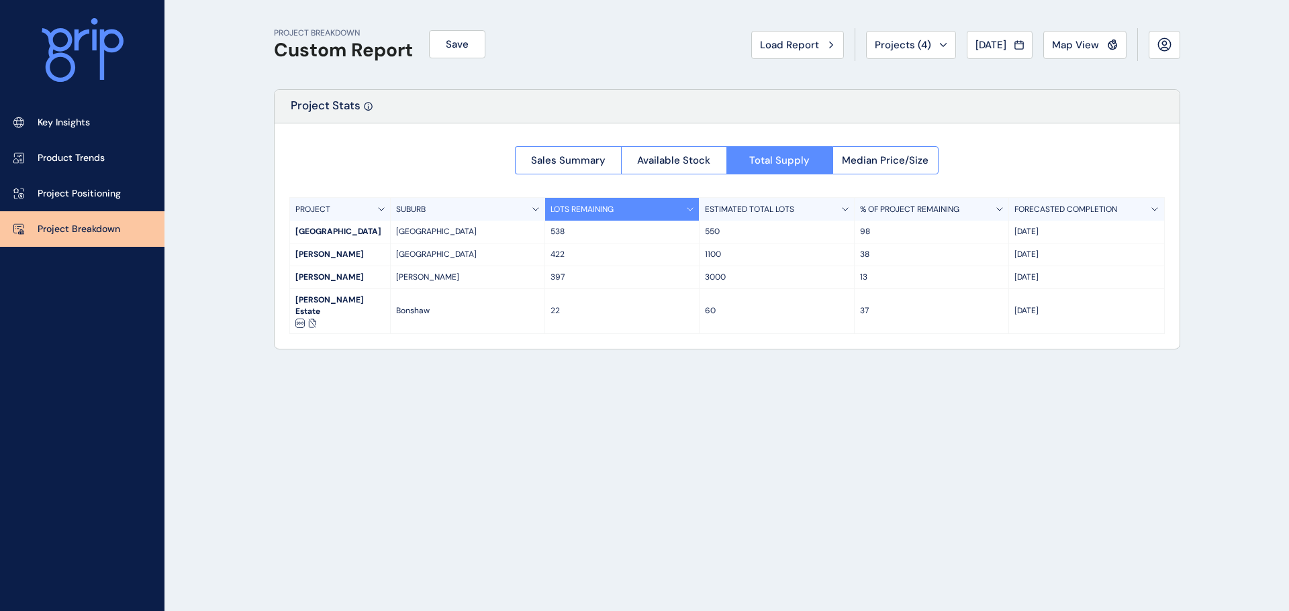
click at [1040, 278] on p "[DATE]" at bounding box center [1086, 277] width 144 height 11
click at [1162, 207] on div "FORECASTED COMPLETION" at bounding box center [1086, 209] width 154 height 23
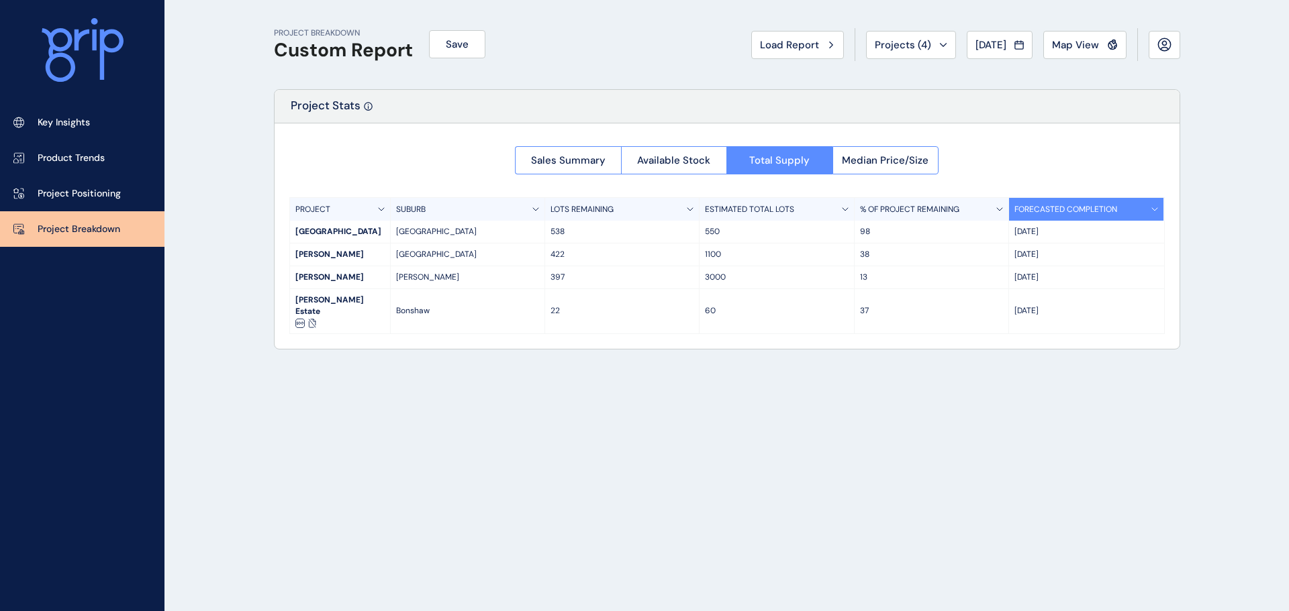
click at [1156, 207] on icon at bounding box center [1154, 209] width 7 height 4
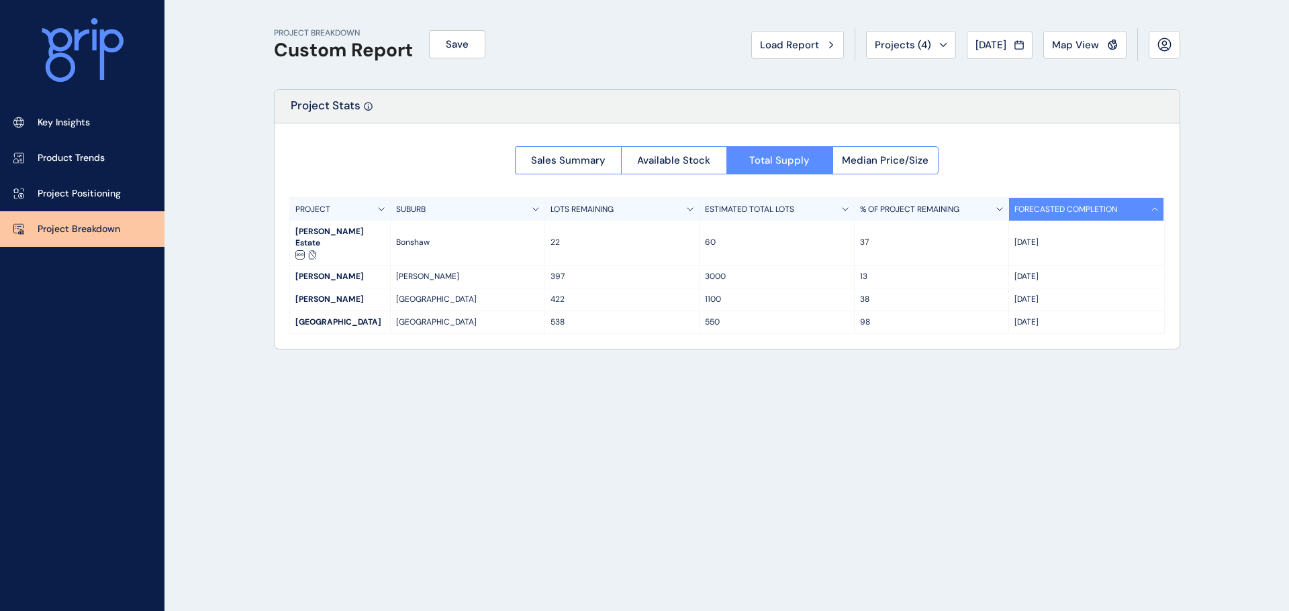
click at [1156, 207] on icon at bounding box center [1154, 209] width 7 height 4
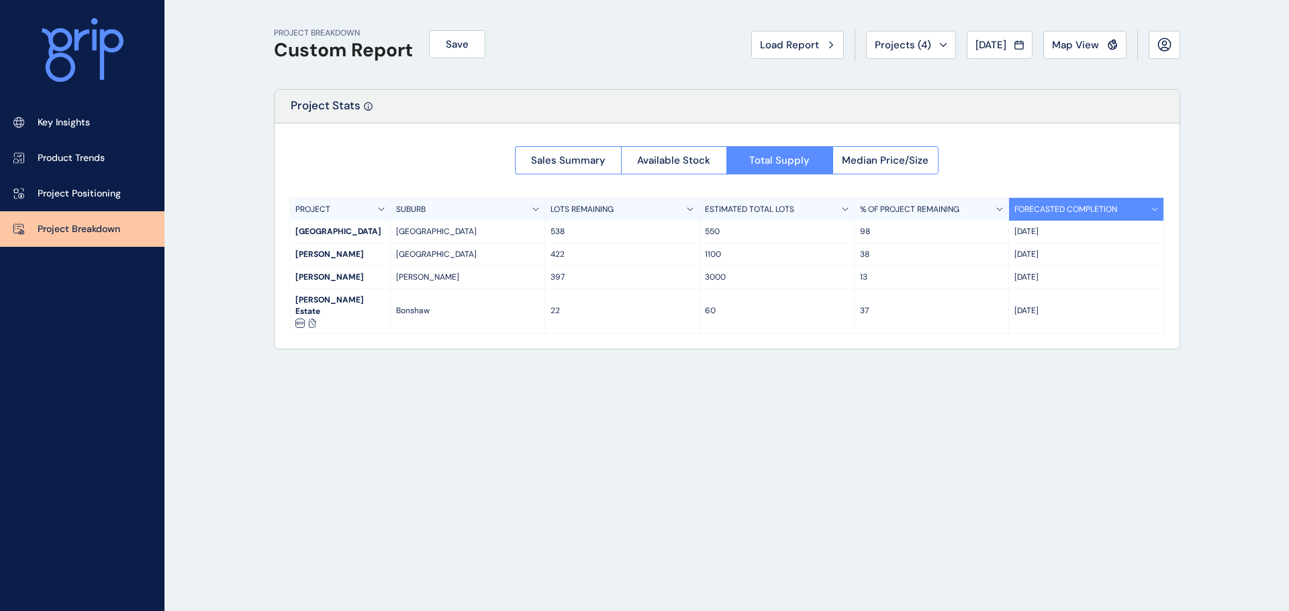
click at [1130, 205] on div "FORECASTED COMPLETION" at bounding box center [1086, 209] width 154 height 23
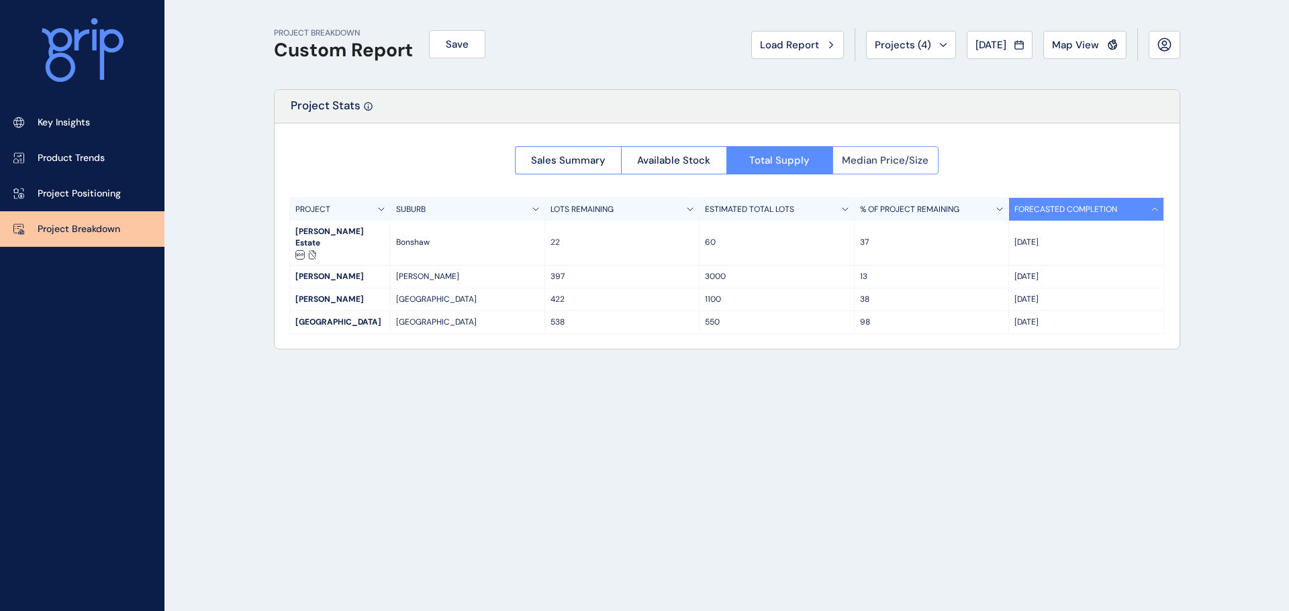
click at [852, 164] on span "Median Price/Size" at bounding box center [885, 160] width 87 height 13
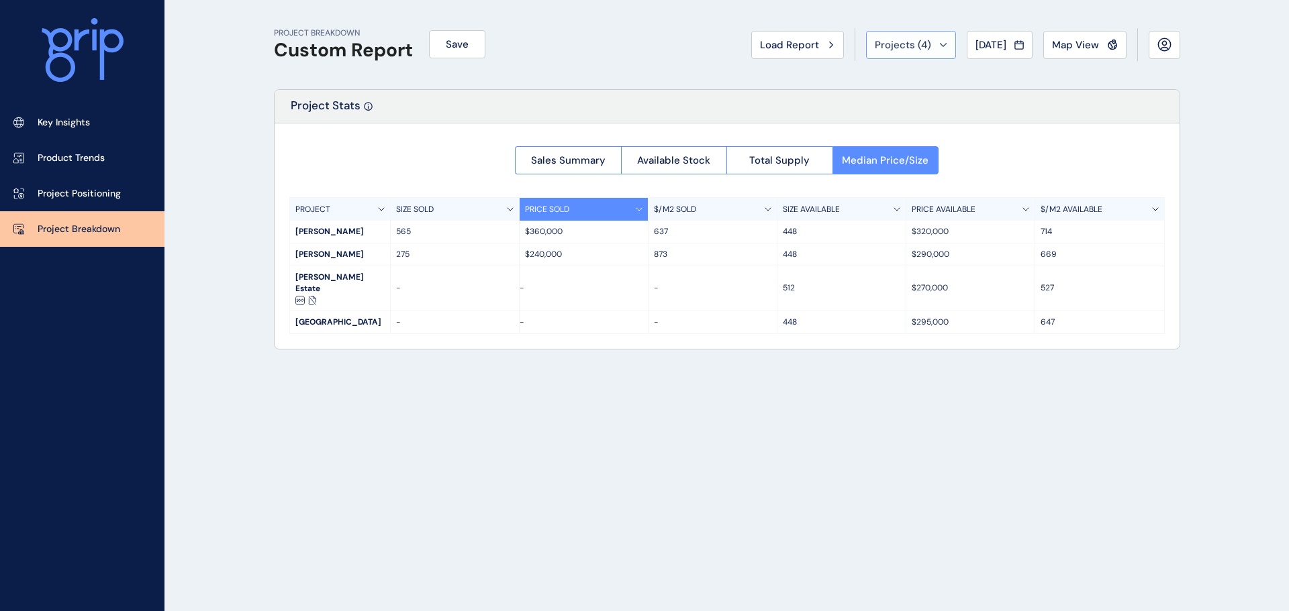
click at [909, 37] on button "Projects ( 4 )" at bounding box center [911, 45] width 90 height 28
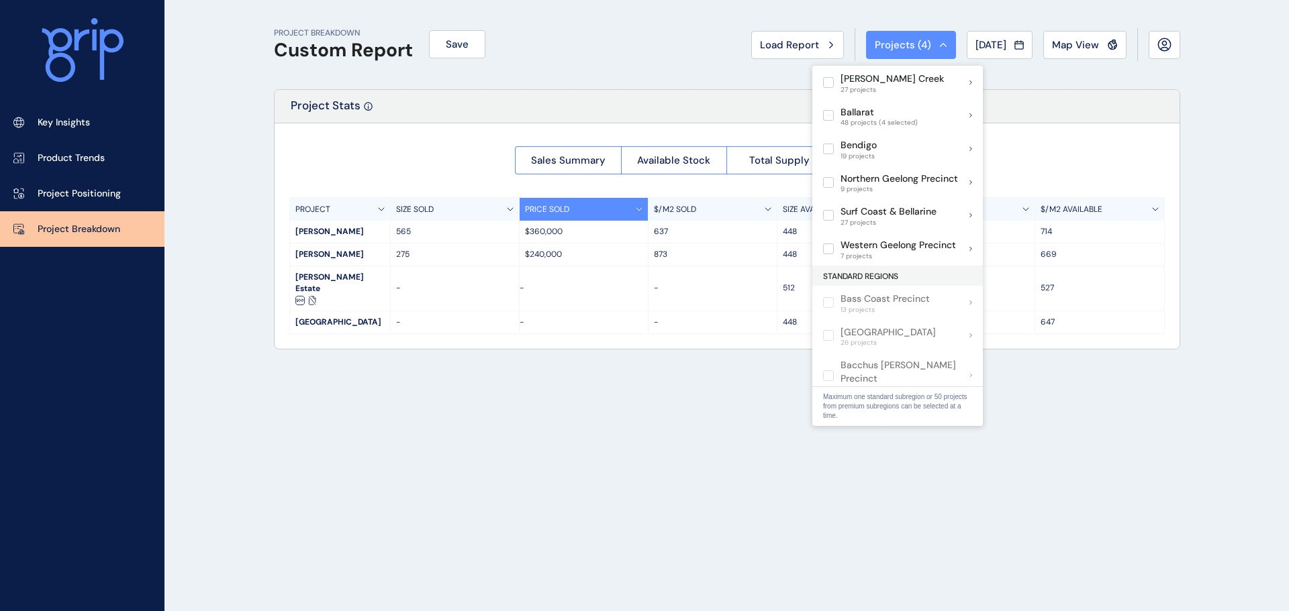
click at [696, 367] on div "PROJECT BREAKDOWN Custom Report Save Load Report Projects ( 4 ) [DATE] 2025 < >…" at bounding box center [727, 305] width 940 height 611
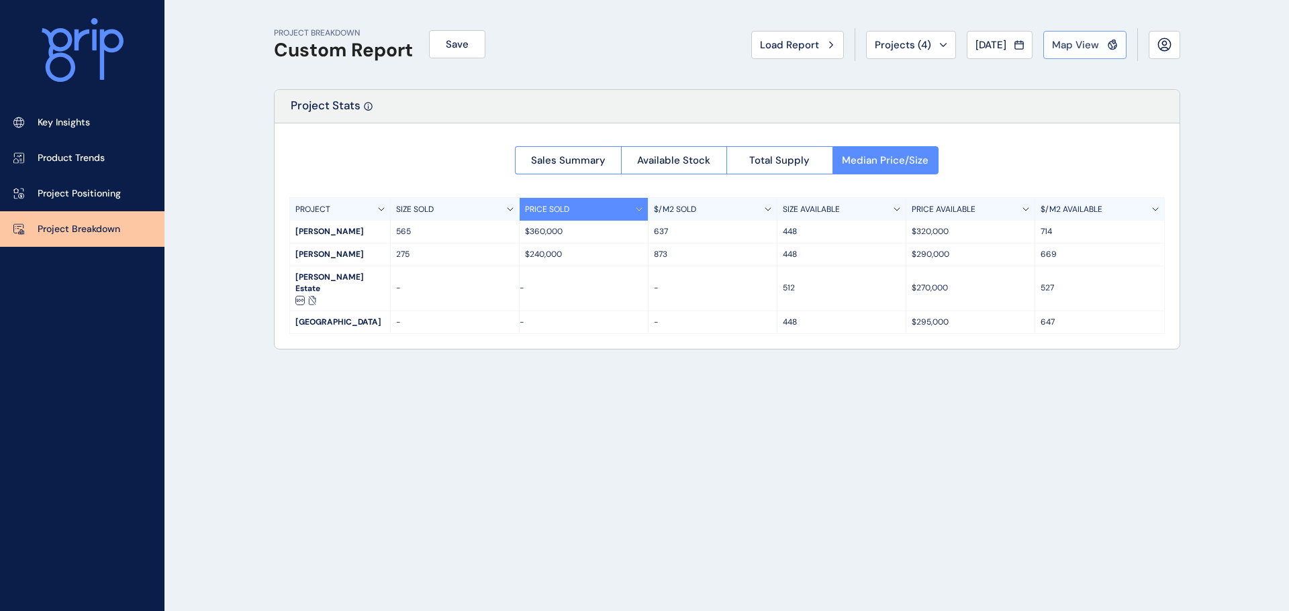
click at [1122, 44] on button "Map View" at bounding box center [1084, 45] width 83 height 28
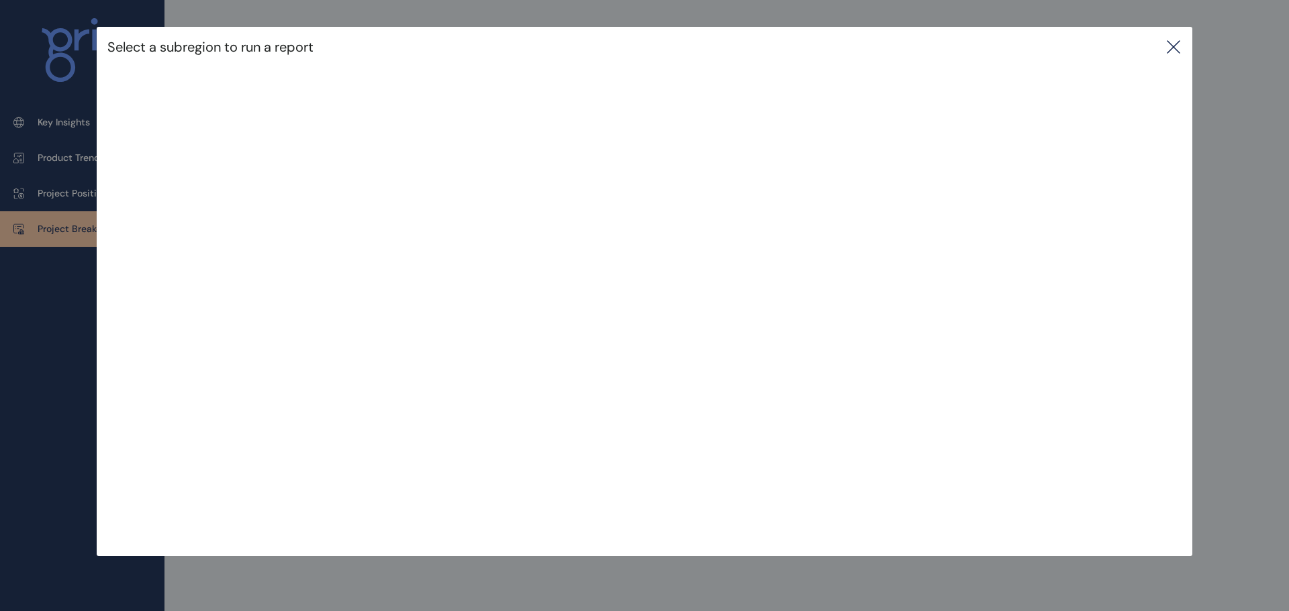
click at [1177, 43] on icon at bounding box center [1173, 47] width 12 height 12
